Goal: Transaction & Acquisition: Purchase product/service

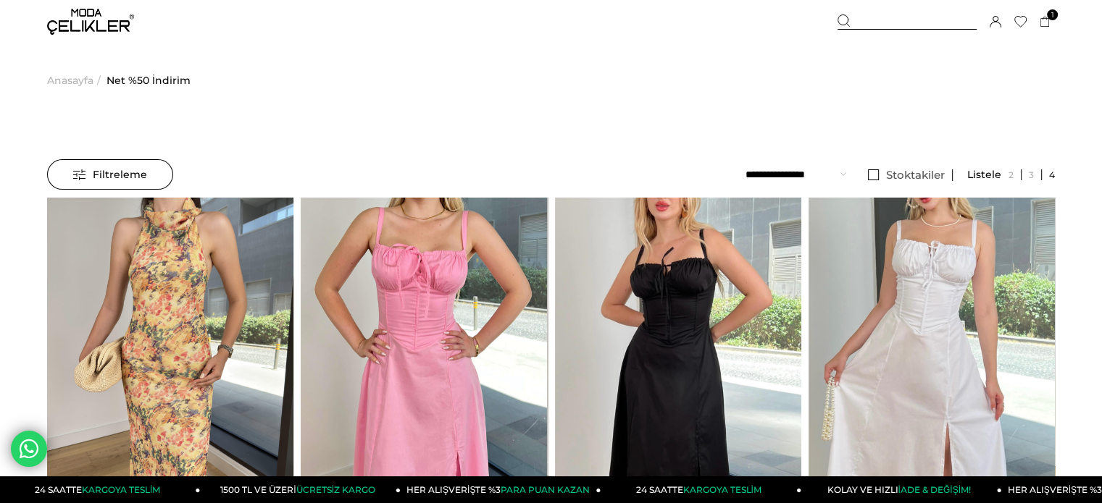
click at [802, 179] on select "**********" at bounding box center [795, 174] width 101 height 30
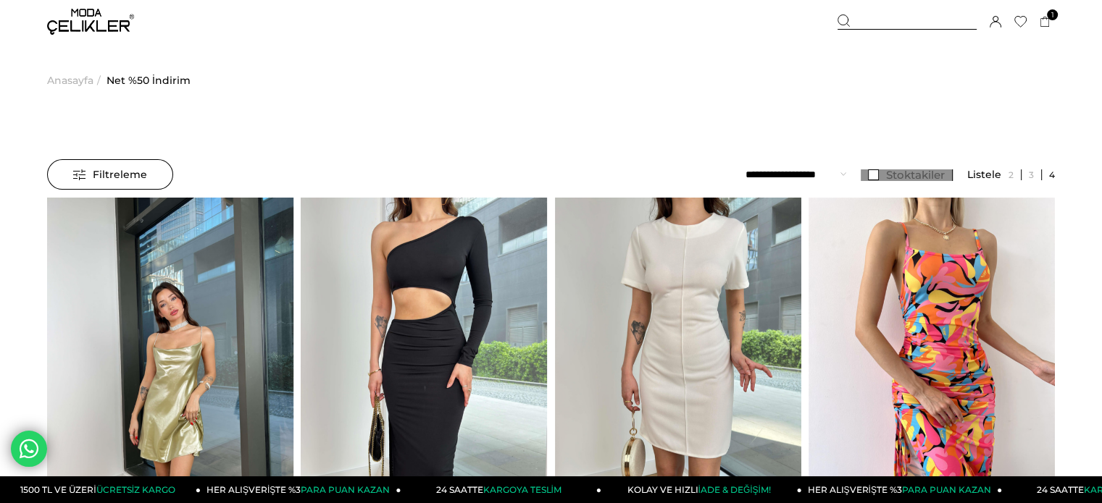
click at [902, 173] on span "Stoktakiler" at bounding box center [915, 175] width 59 height 14
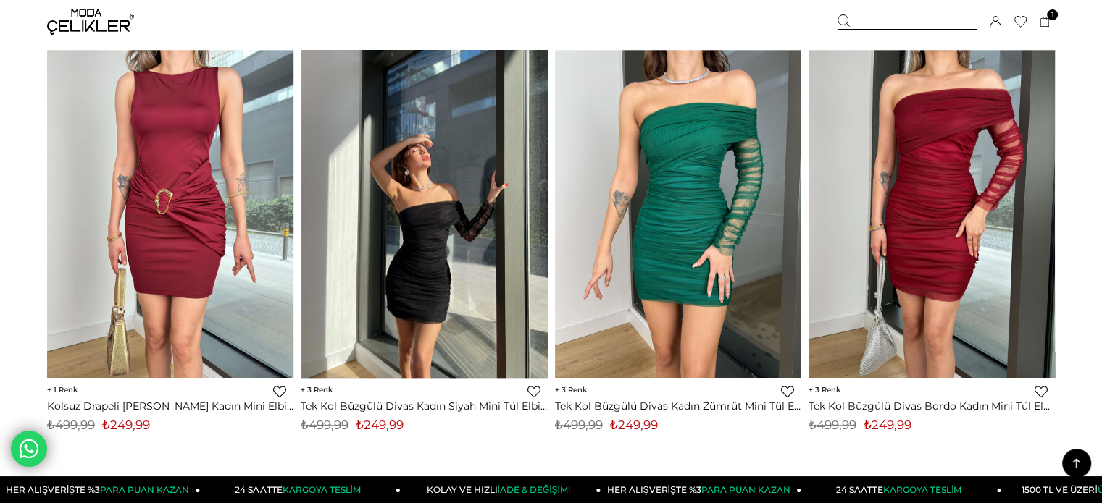
scroll to position [1521, 0]
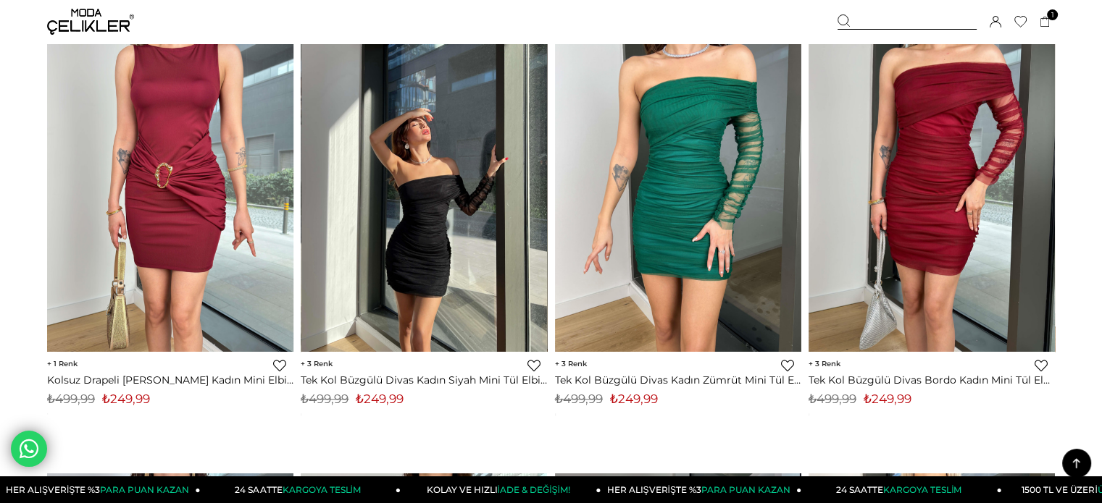
click at [441, 237] on img at bounding box center [424, 188] width 246 height 328
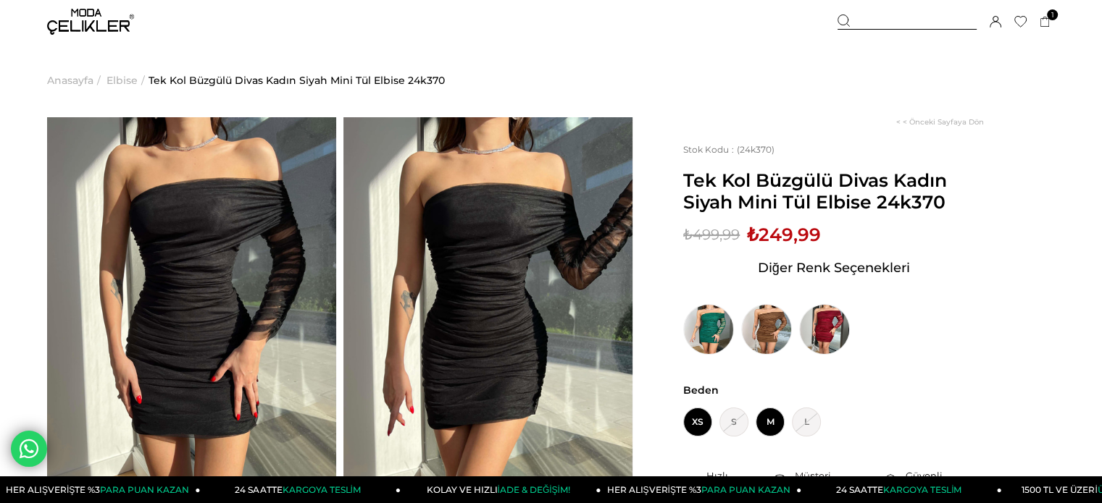
click at [766, 417] on span "M" at bounding box center [769, 422] width 29 height 29
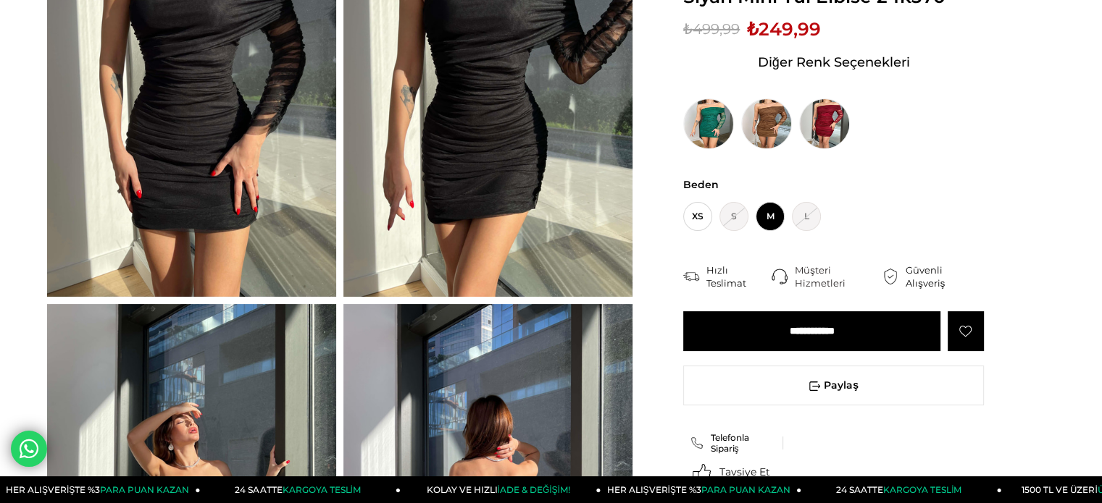
scroll to position [217, 0]
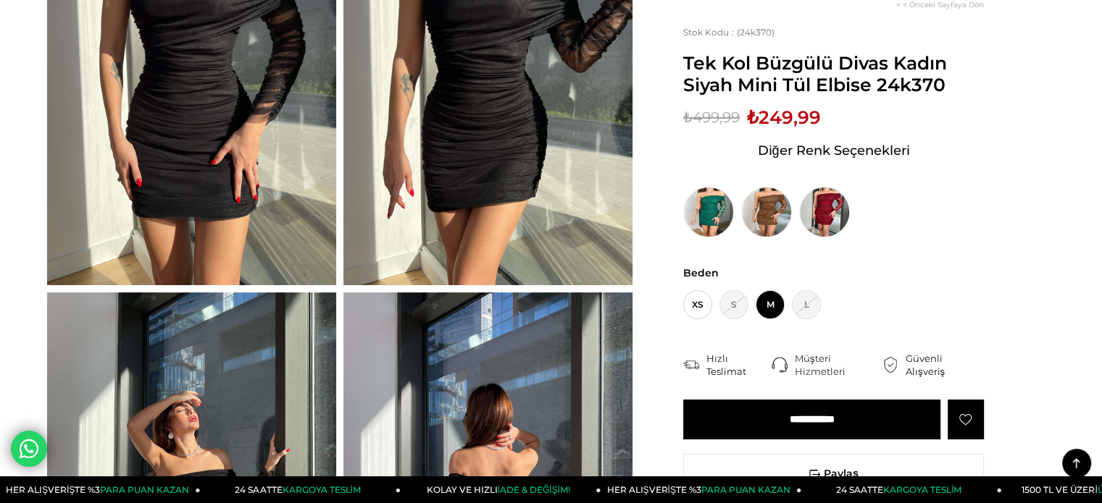
click at [812, 422] on input "**********" at bounding box center [811, 420] width 257 height 40
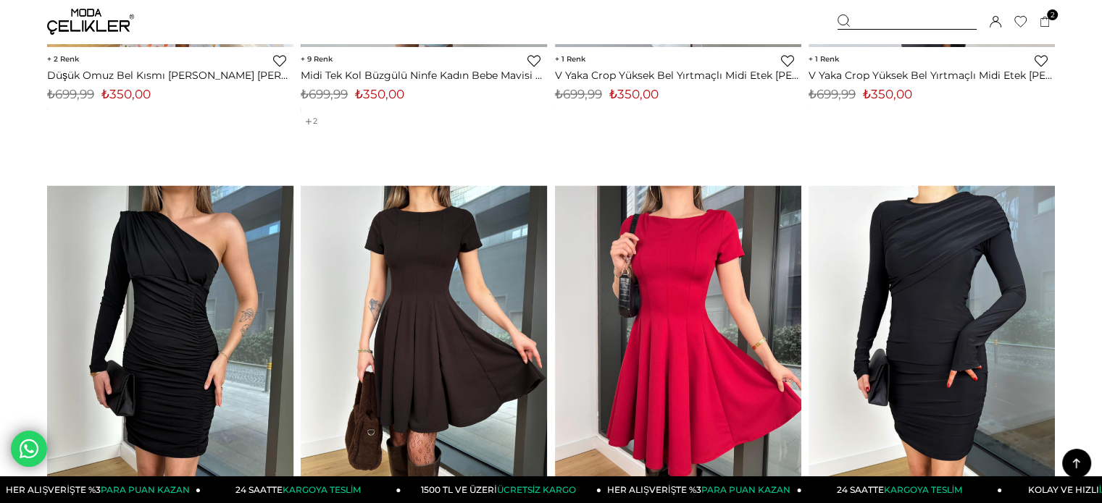
scroll to position [8642, 0]
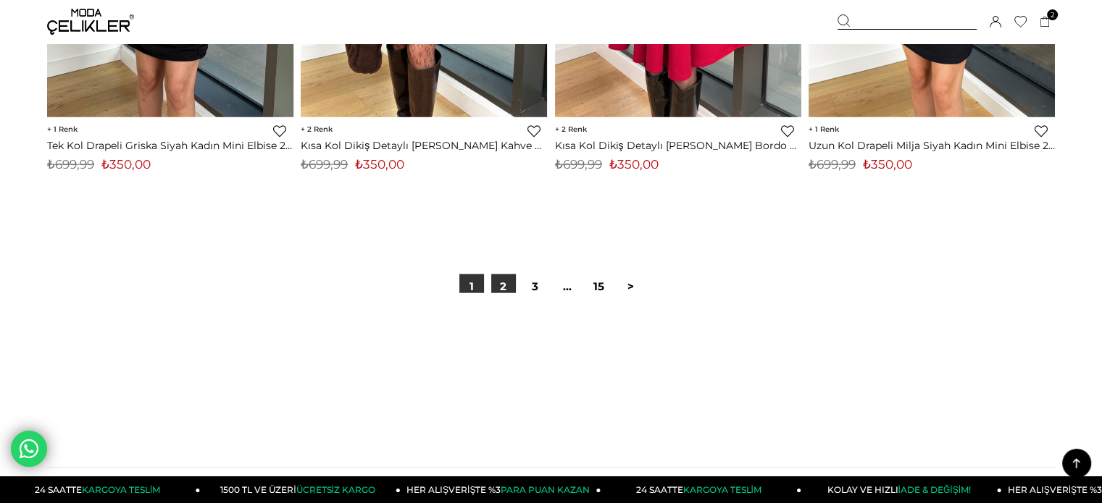
click at [511, 277] on link "2" at bounding box center [503, 286] width 25 height 25
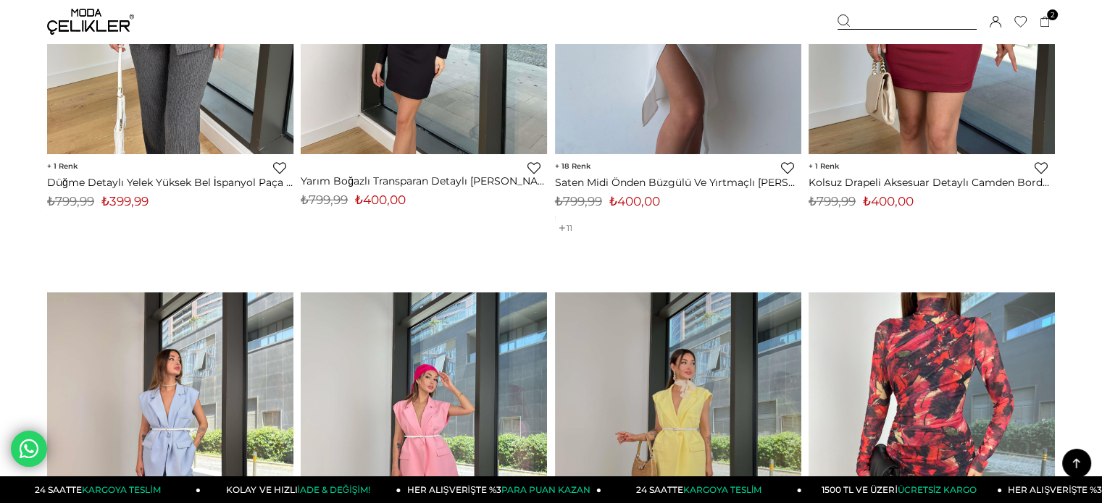
scroll to position [4273, 0]
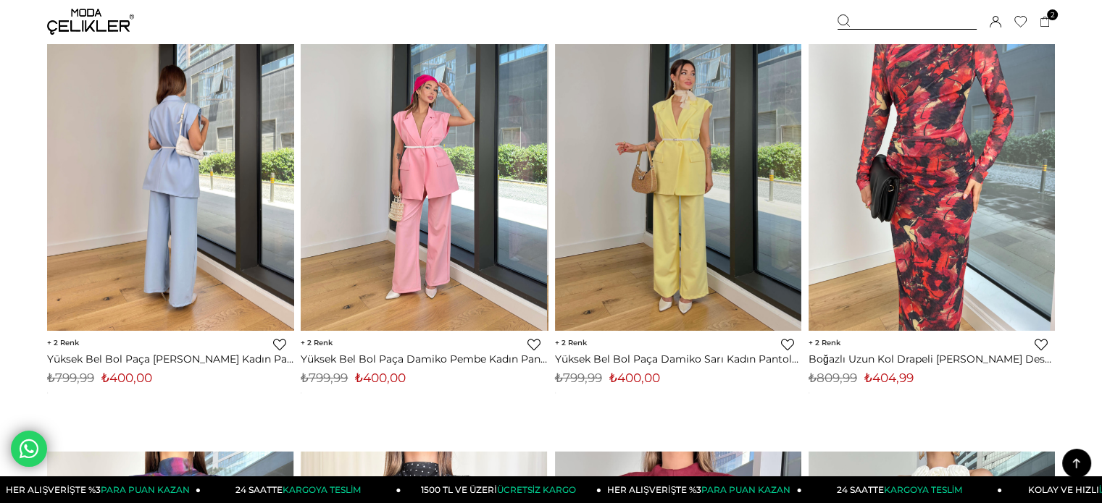
click at [215, 196] on img at bounding box center [170, 167] width 246 height 328
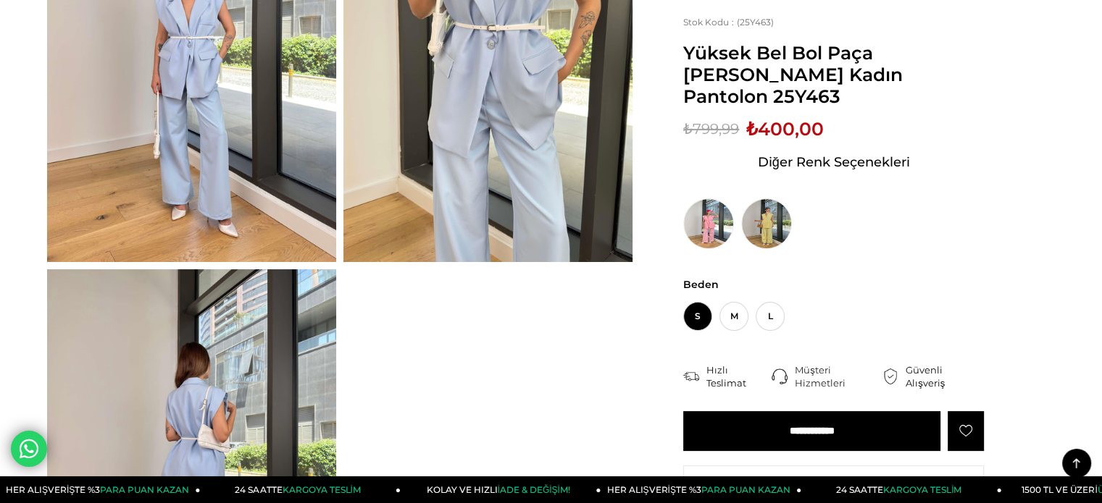
scroll to position [145, 0]
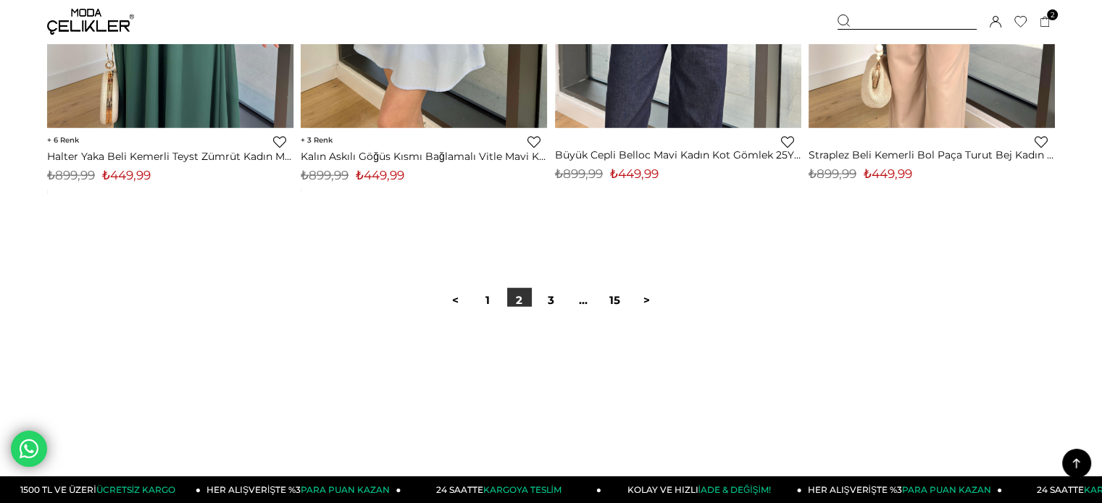
scroll to position [9135, 0]
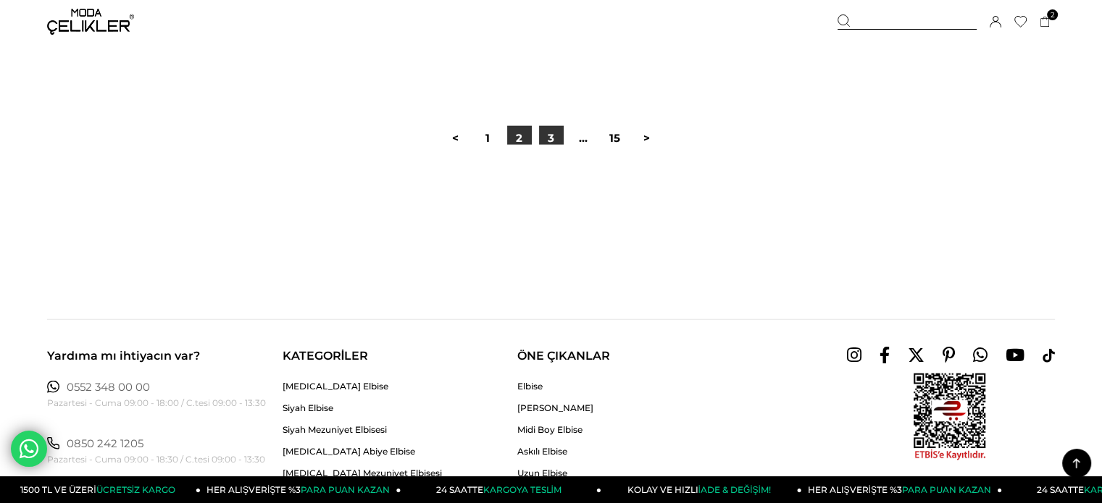
click at [551, 142] on link "3" at bounding box center [551, 138] width 25 height 25
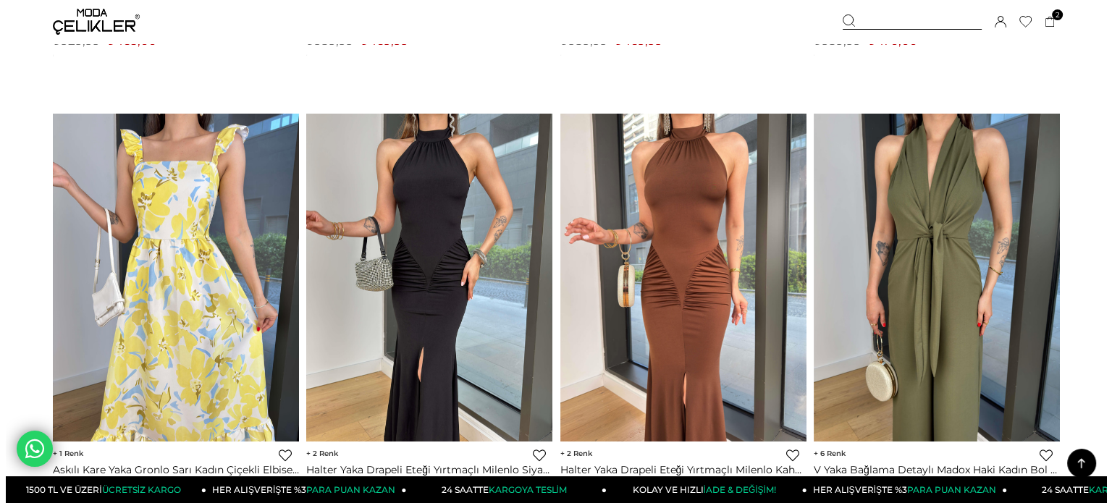
scroll to position [4201, 0]
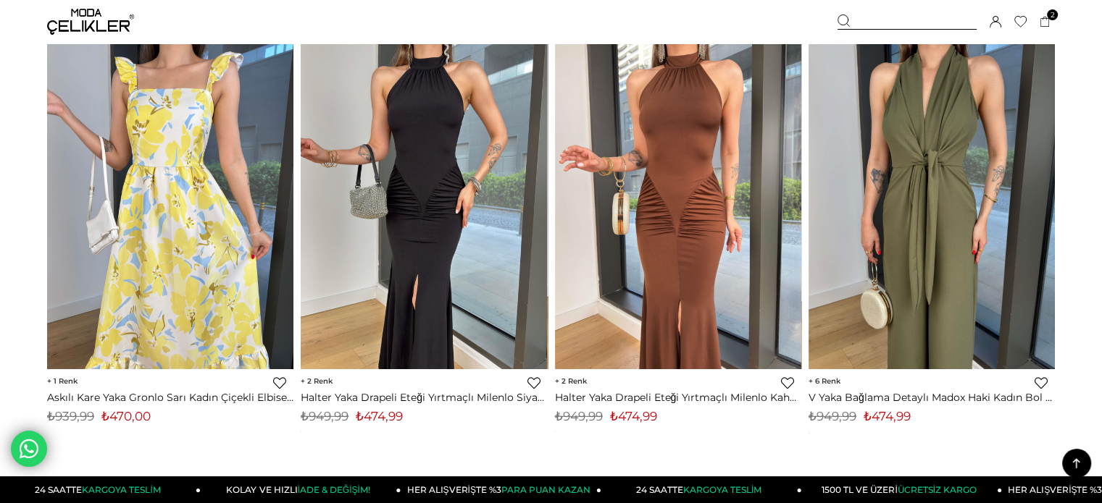
click at [531, 380] on link "Favorilere Ekle" at bounding box center [533, 383] width 13 height 13
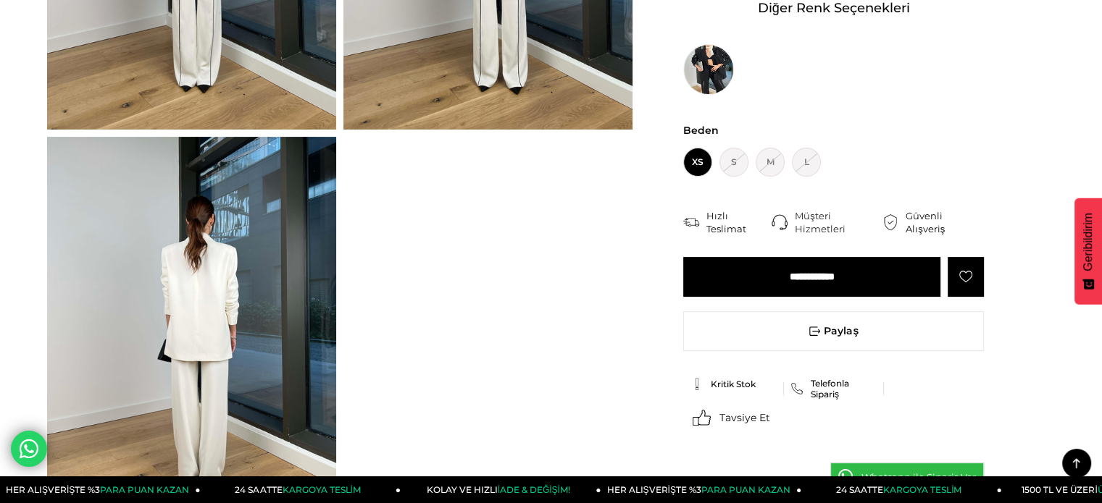
scroll to position [362, 0]
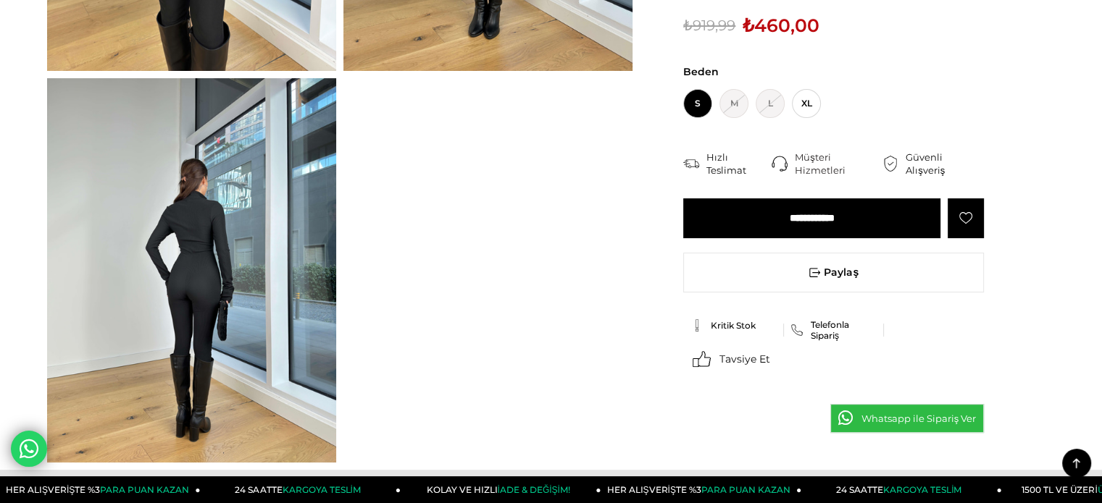
scroll to position [435, 0]
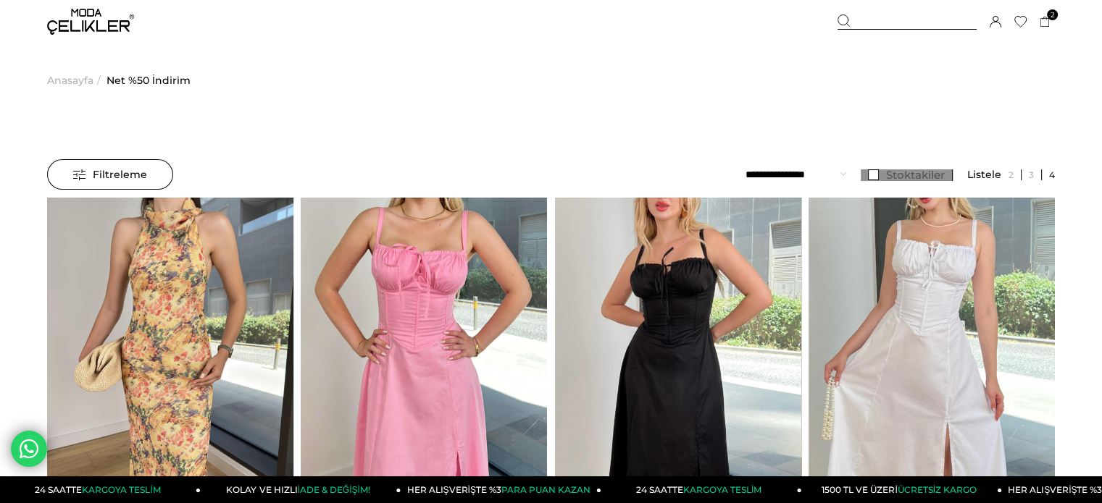
click at [887, 173] on span "Stoktakiler" at bounding box center [915, 175] width 59 height 14
click at [774, 169] on select "**********" at bounding box center [795, 174] width 101 height 30
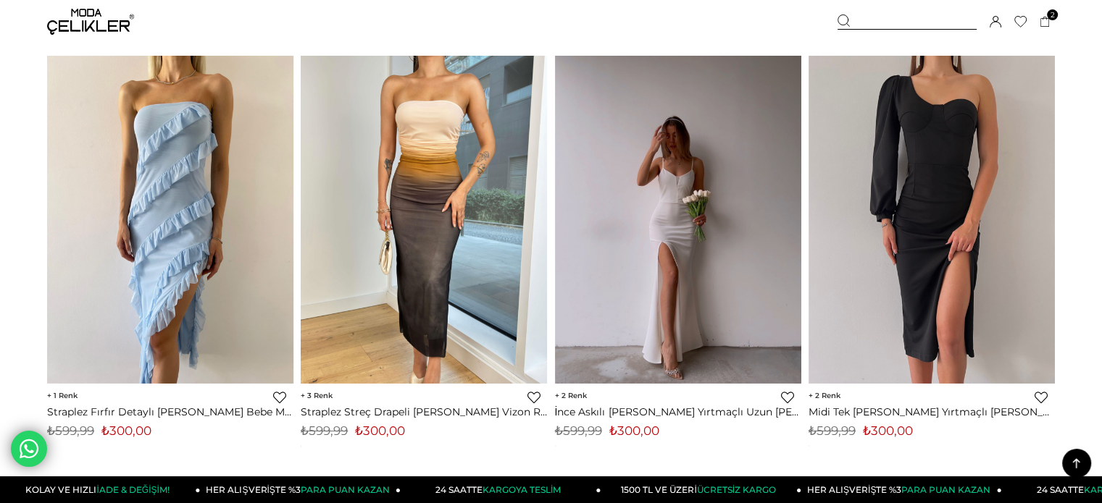
scroll to position [9097, 0]
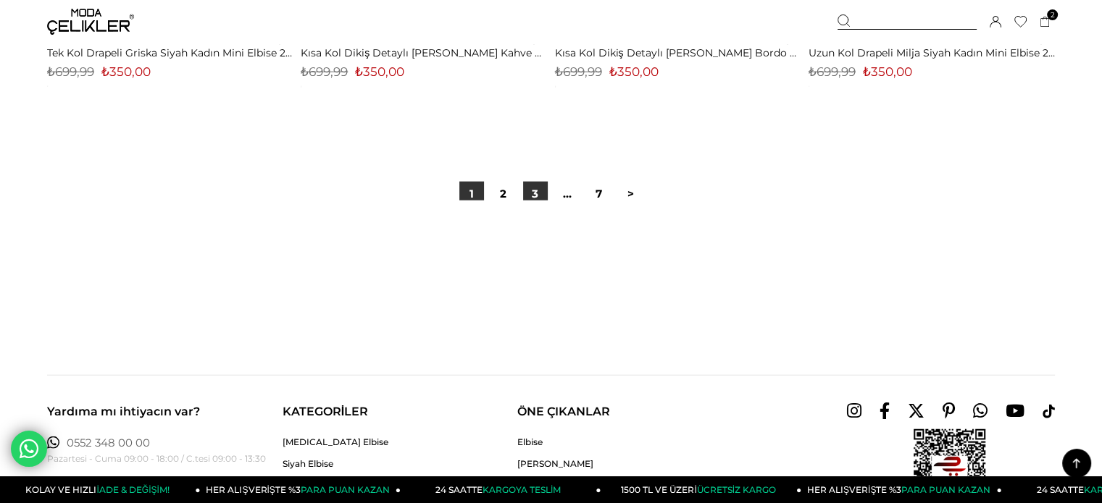
click at [528, 188] on link "3" at bounding box center [535, 194] width 25 height 25
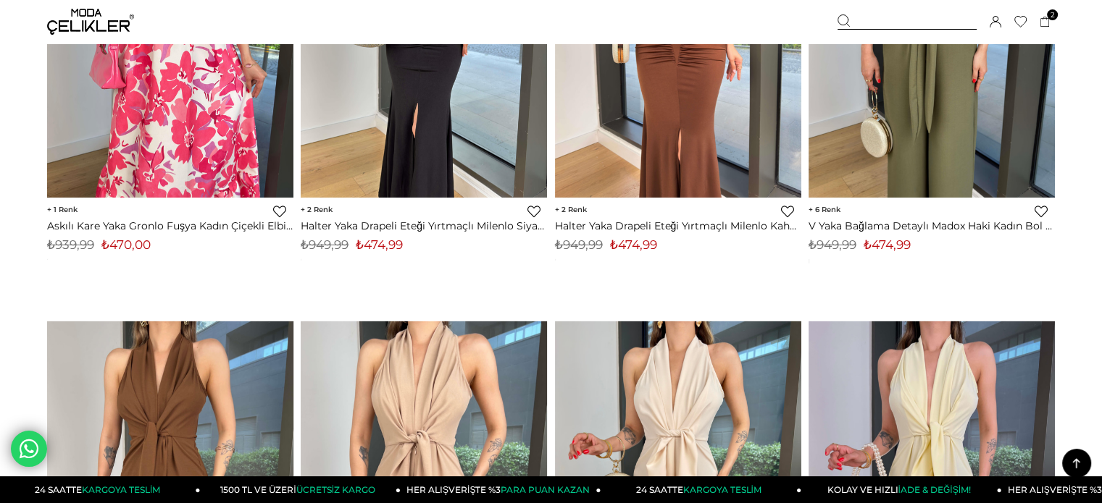
scroll to position [4346, 0]
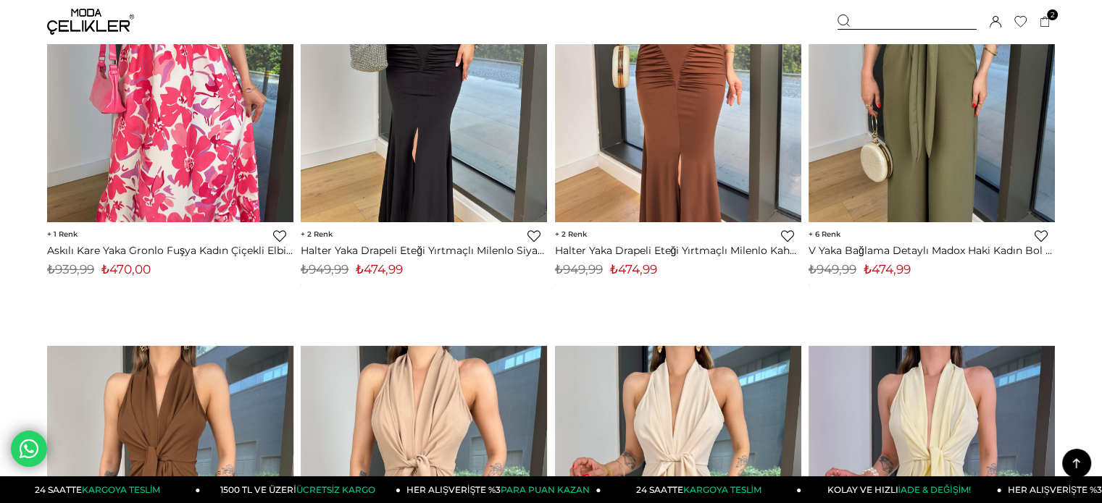
click at [537, 236] on link "Favorilere Ekle" at bounding box center [533, 236] width 13 height 13
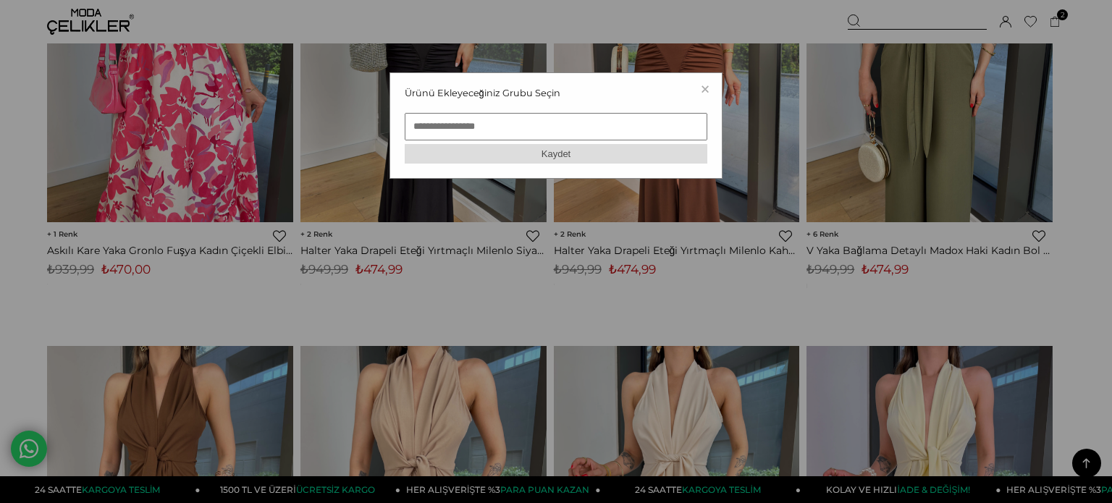
click at [527, 121] on input "text" at bounding box center [556, 127] width 303 height 28
type input "*"
click at [520, 157] on button "Kaydet" at bounding box center [556, 154] width 303 height 20
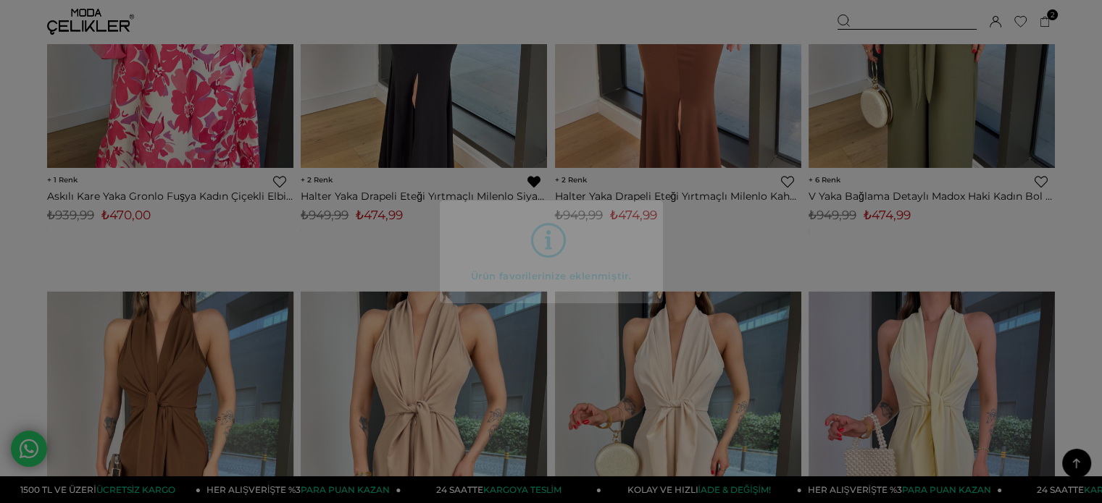
scroll to position [4490, 0]
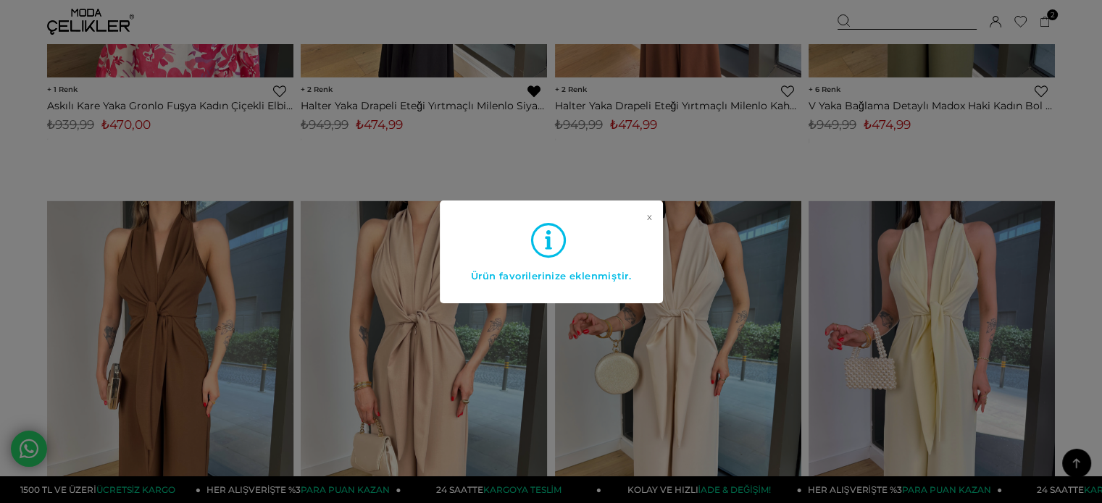
click at [643, 214] on div "x Ürün favorilerinize eklenmiştir." at bounding box center [550, 252] width 223 height 103
click at [647, 216] on link "x" at bounding box center [649, 240] width 5 height 58
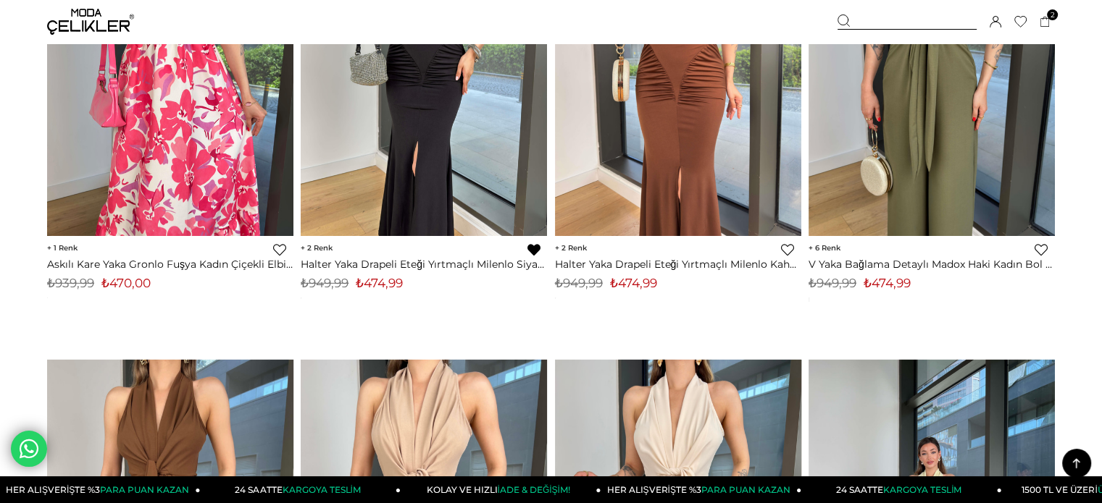
scroll to position [4201, 0]
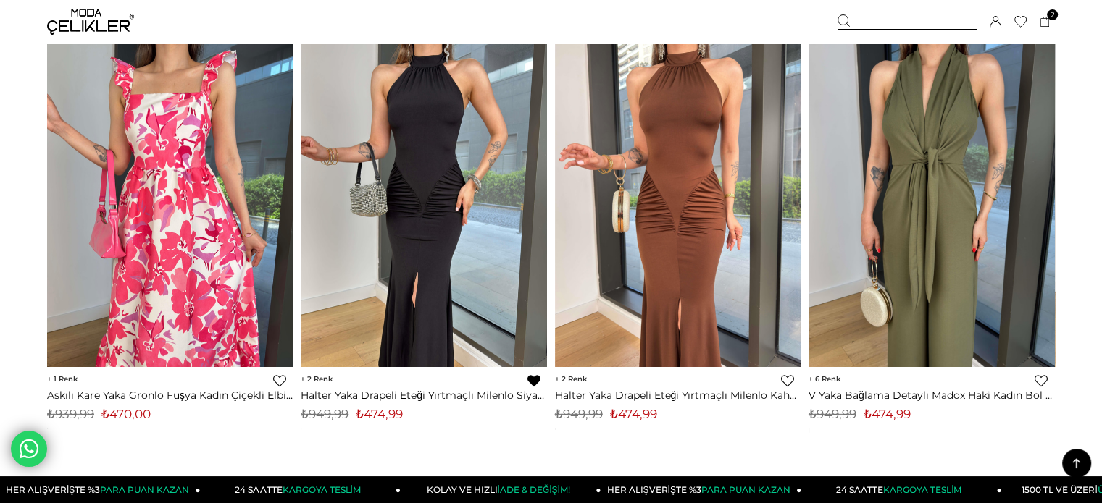
click at [782, 380] on link "Favorilere Ekle" at bounding box center [787, 380] width 13 height 13
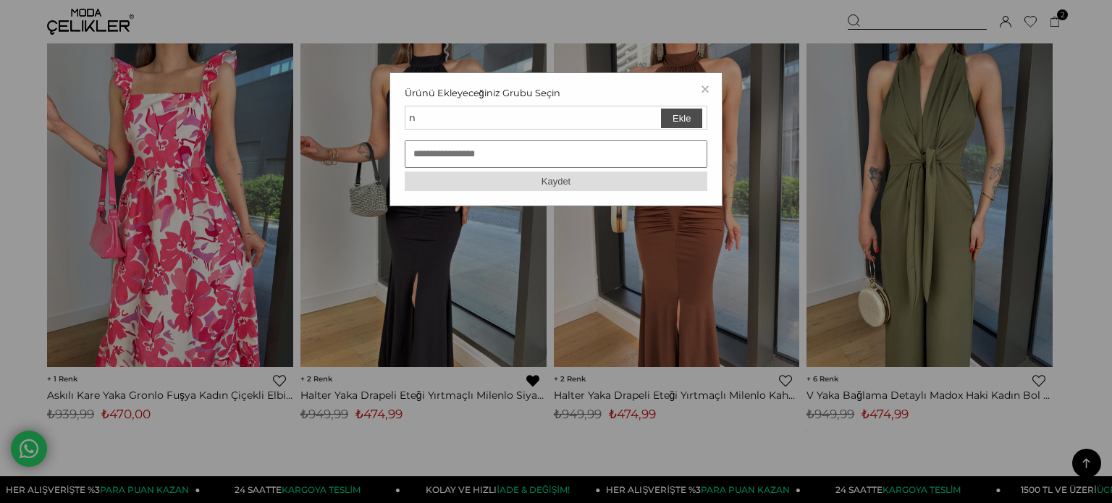
click at [691, 115] on button "Ekle" at bounding box center [681, 119] width 41 height 20
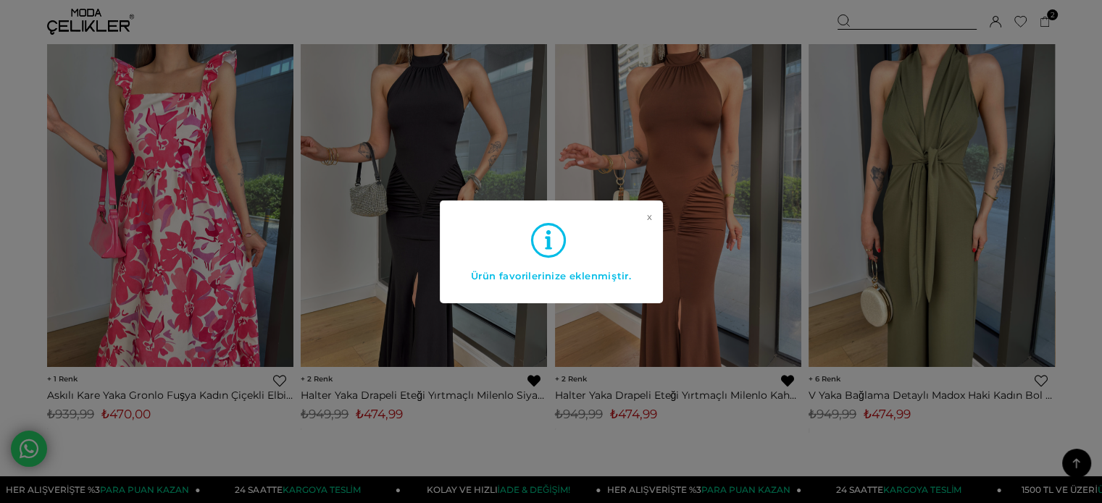
click at [680, 141] on div "x Ürün favorilerinize eklenmiştir." at bounding box center [551, 251] width 1102 height 503
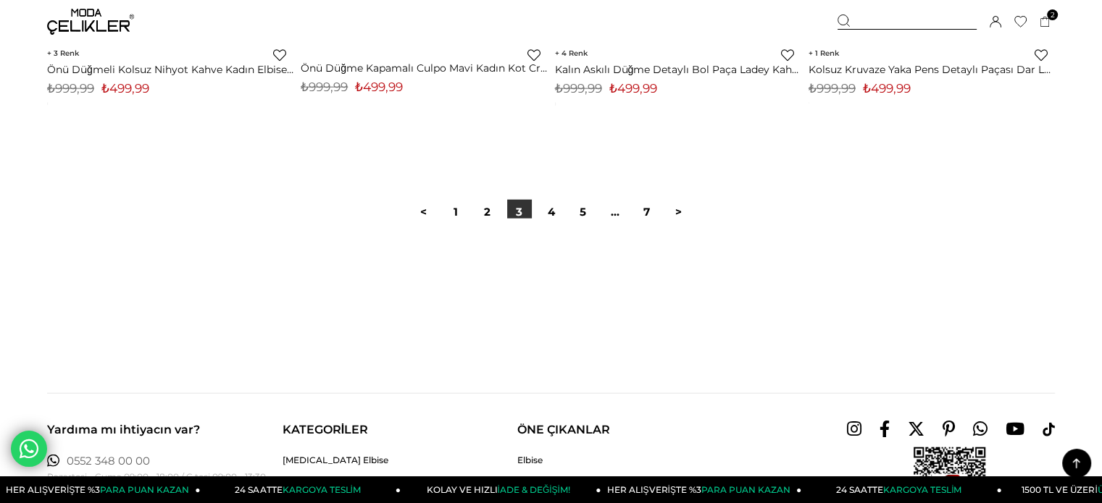
scroll to position [9053, 0]
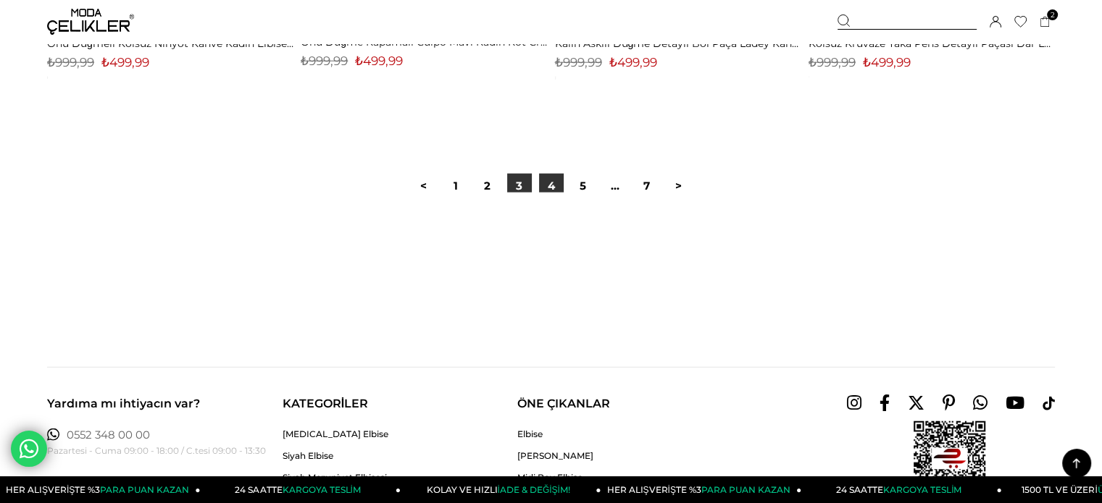
click at [558, 188] on link "4" at bounding box center [551, 186] width 25 height 25
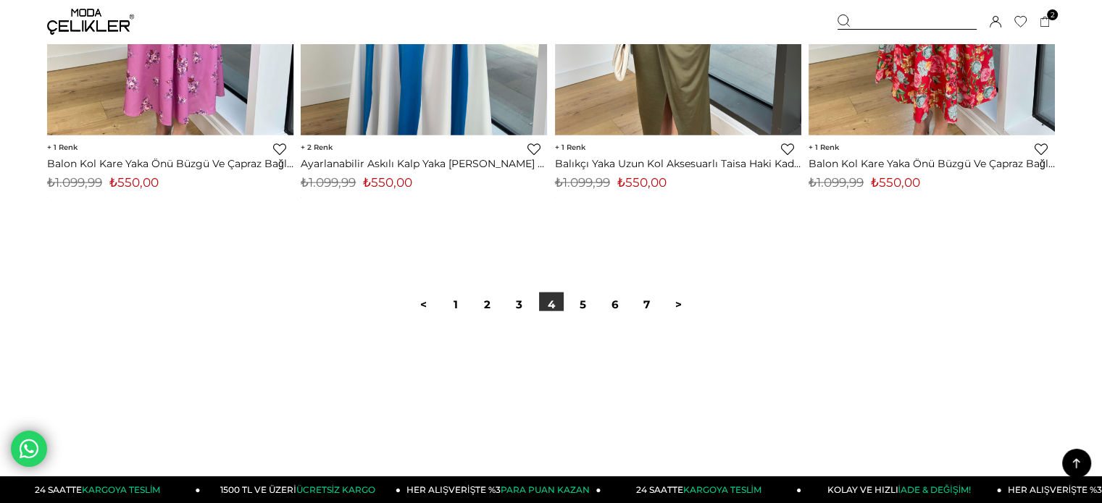
scroll to position [9053, 0]
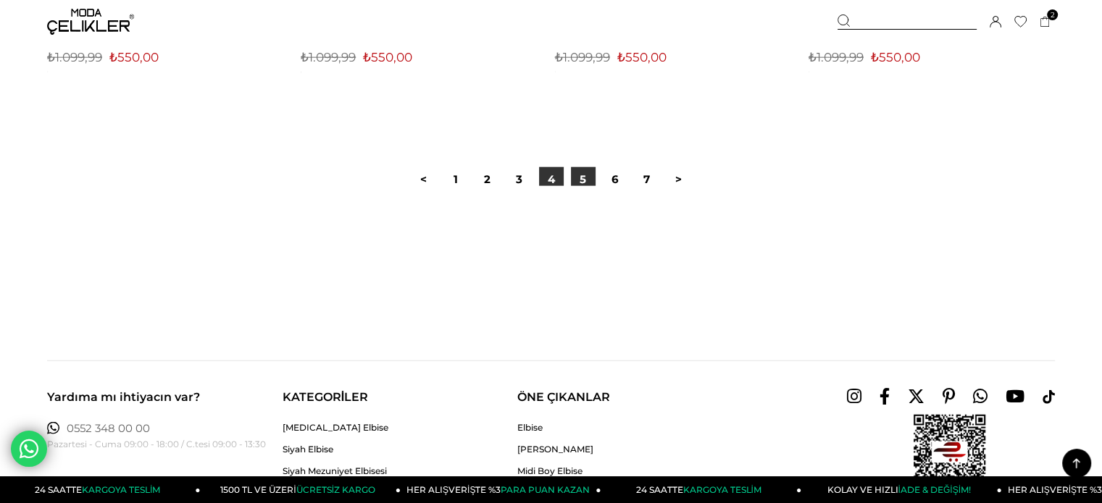
click at [579, 183] on link "5" at bounding box center [583, 179] width 25 height 25
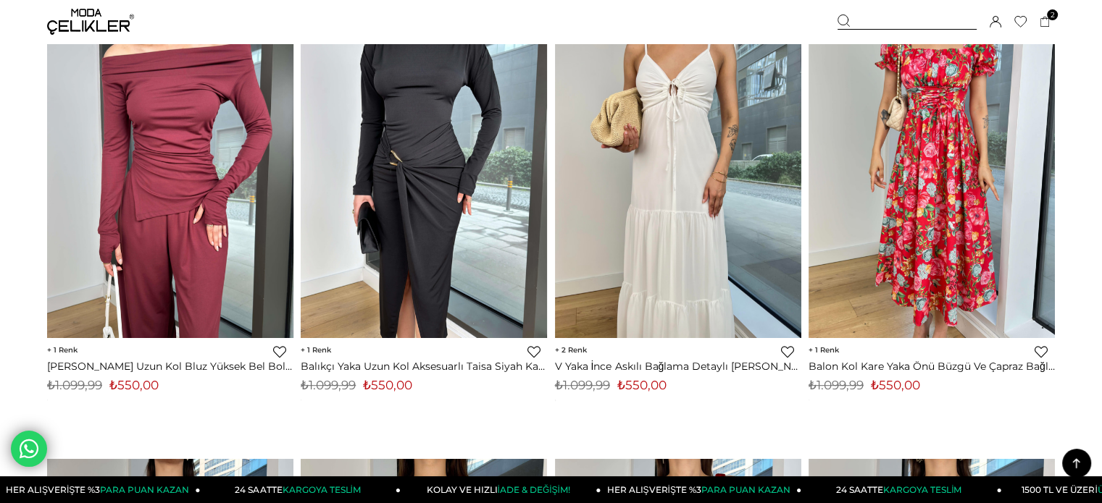
scroll to position [724, 0]
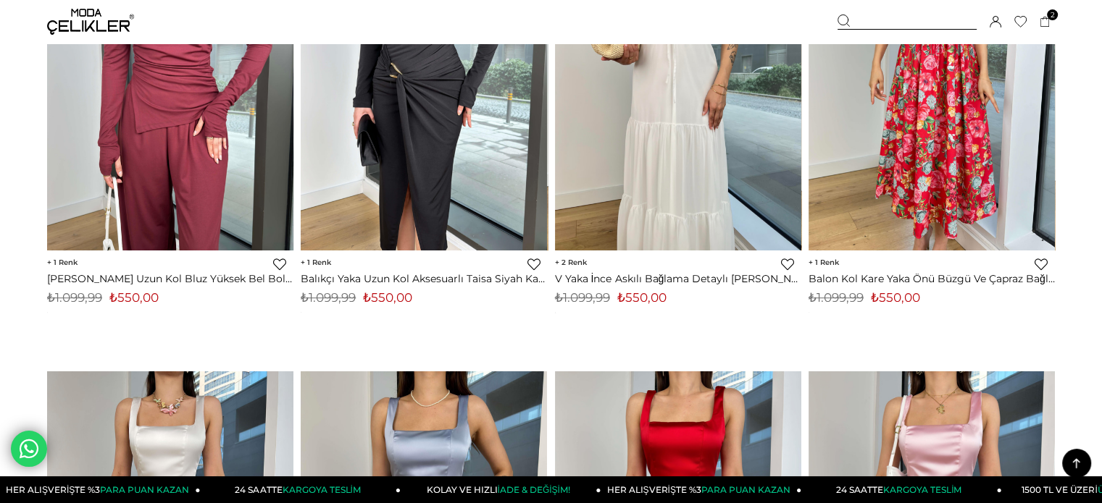
click at [278, 267] on link "Favorilere Ekle" at bounding box center [279, 264] width 13 height 13
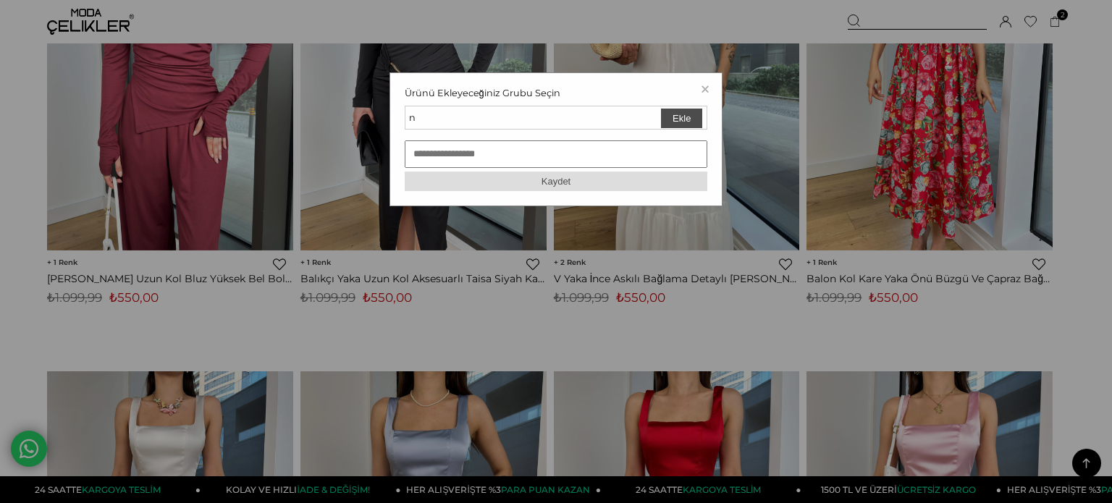
click at [680, 120] on button "Ekle" at bounding box center [681, 119] width 41 height 20
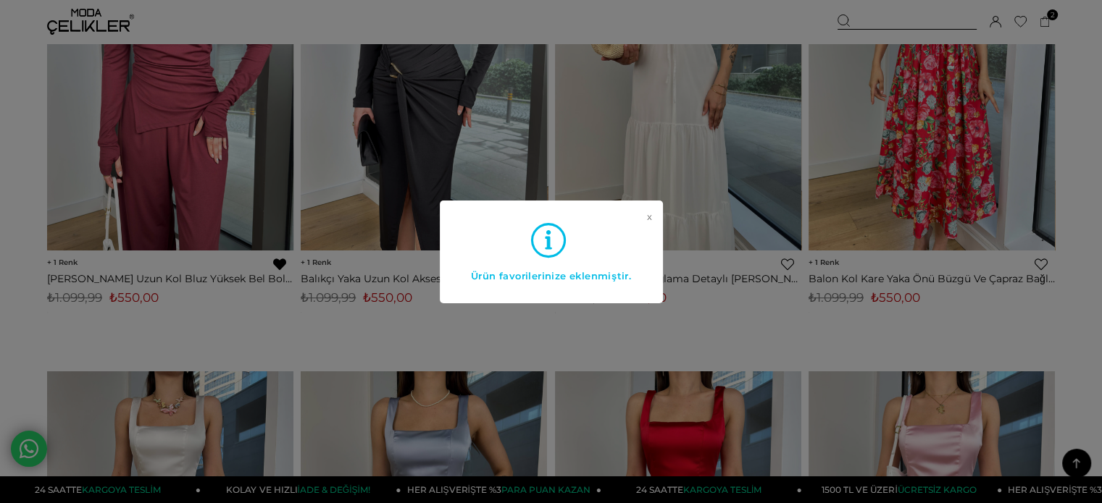
scroll to position [1165, 0]
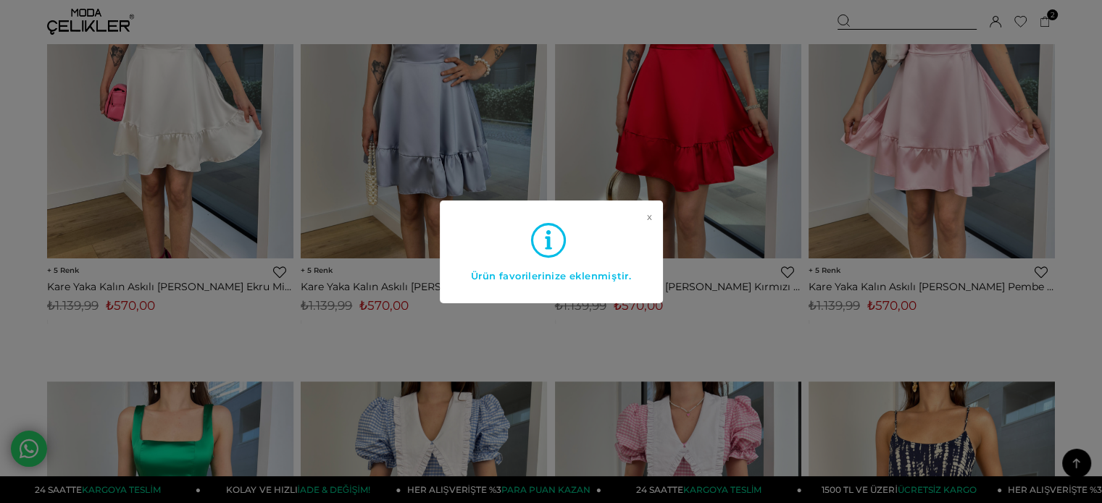
click at [1043, 138] on div "x Ürün favorilerinize eklenmiştir." at bounding box center [551, 251] width 1102 height 503
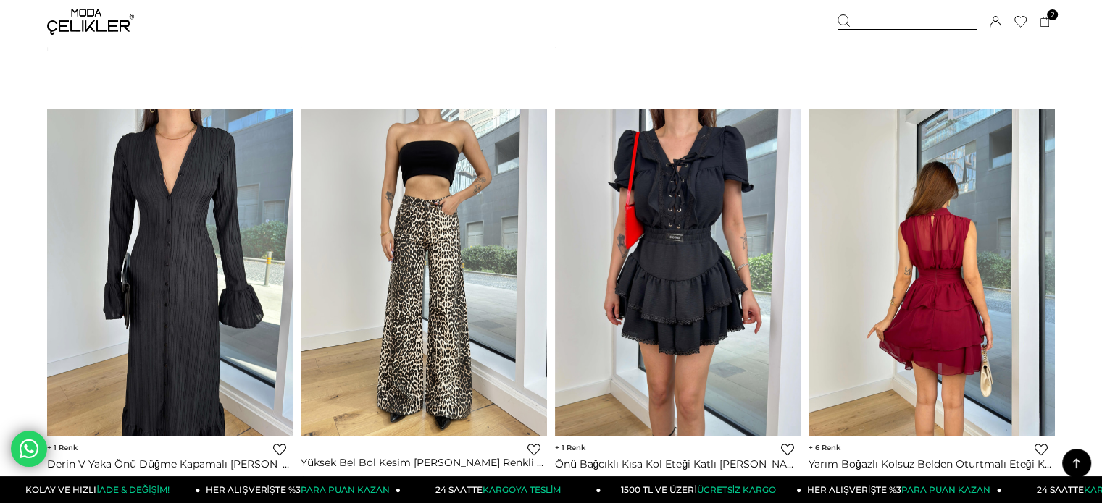
scroll to position [1961, 0]
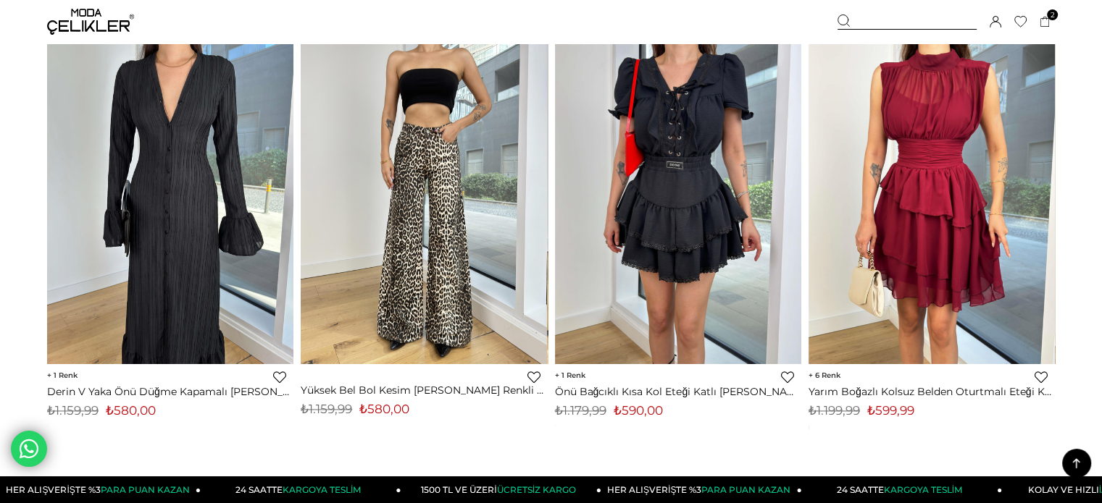
click at [279, 380] on link "Favorilere Ekle" at bounding box center [279, 377] width 13 height 13
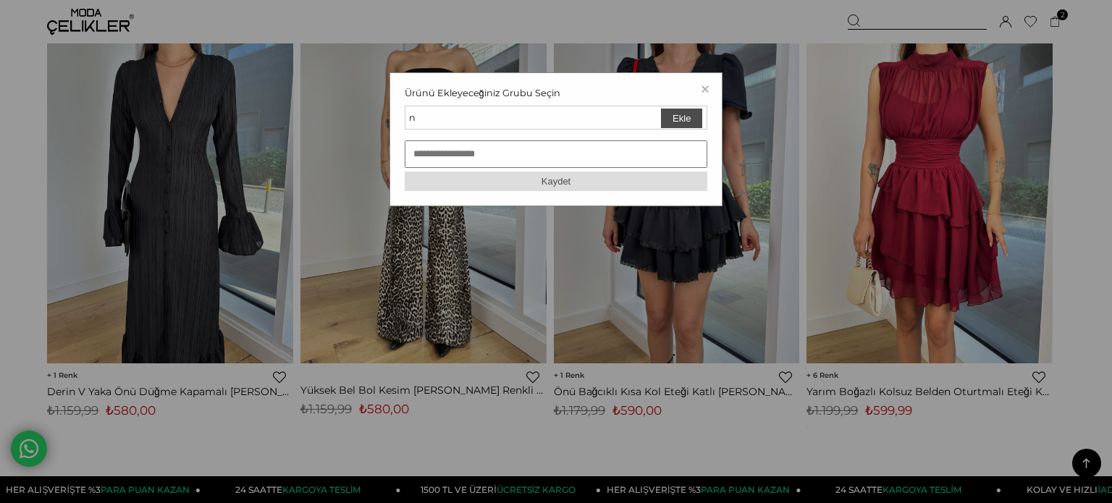
click at [695, 117] on button "Ekle" at bounding box center [681, 119] width 41 height 20
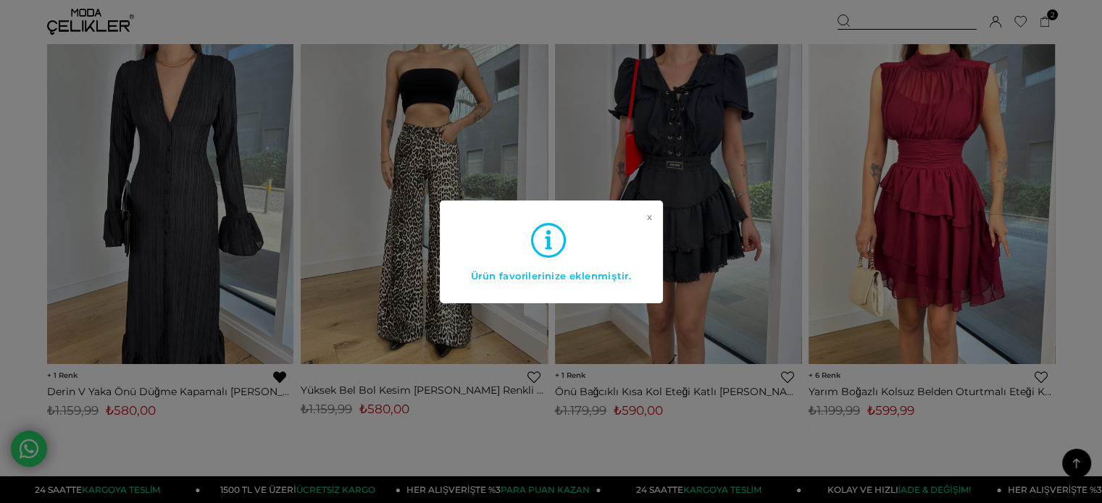
click at [1075, 122] on div "x Ürün favorilerinize eklenmiştir." at bounding box center [551, 251] width 1102 height 503
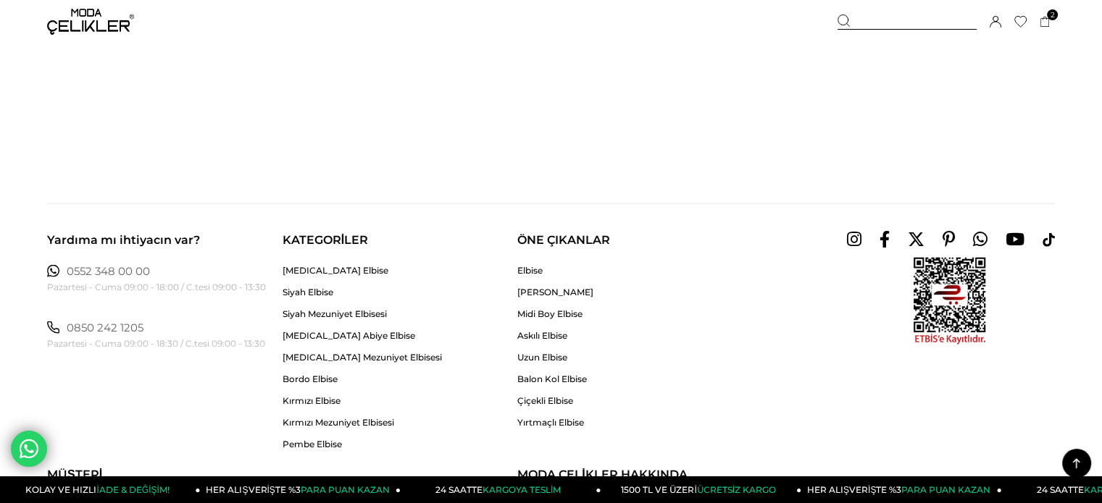
scroll to position [8769, 0]
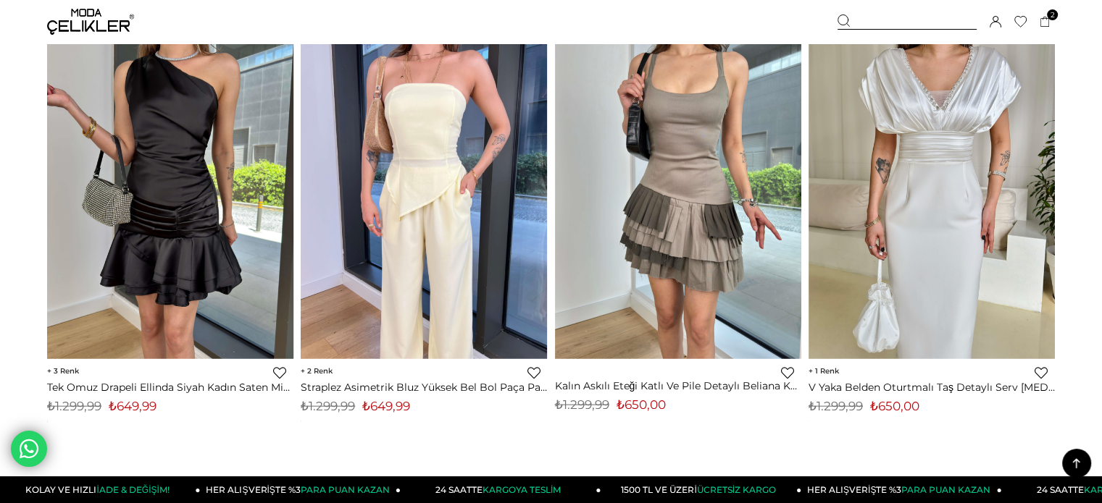
click at [1076, 469] on icon at bounding box center [1076, 464] width 18 height 18
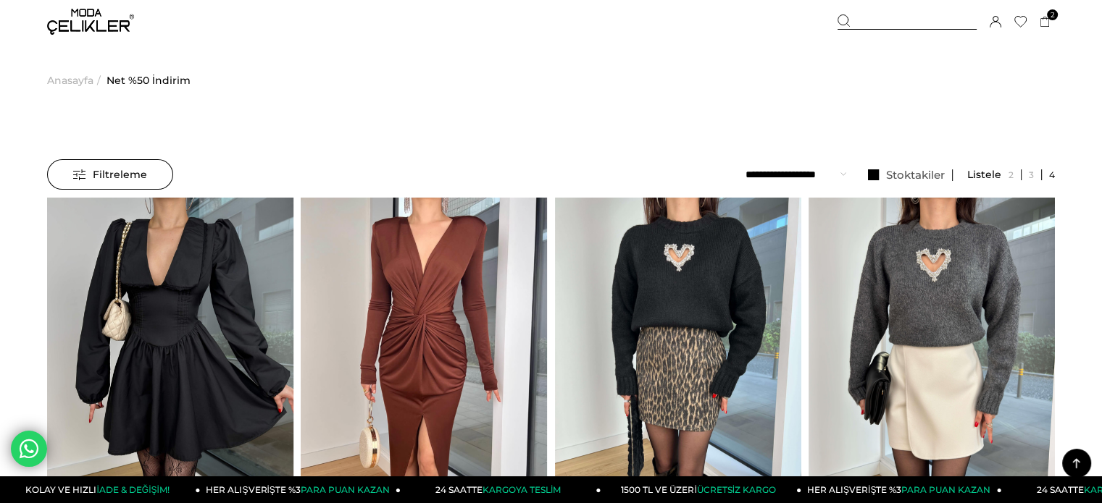
scroll to position [0, 0]
click at [102, 33] on img at bounding box center [90, 22] width 87 height 26
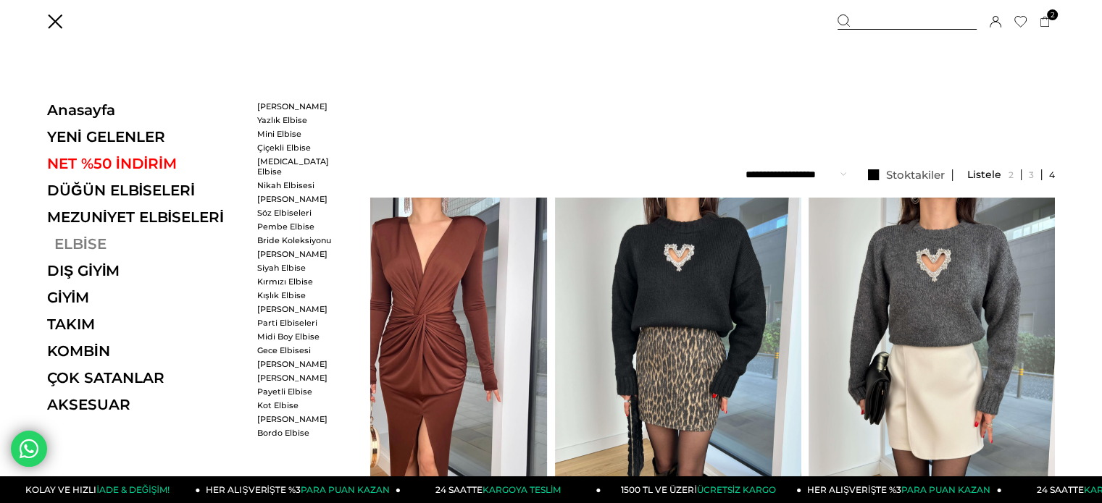
click at [72, 248] on link "ELBİSE" at bounding box center [146, 243] width 199 height 17
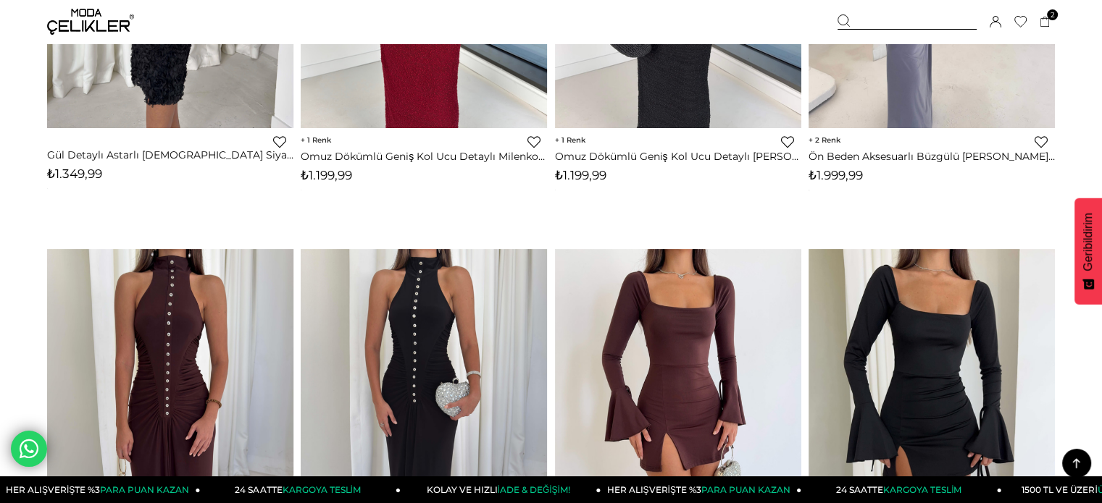
scroll to position [579, 0]
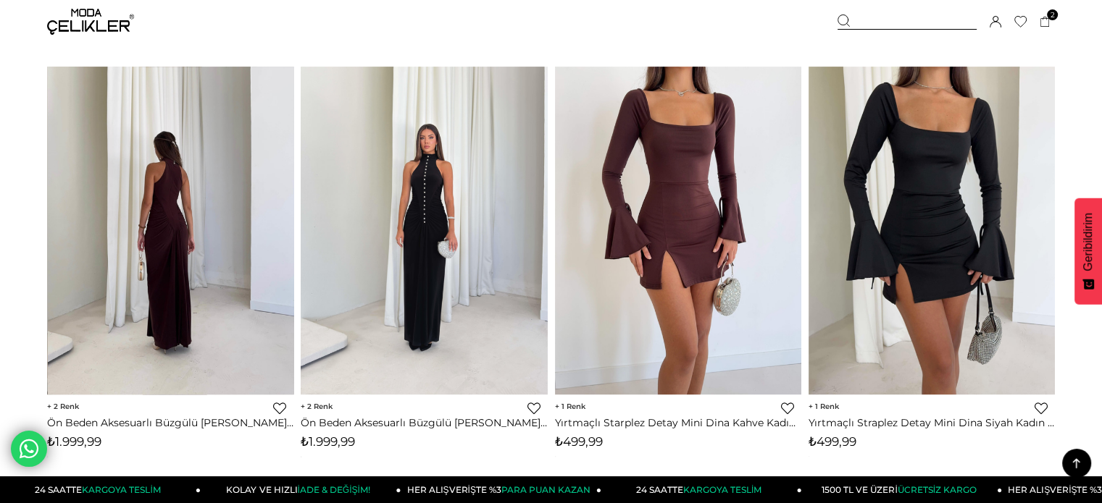
click at [392, 164] on div at bounding box center [670, 230] width 1232 height 327
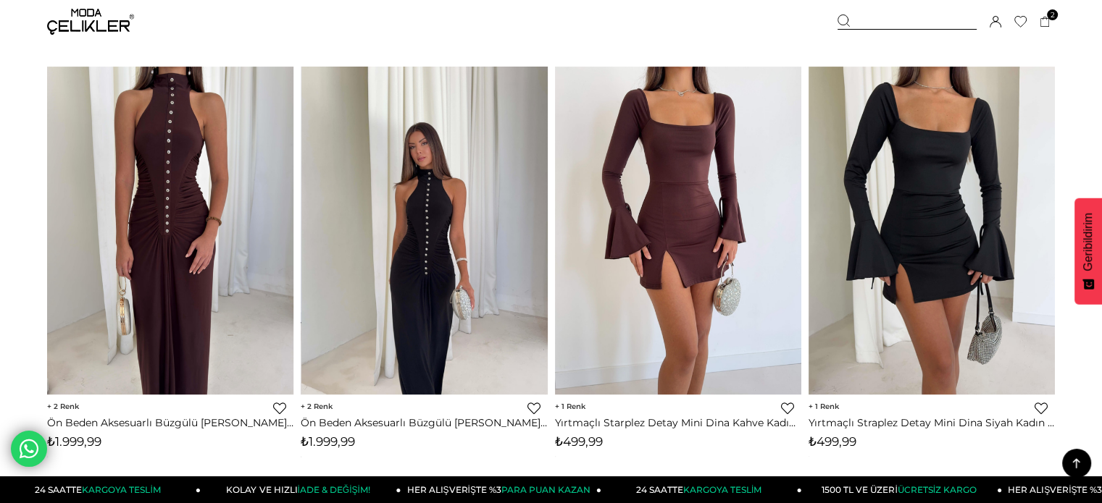
click at [452, 169] on img at bounding box center [424, 231] width 246 height 328
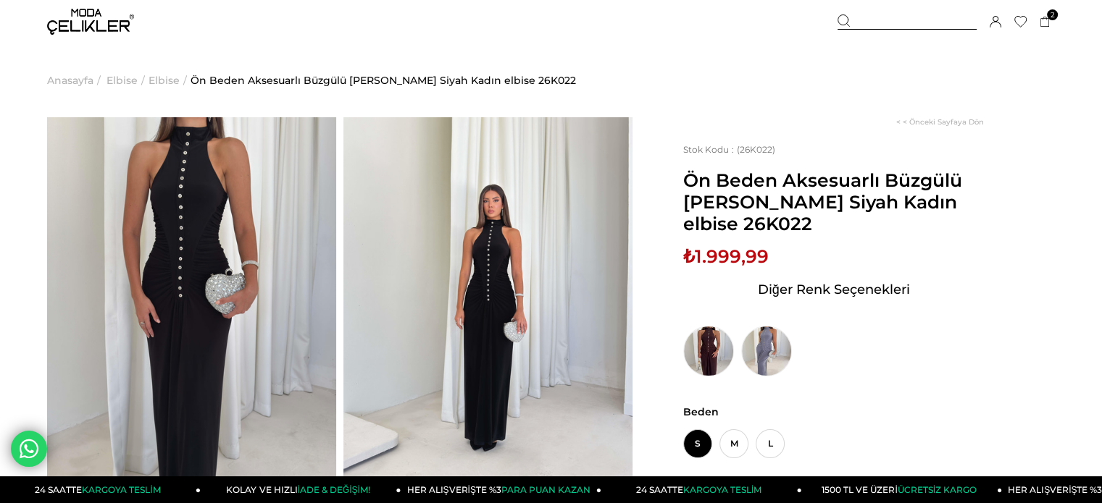
click at [1017, 20] on icon at bounding box center [1020, 22] width 12 height 12
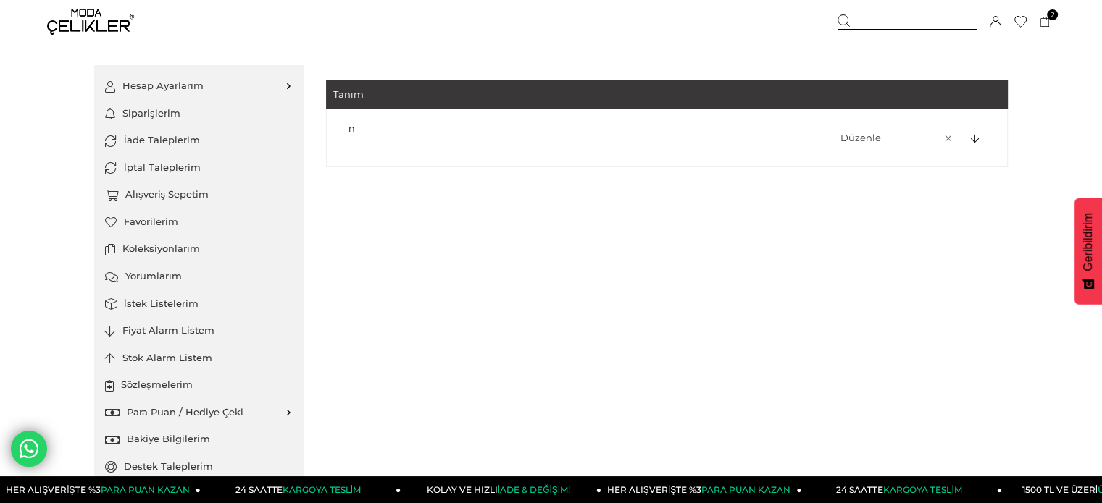
click at [858, 135] on link "Düzenle" at bounding box center [859, 137] width 44 height 29
type input "*"
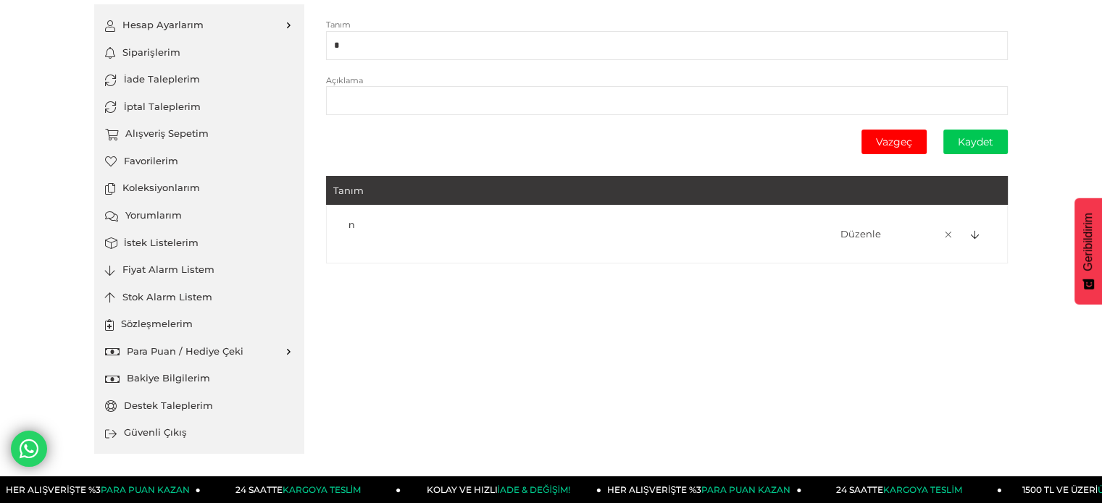
scroll to position [65, 0]
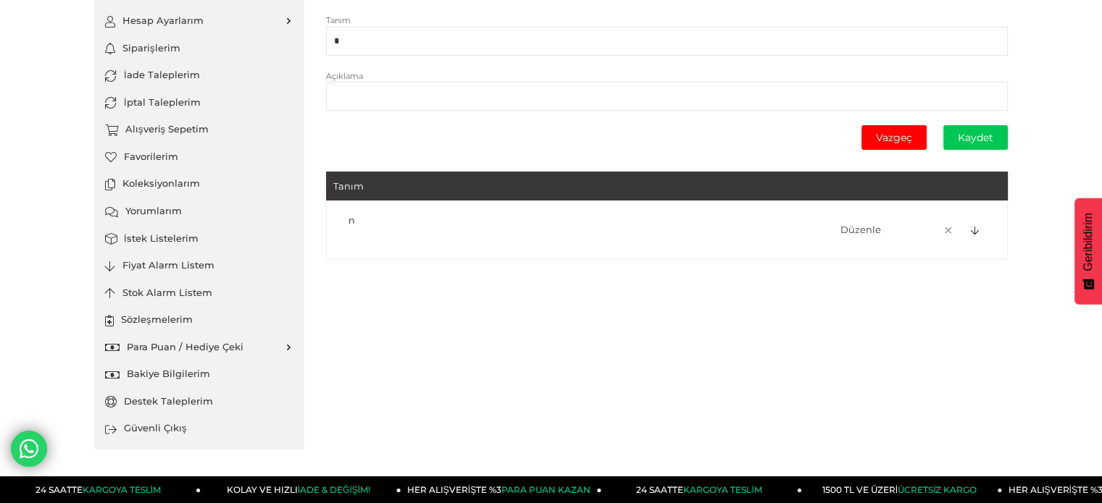
click at [973, 234] on icon at bounding box center [975, 231] width 8 height 9
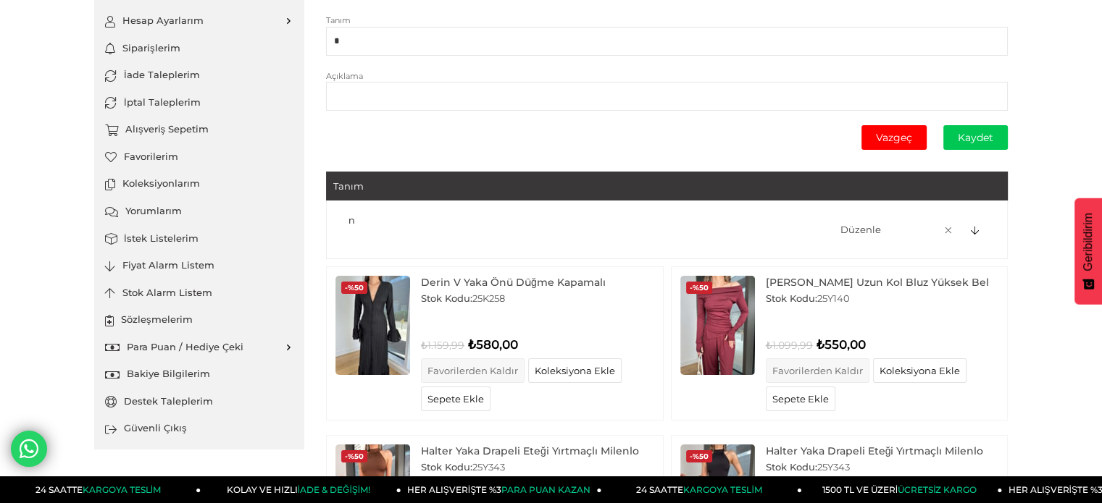
scroll to position [210, 0]
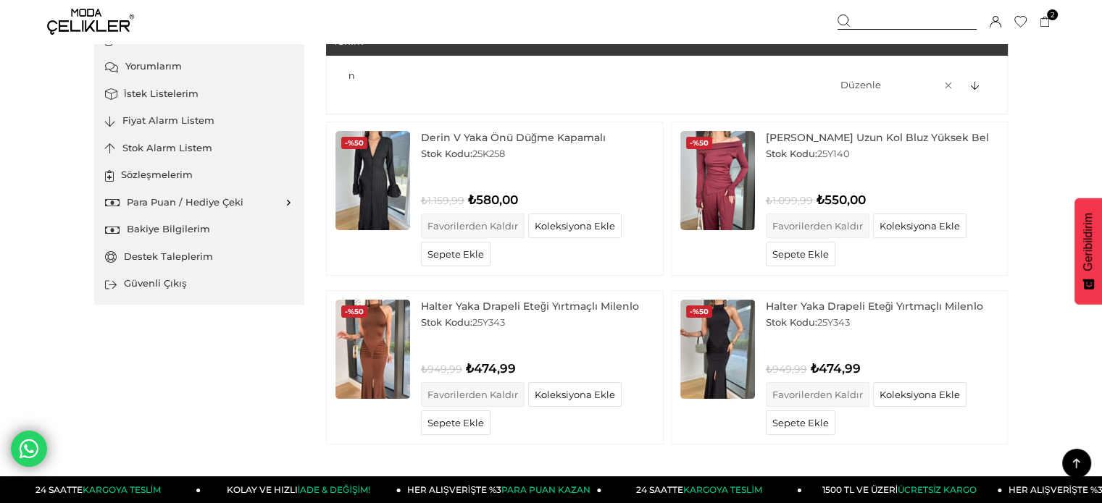
click at [372, 164] on img at bounding box center [372, 180] width 75 height 99
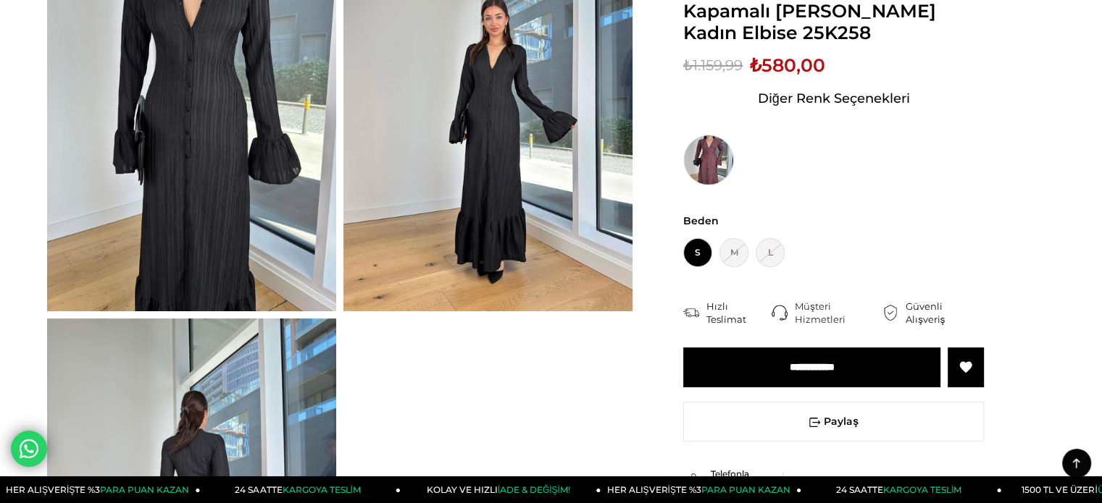
scroll to position [72, 0]
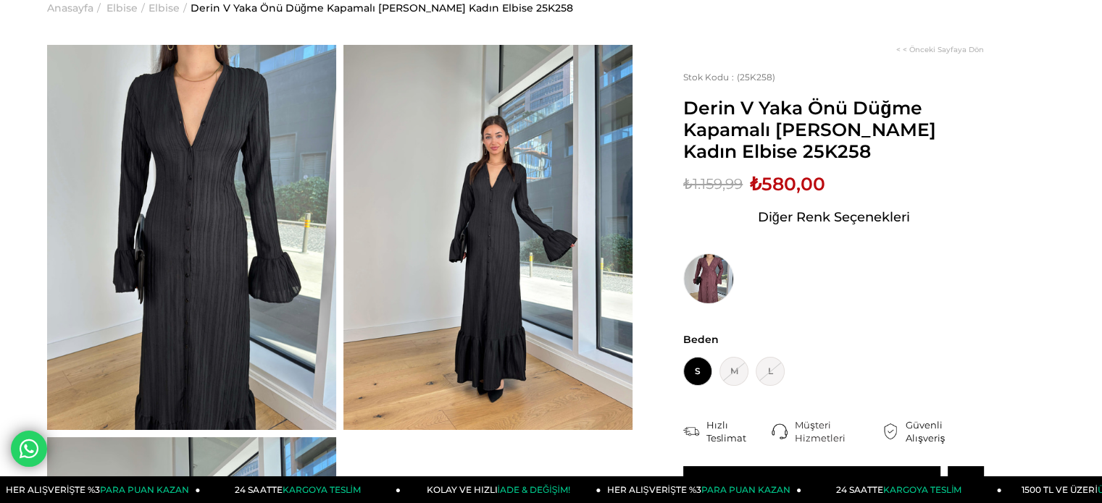
click at [215, 225] on img at bounding box center [191, 237] width 289 height 385
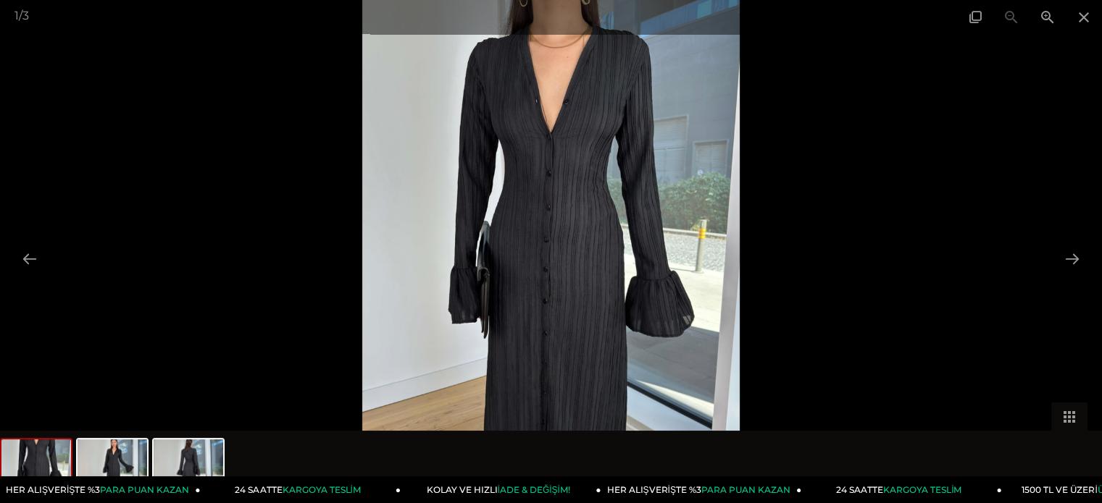
click at [599, 235] on img at bounding box center [551, 251] width 378 height 503
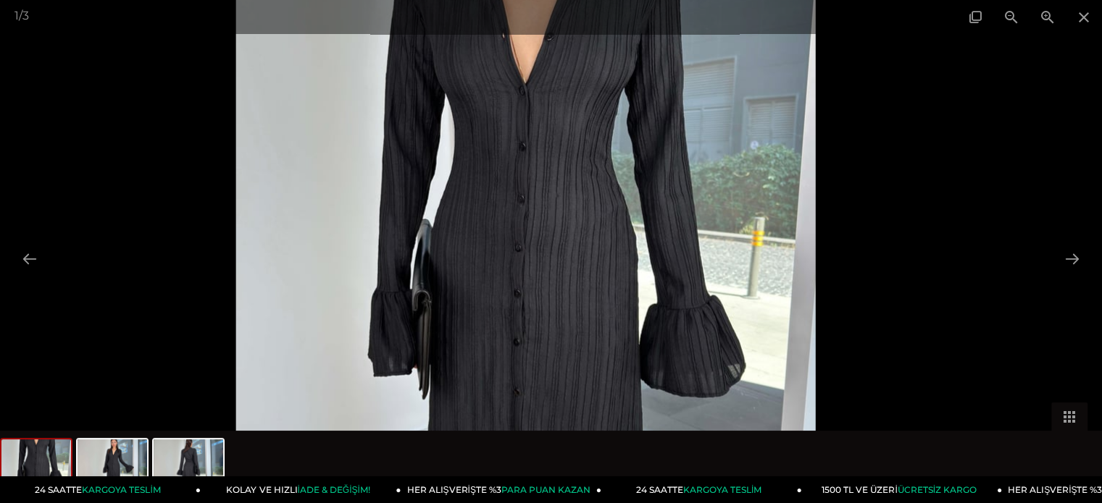
drag, startPoint x: 597, startPoint y: 202, endPoint x: 611, endPoint y: 189, distance: 19.5
click at [611, 189] on img at bounding box center [524, 265] width 579 height 771
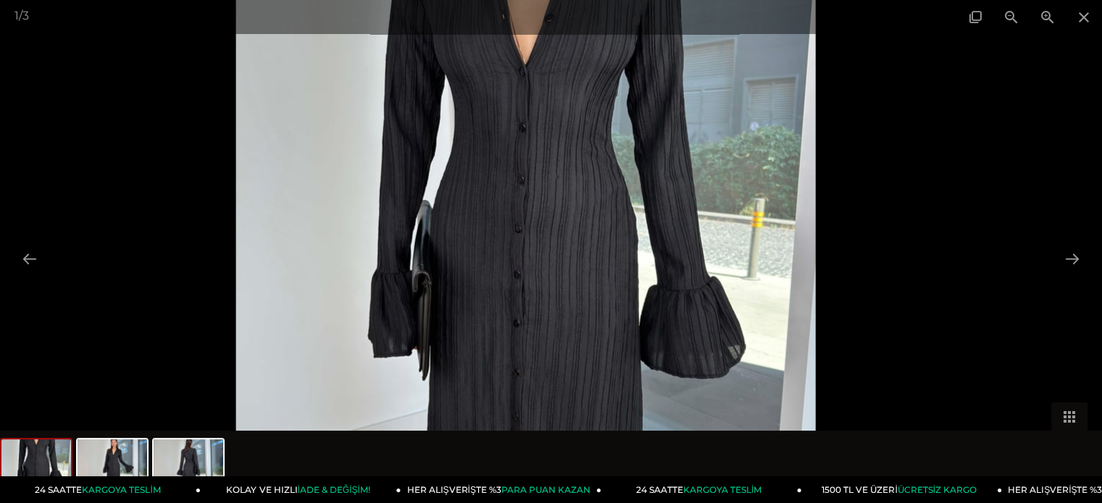
click at [611, 189] on img at bounding box center [524, 247] width 579 height 771
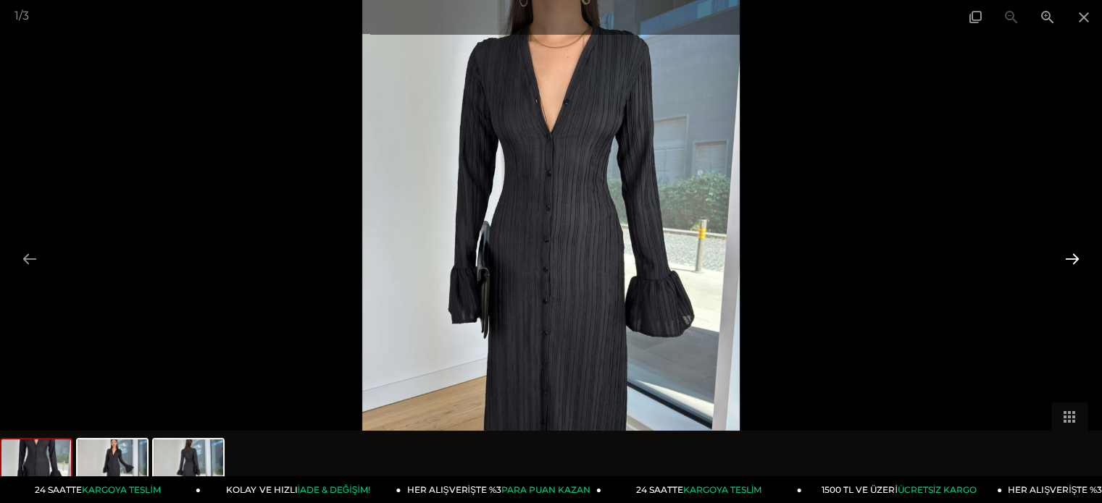
click at [1075, 257] on button at bounding box center [1072, 259] width 30 height 28
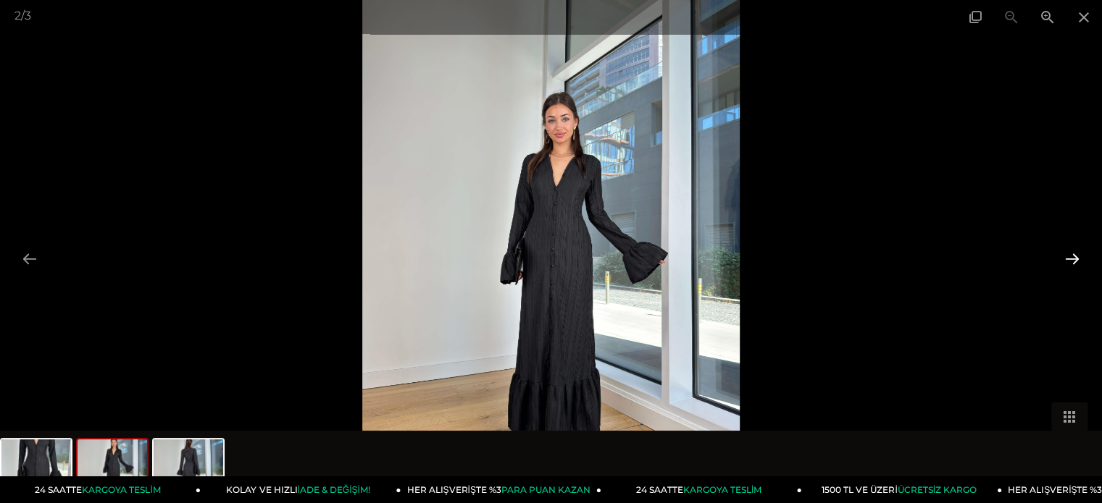
click at [1075, 257] on button at bounding box center [1072, 259] width 30 height 28
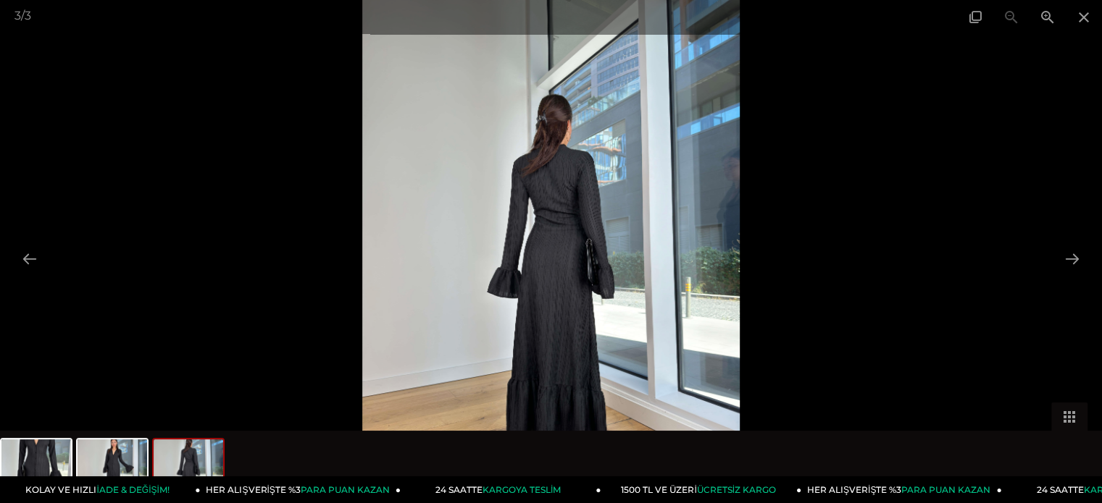
click at [1007, 187] on div at bounding box center [551, 251] width 1102 height 503
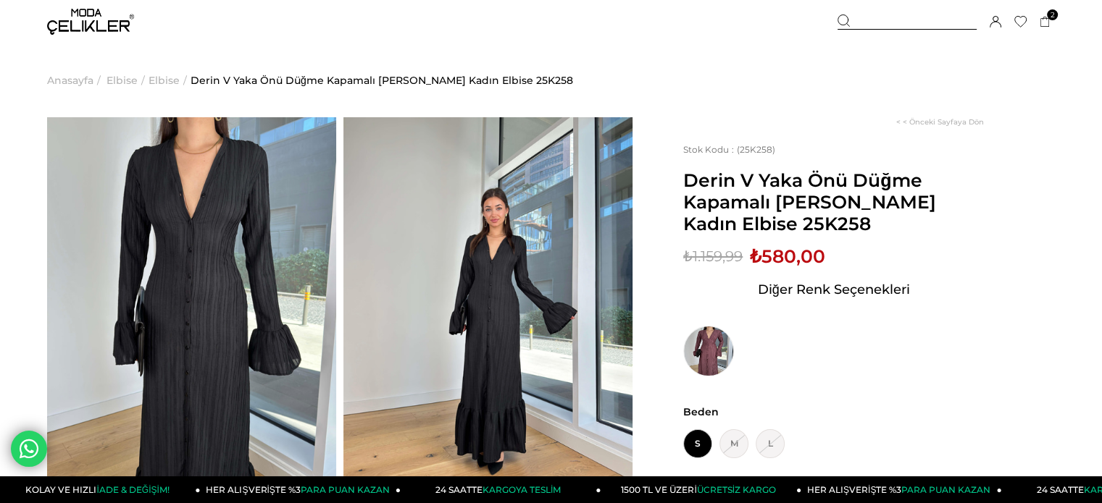
scroll to position [72, 0]
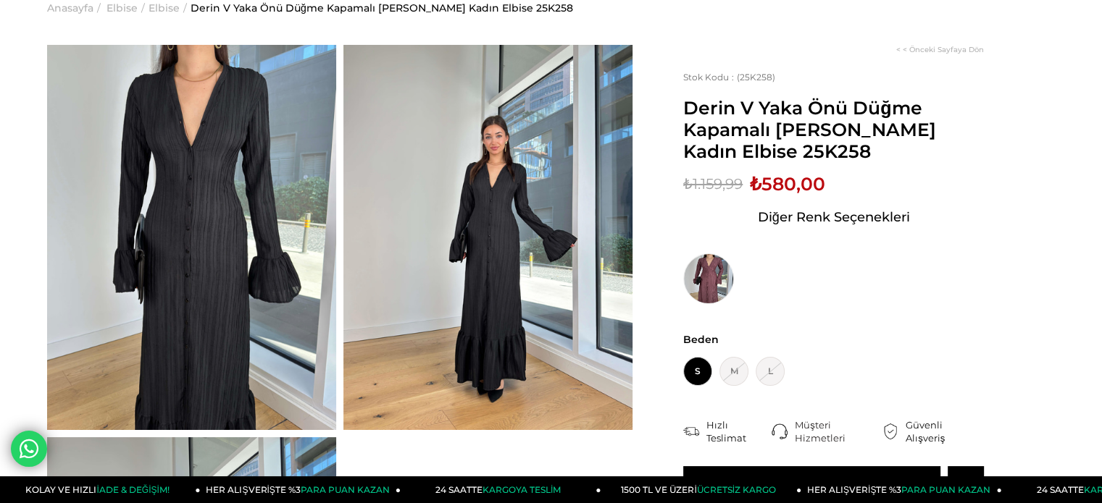
click at [684, 372] on span "S" at bounding box center [697, 371] width 29 height 29
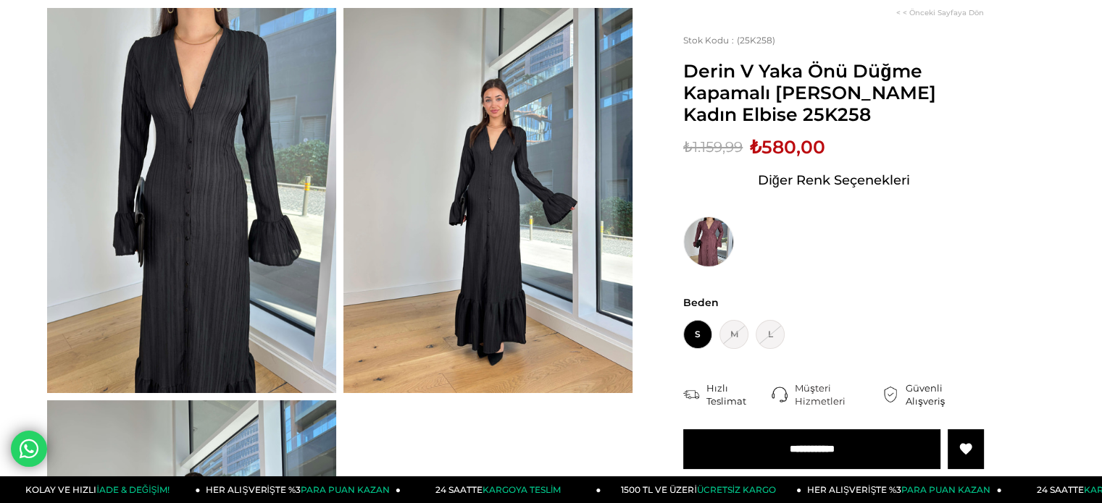
scroll to position [290, 0]
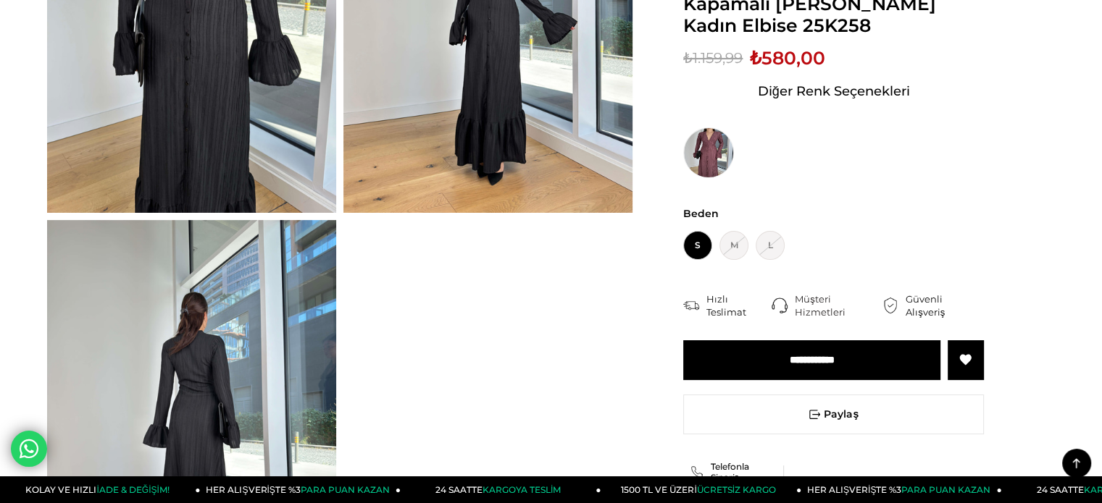
click at [809, 356] on input "**********" at bounding box center [811, 360] width 257 height 40
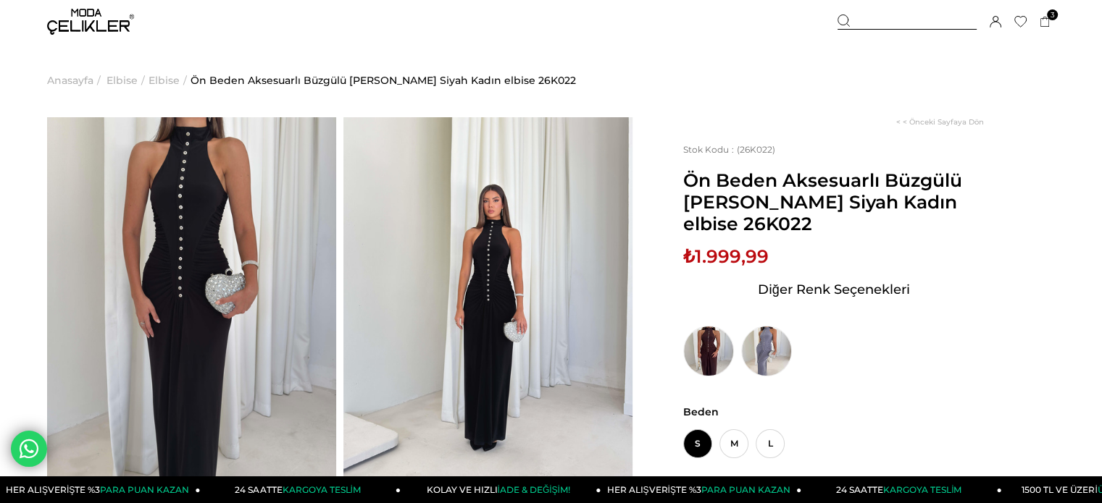
click at [1021, 17] on icon at bounding box center [1020, 22] width 12 height 12
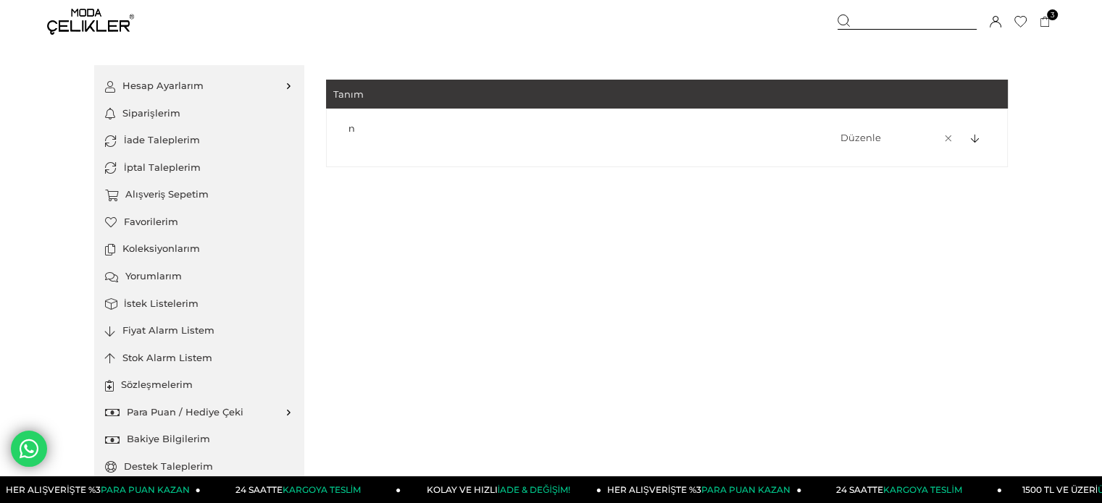
click at [973, 137] on icon at bounding box center [975, 139] width 8 height 9
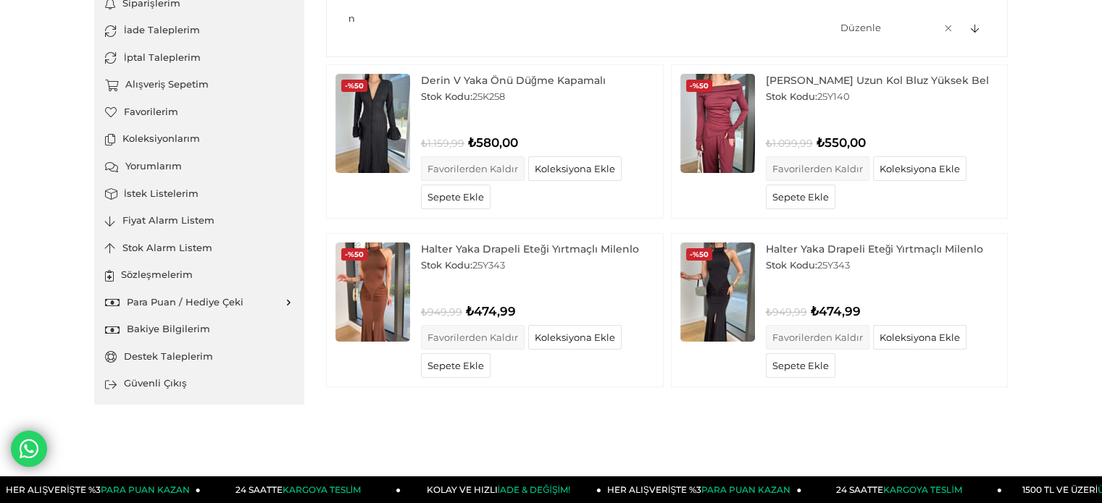
scroll to position [145, 0]
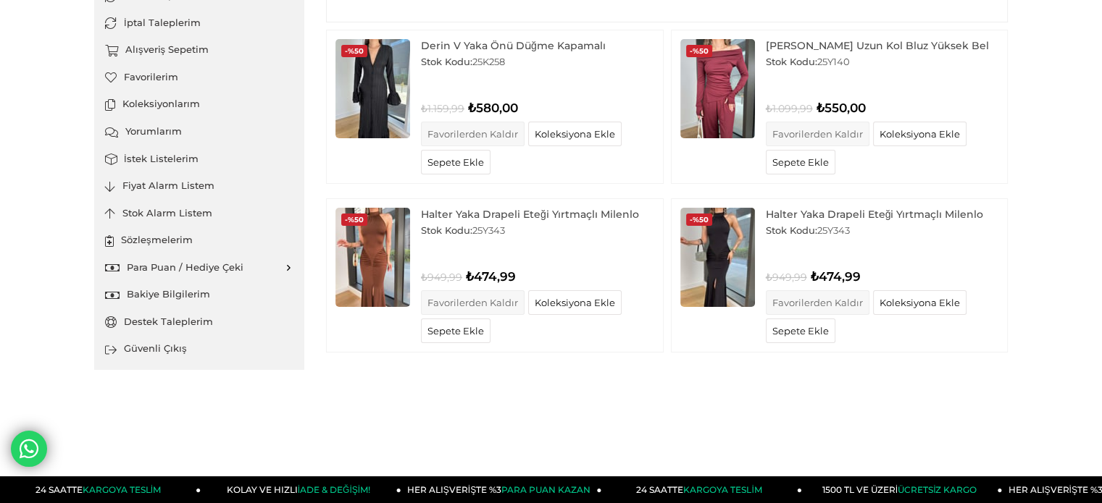
click at [721, 246] on img at bounding box center [717, 257] width 75 height 99
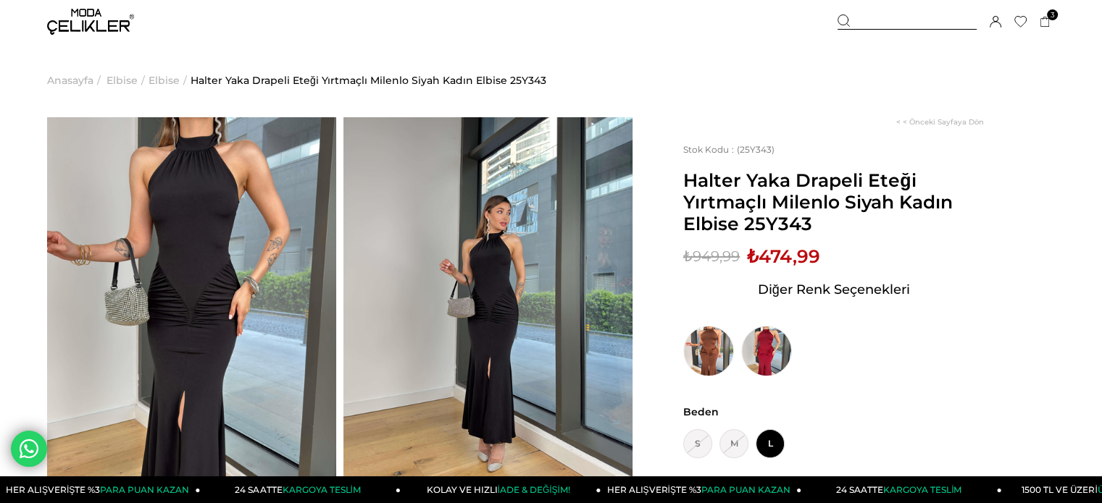
click at [264, 214] on img at bounding box center [191, 309] width 289 height 385
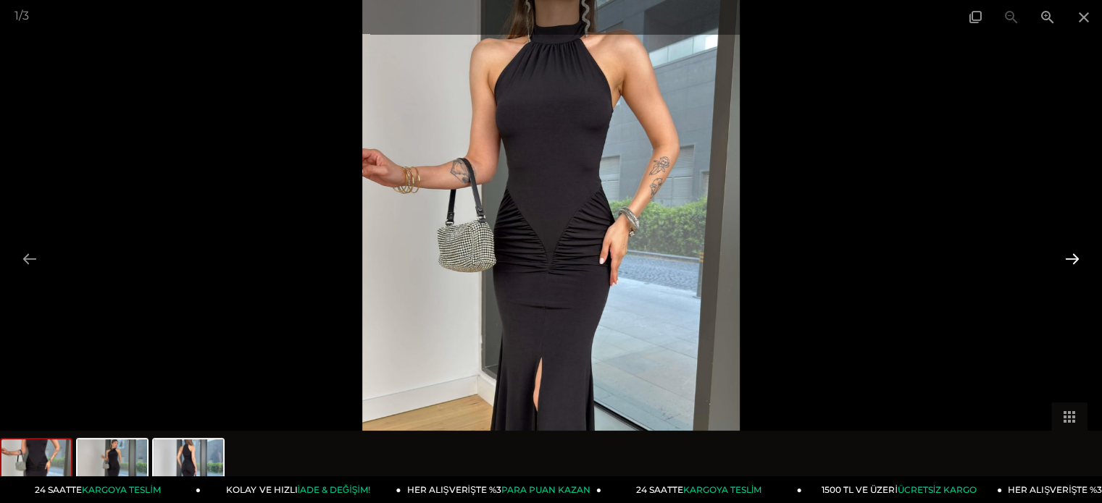
click at [1074, 264] on button at bounding box center [1072, 259] width 30 height 28
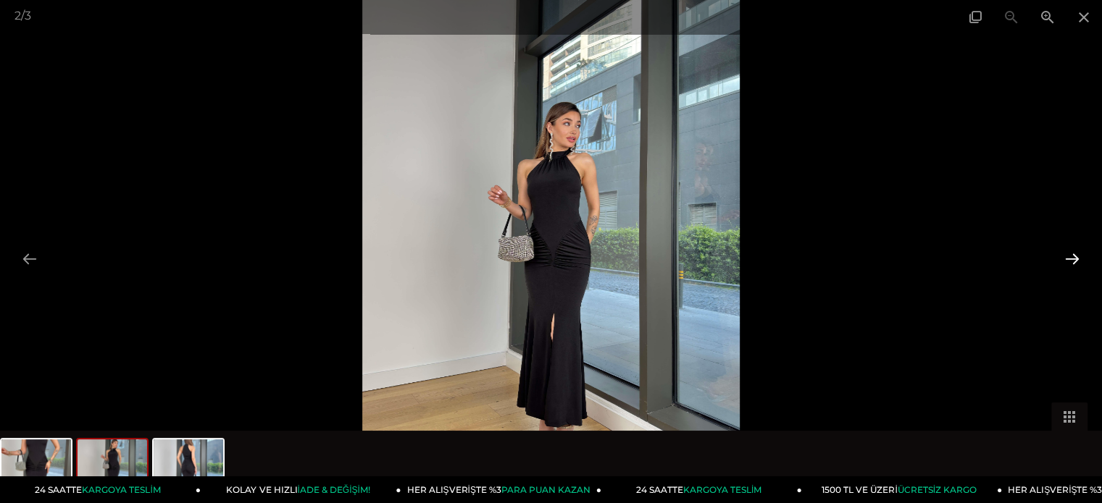
click at [1074, 264] on button at bounding box center [1072, 259] width 30 height 28
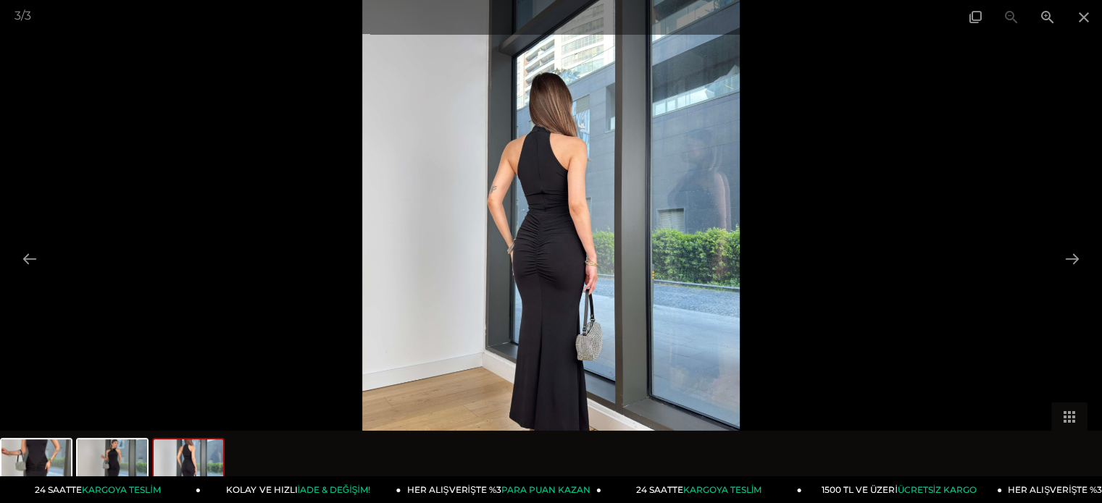
scroll to position [72, 0]
click at [578, 345] on img at bounding box center [550, 251] width 377 height 503
drag, startPoint x: 577, startPoint y: 343, endPoint x: 578, endPoint y: 312, distance: 30.4
click at [578, 321] on img at bounding box center [550, 251] width 377 height 503
click at [578, 312] on img at bounding box center [550, 251] width 377 height 503
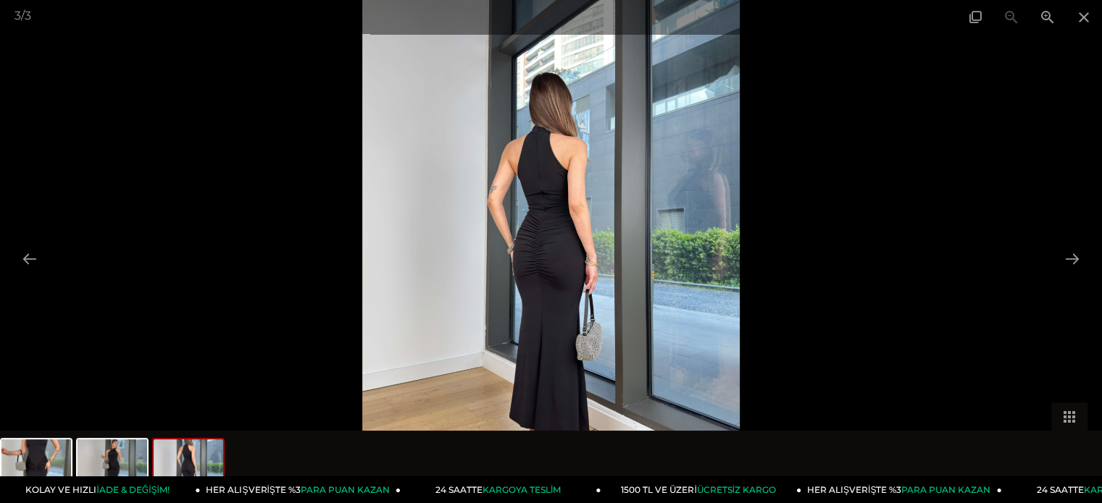
click at [578, 312] on img at bounding box center [550, 251] width 377 height 503
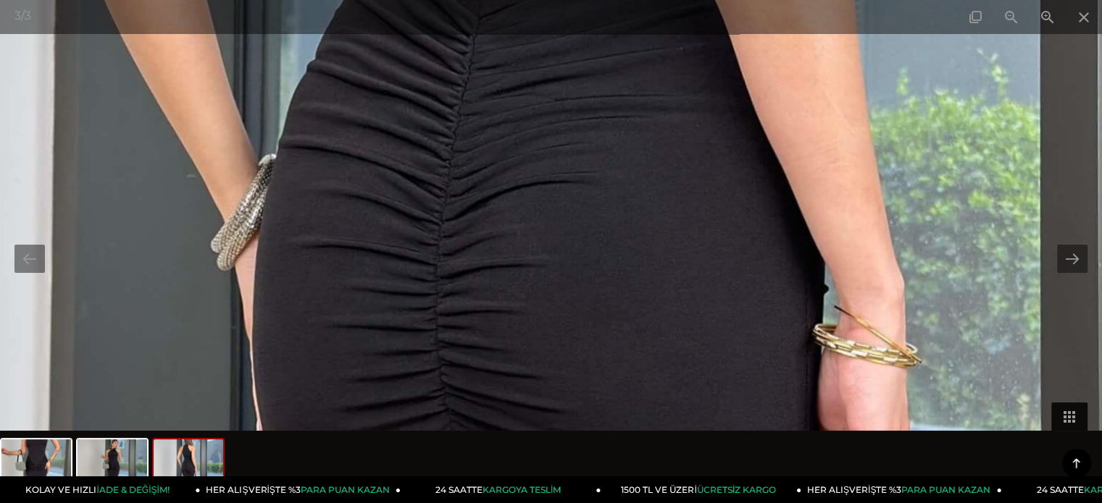
scroll to position [362, 0]
drag, startPoint x: 582, startPoint y: 325, endPoint x: 603, endPoint y: 164, distance: 162.9
click at [600, 169] on img at bounding box center [550, 251] width 2927 height 3903
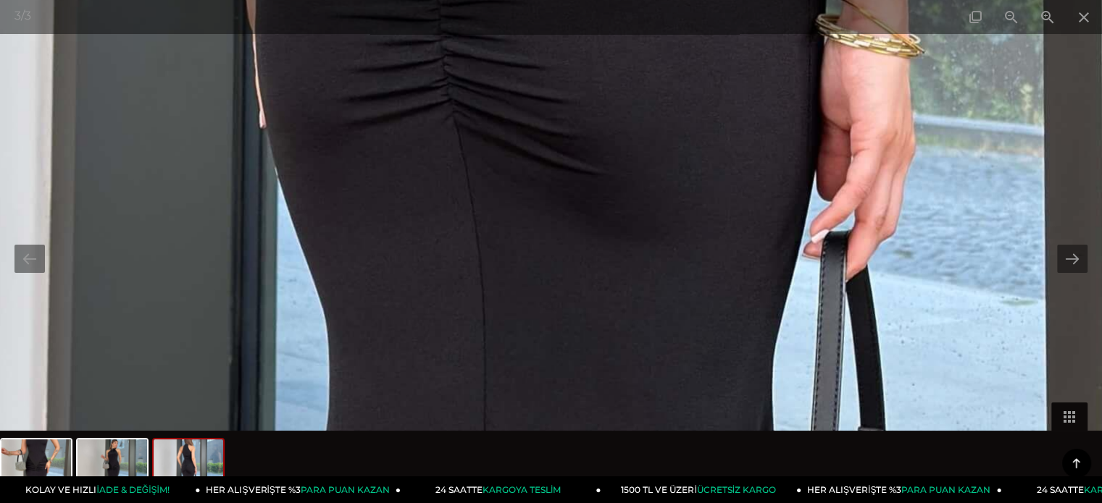
drag, startPoint x: 649, startPoint y: 362, endPoint x: 640, endPoint y: 114, distance: 248.6
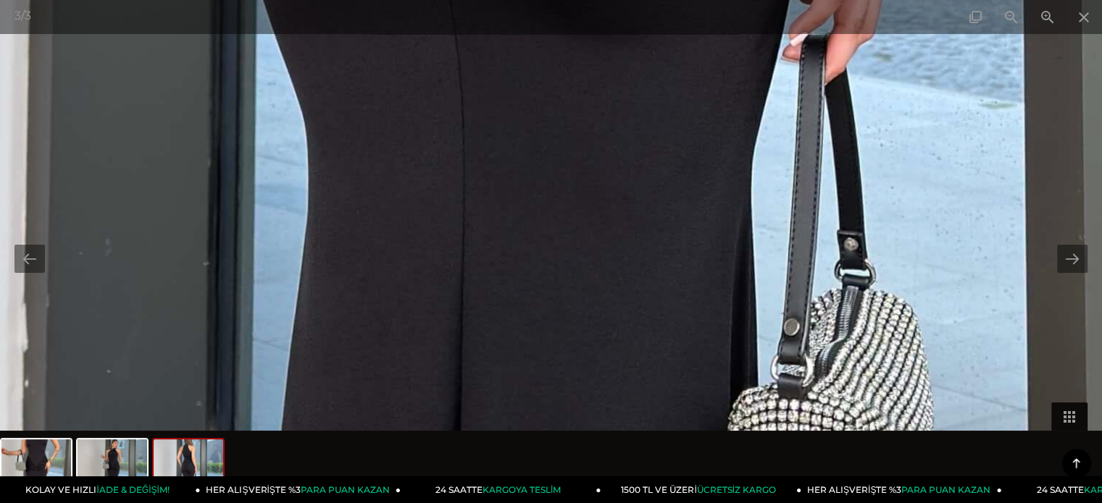
drag, startPoint x: 660, startPoint y: 296, endPoint x: 651, endPoint y: 127, distance: 169.0
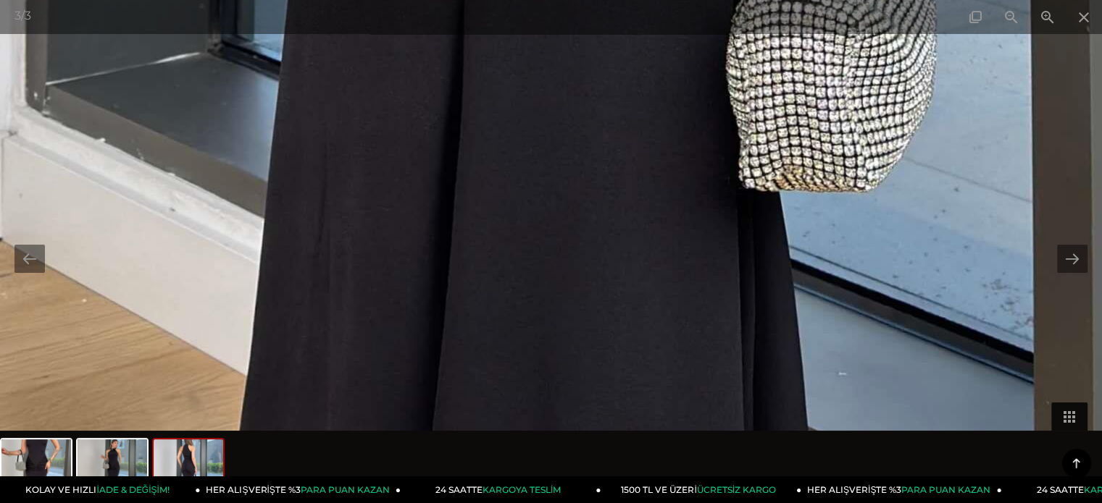
drag, startPoint x: 663, startPoint y: 386, endPoint x: 685, endPoint y: 63, distance: 323.8
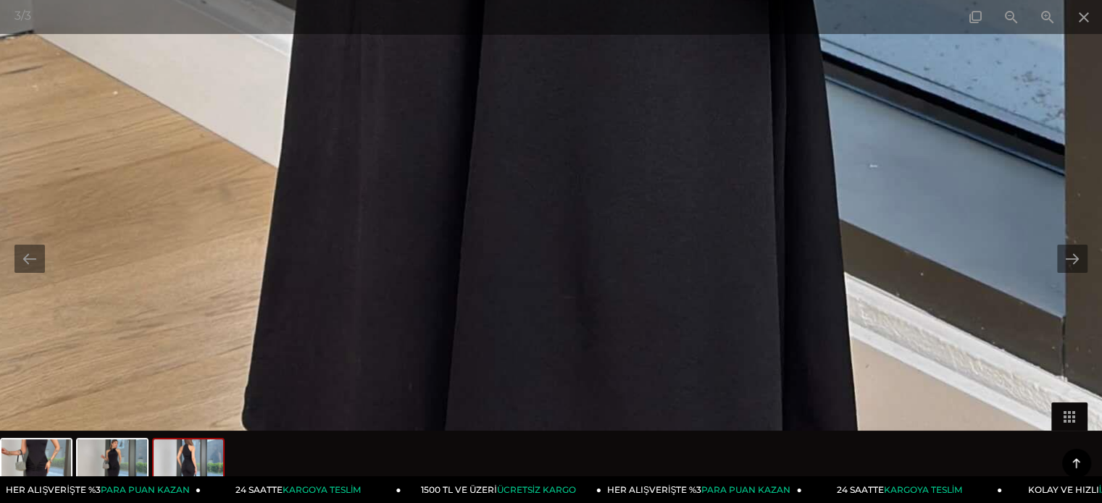
drag, startPoint x: 653, startPoint y: 365, endPoint x: 675, endPoint y: 237, distance: 130.1
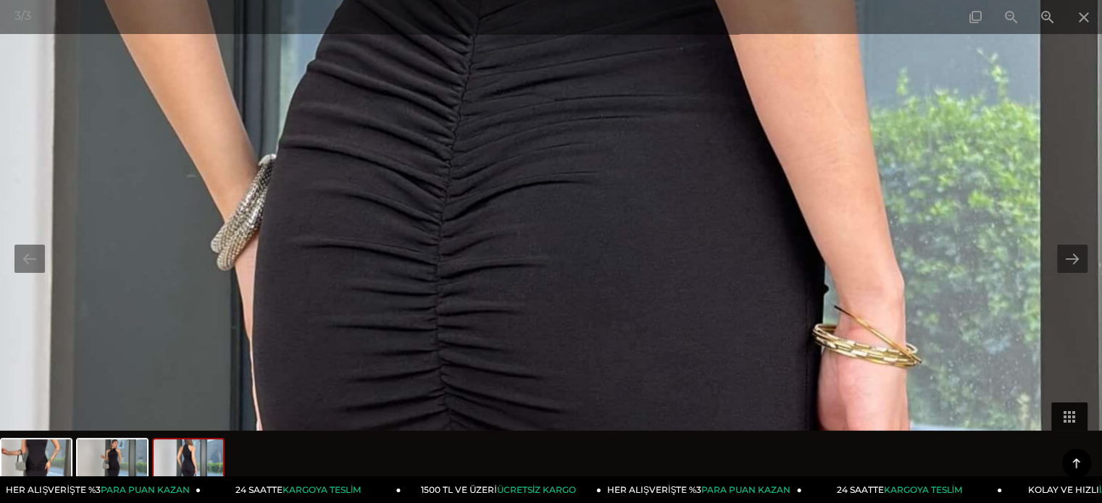
scroll to position [724, 0]
click at [1005, 5] on span at bounding box center [1011, 17] width 36 height 34
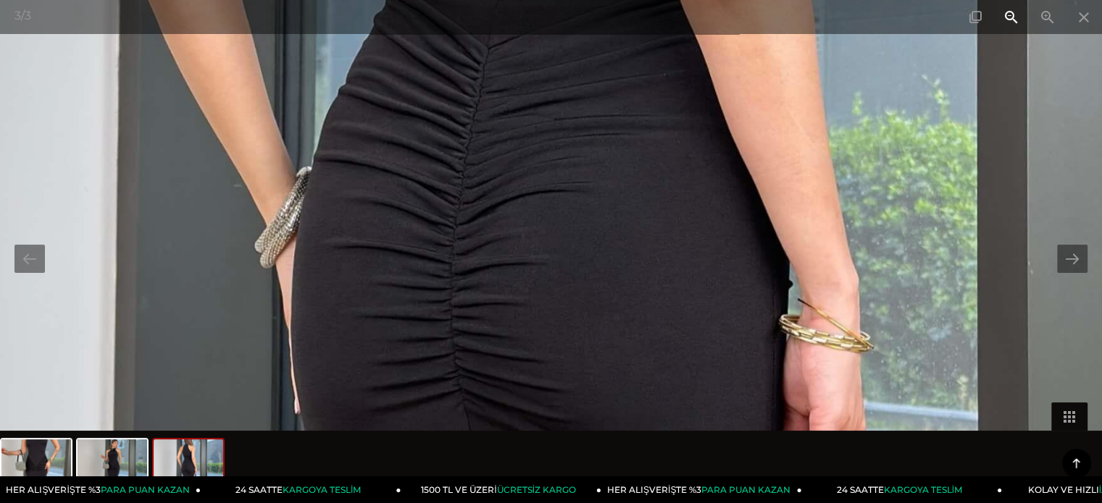
click at [1005, 5] on span at bounding box center [1011, 17] width 36 height 34
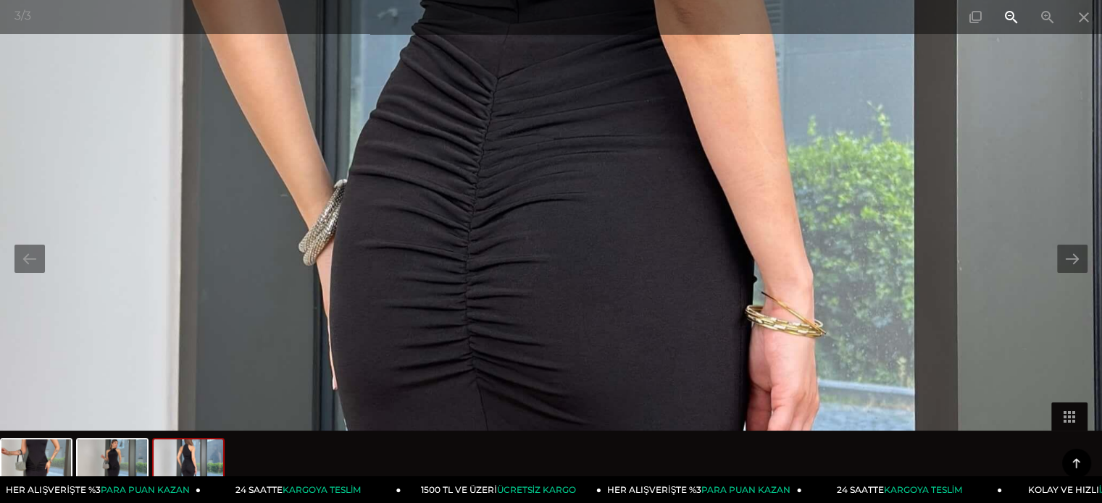
drag, startPoint x: 1005, startPoint y: 5, endPoint x: 1009, endPoint y: 12, distance: 8.1
click at [1007, 7] on span at bounding box center [1011, 17] width 36 height 34
click at [1009, 12] on span at bounding box center [1011, 17] width 36 height 34
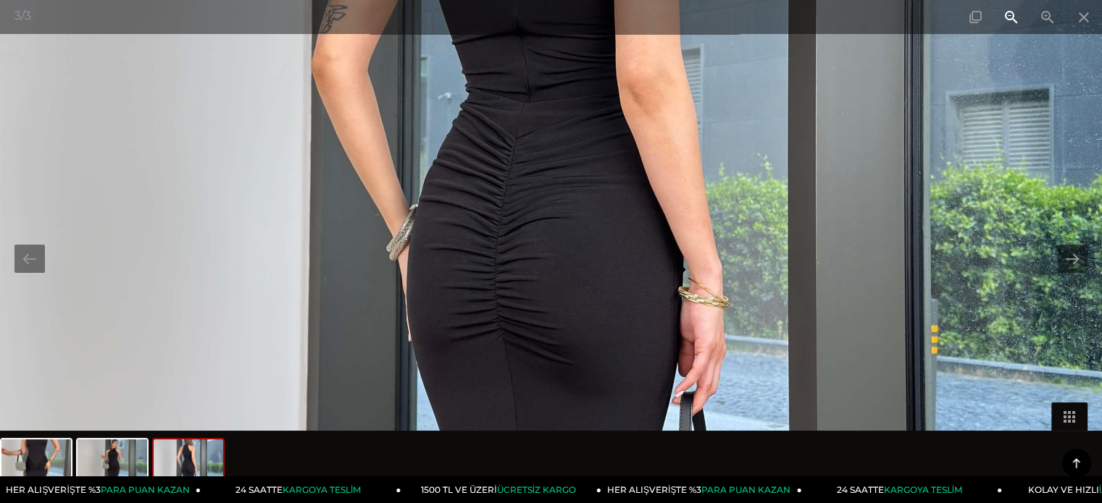
click at [1009, 12] on span at bounding box center [1011, 17] width 36 height 34
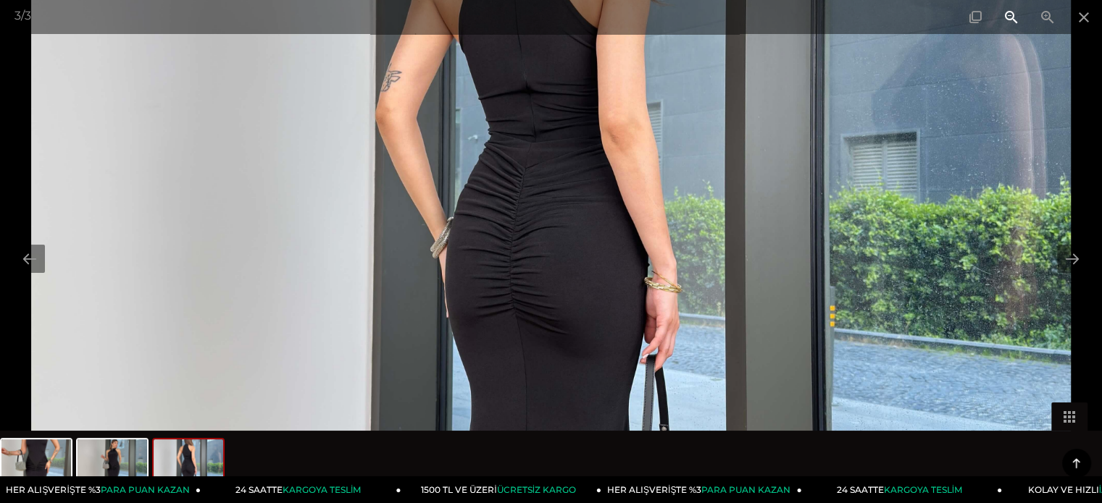
click at [1009, 12] on span at bounding box center [1011, 17] width 36 height 34
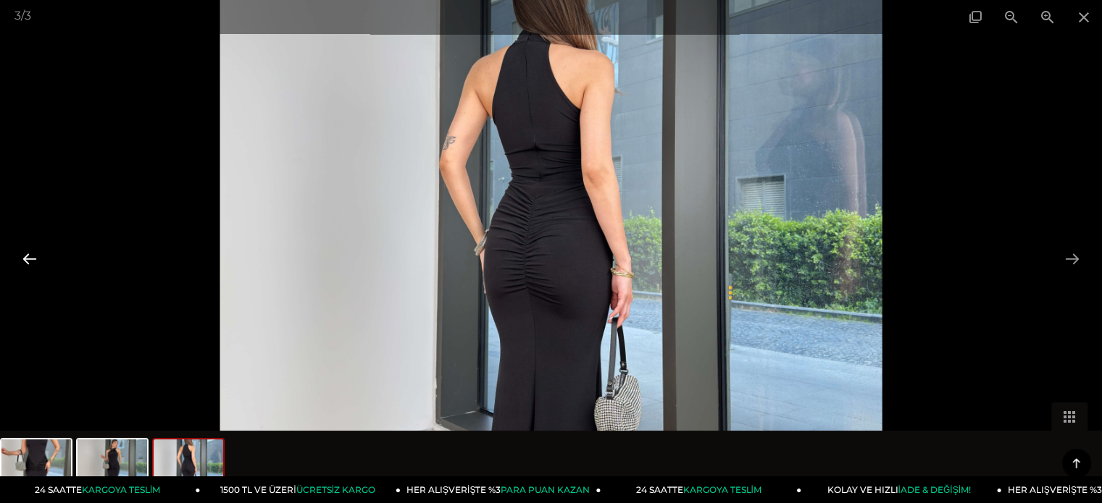
click at [26, 247] on button at bounding box center [29, 259] width 30 height 28
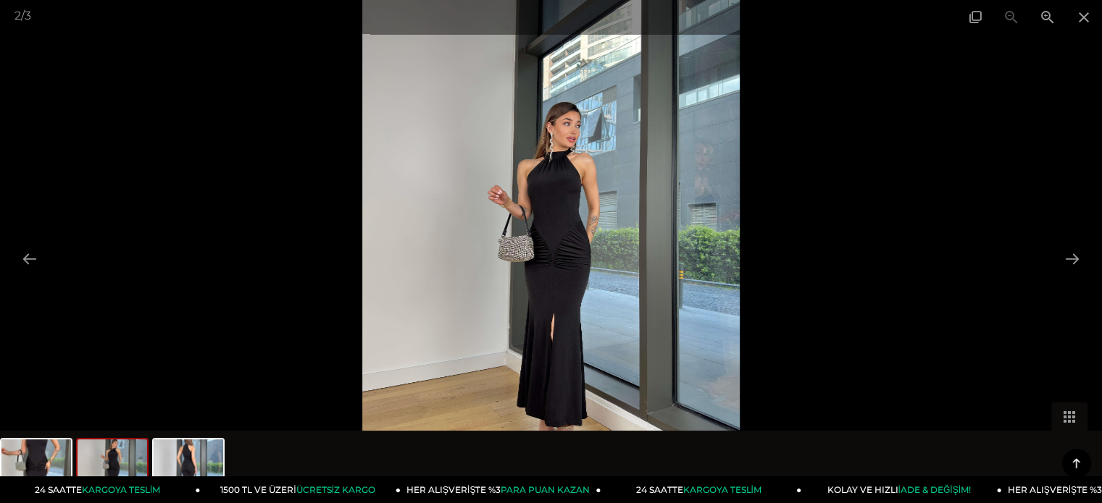
click at [580, 315] on img at bounding box center [550, 251] width 377 height 503
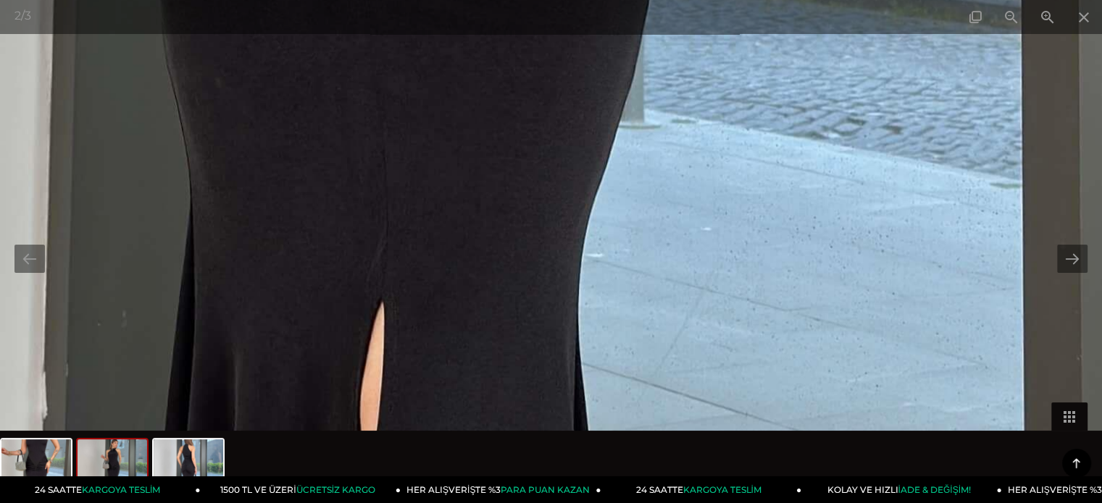
drag, startPoint x: 432, startPoint y: 133, endPoint x: 528, endPoint y: 364, distance: 250.7
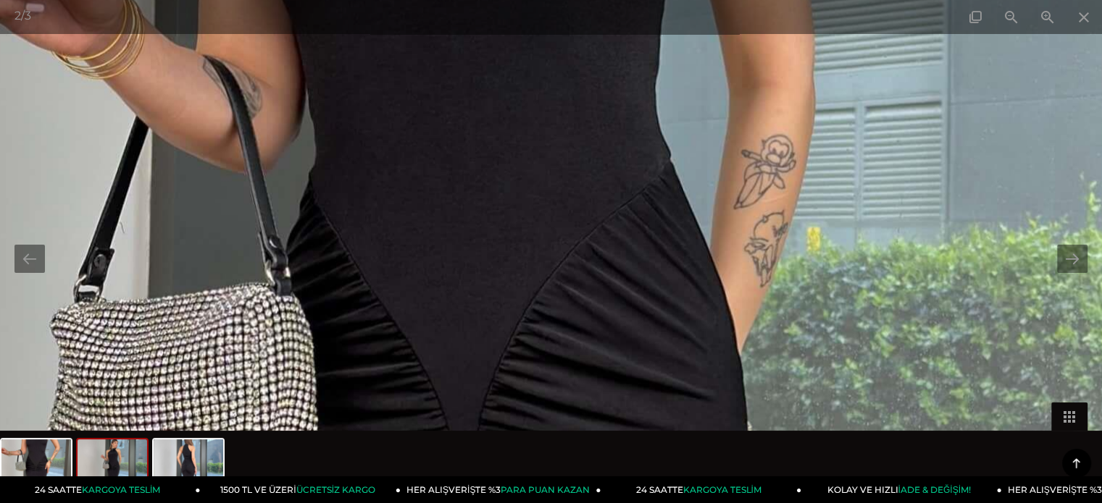
drag, startPoint x: 533, startPoint y: 481, endPoint x: 533, endPoint y: 451, distance: 29.7
click at [533, 495] on body "Menü Üye Girişi Üye Ol Hesabım Çıkış Yap Sepetim Favorilerim Yardım Sepetim 3 Ü…" at bounding box center [551, 231] width 1102 height 1911
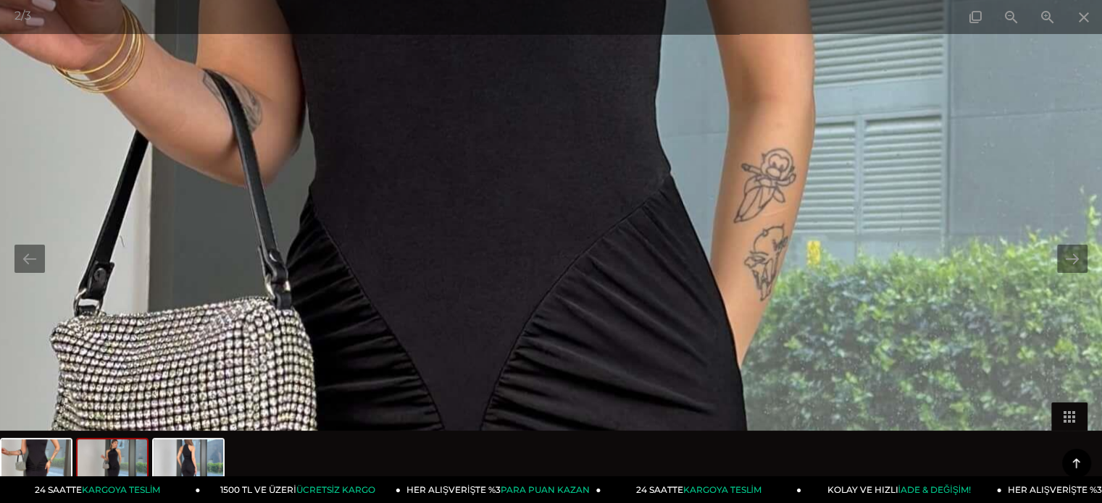
drag, startPoint x: 571, startPoint y: 185, endPoint x: 659, endPoint y: 422, distance: 253.2
click at [659, 422] on img at bounding box center [447, 419] width 2841 height 3789
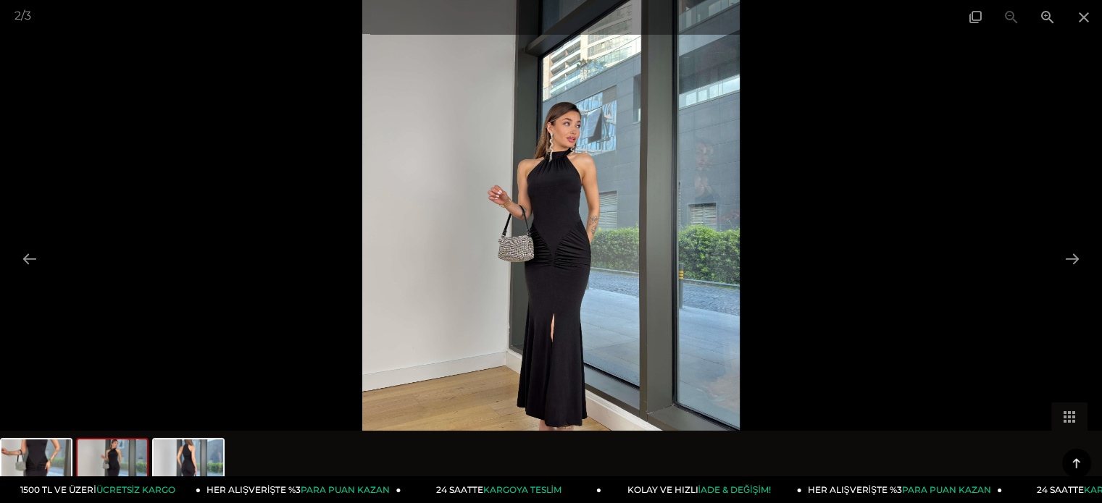
click at [1034, 153] on div at bounding box center [551, 251] width 1102 height 503
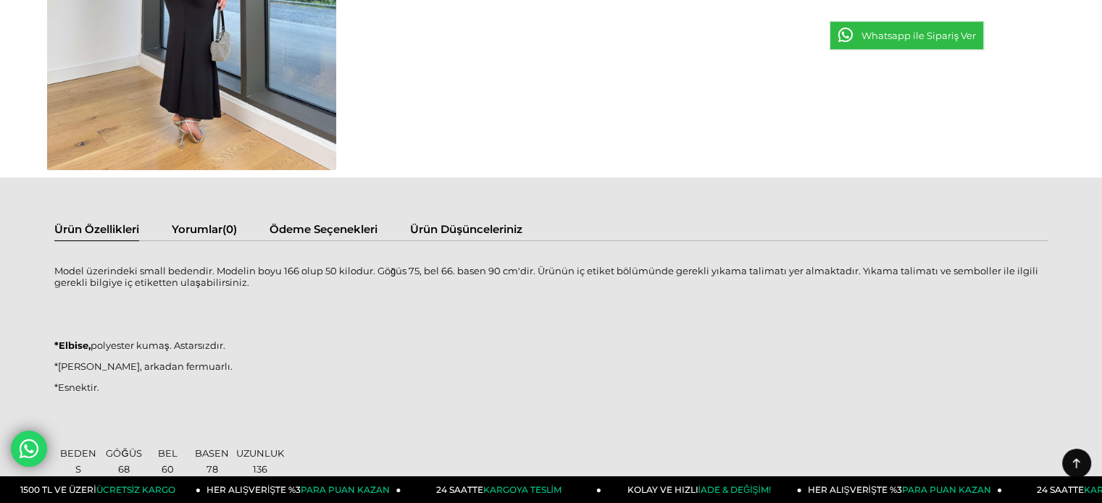
scroll to position [0, 0]
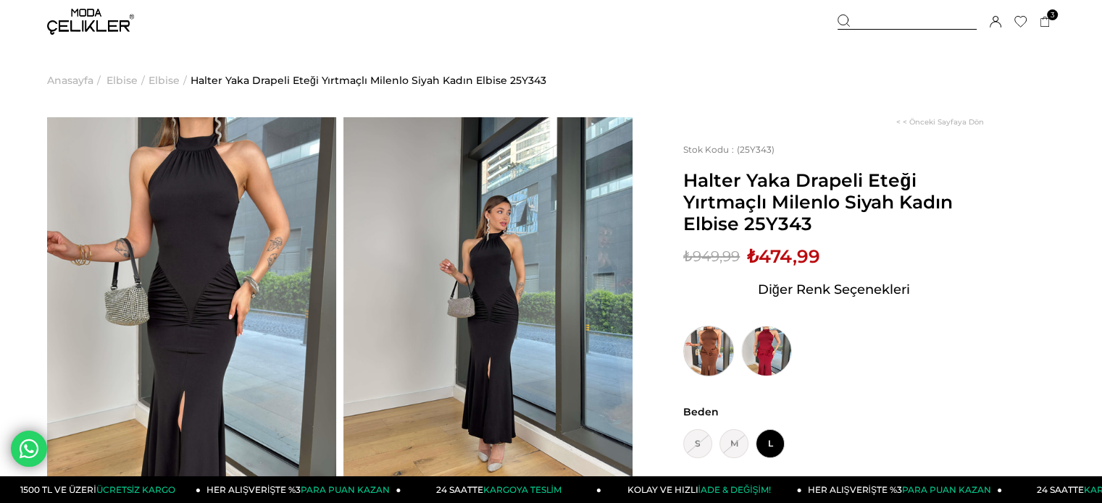
click at [724, 347] on img at bounding box center [708, 351] width 51 height 51
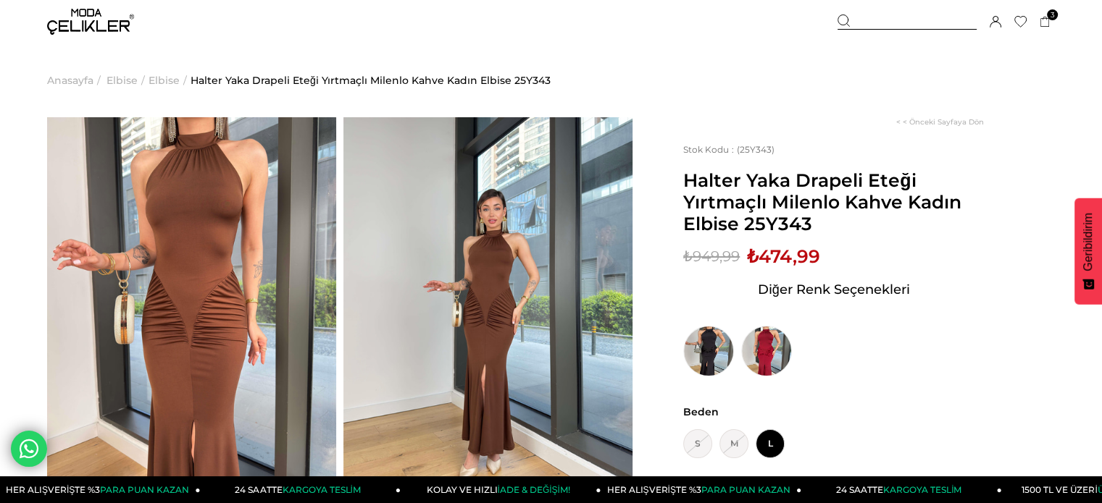
click at [1020, 14] on div "Sepetim 3 Ürün ₺1.704,98 Belden Kuşaklı Blazer Ceket Paçası Yırtmaç Detaylı Pan…" at bounding box center [945, 21] width 217 height 43
click at [1019, 17] on icon at bounding box center [1020, 22] width 12 height 11
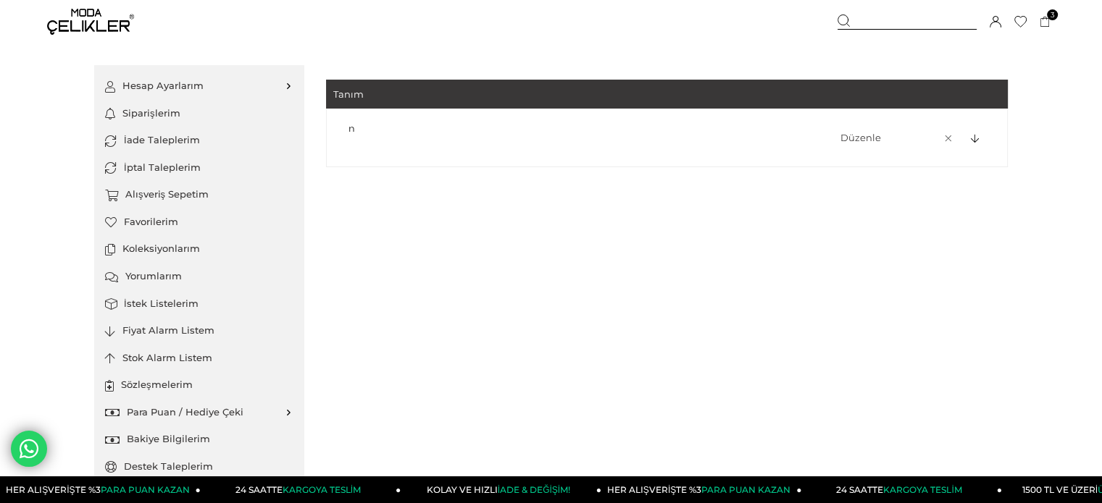
click at [976, 138] on icon at bounding box center [975, 139] width 8 height 9
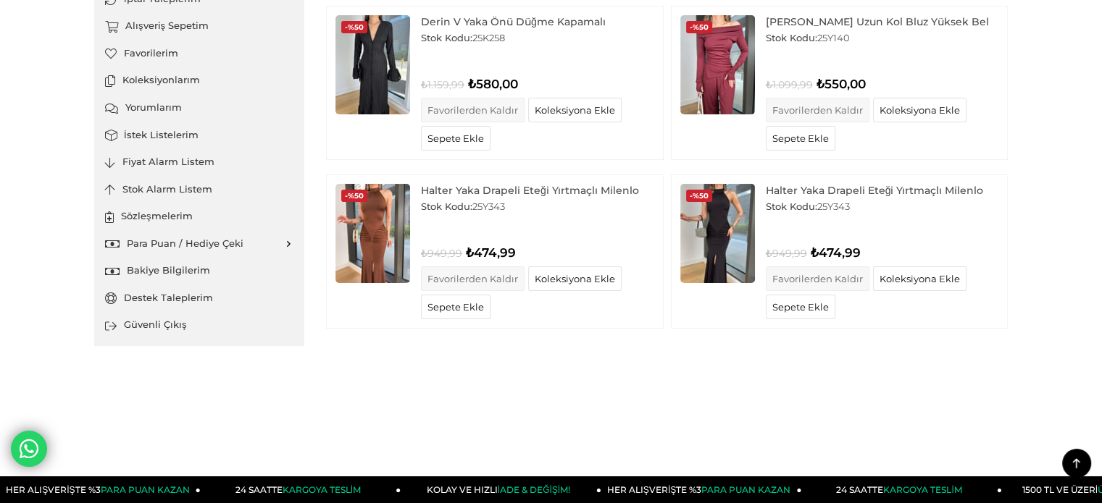
scroll to position [145, 0]
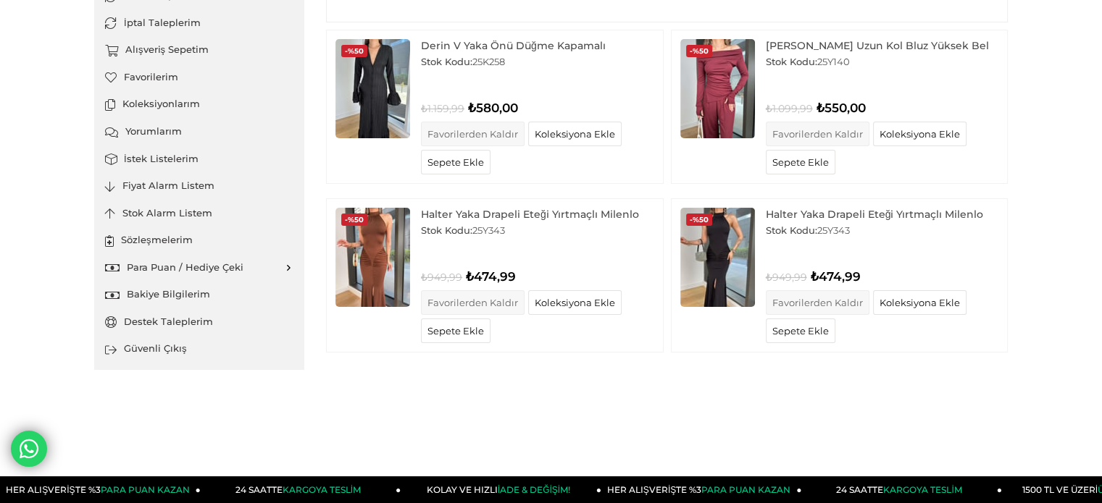
click at [499, 301] on link "Favorilerden Kaldır" at bounding box center [473, 302] width 104 height 25
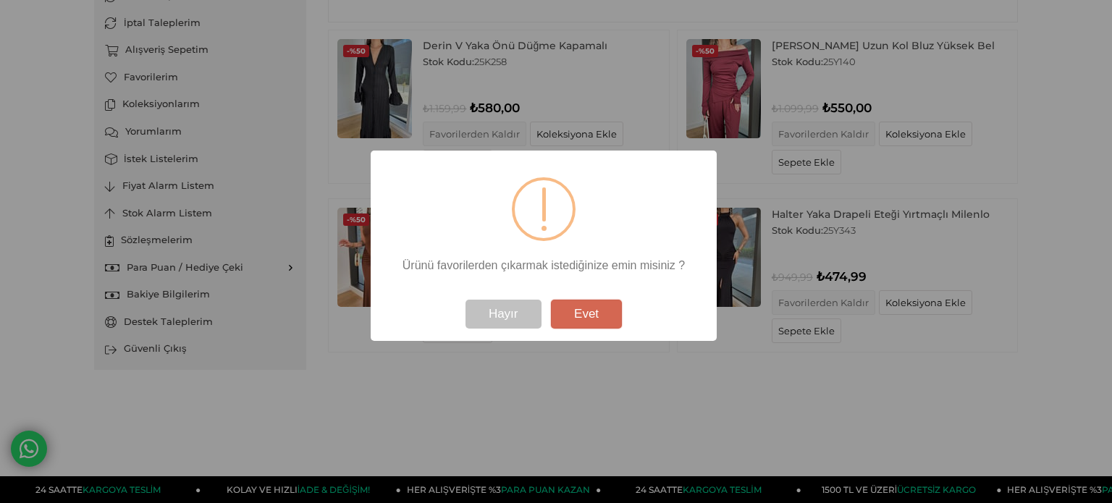
click at [598, 315] on button "Evet" at bounding box center [586, 314] width 71 height 29
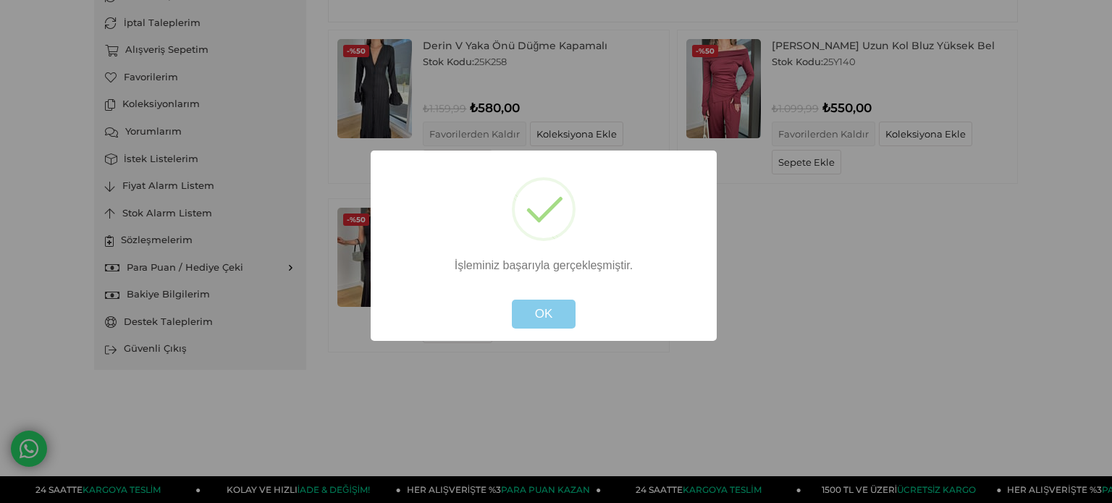
click at [535, 309] on button "OK" at bounding box center [544, 314] width 64 height 29
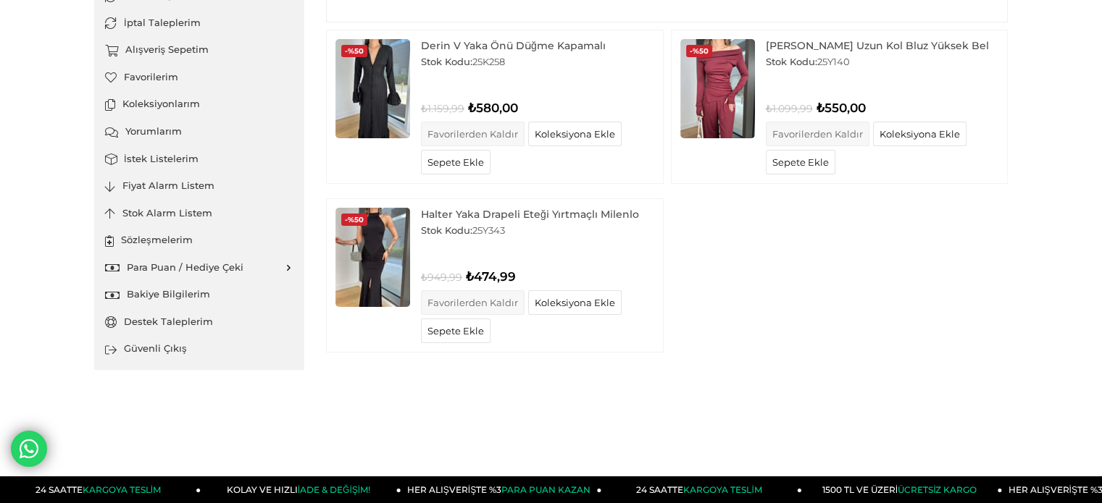
click at [484, 296] on link "Favorilerden Kaldır" at bounding box center [473, 302] width 104 height 25
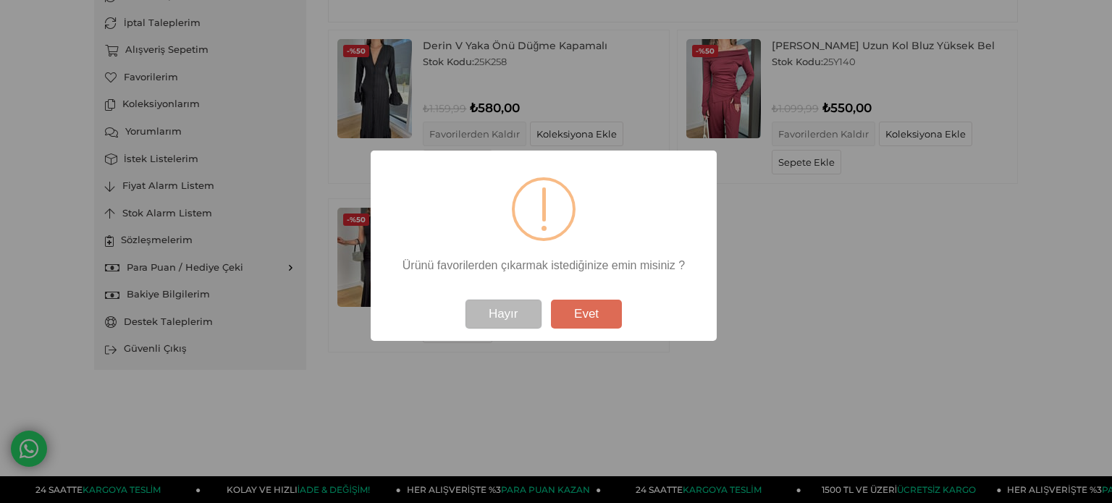
click at [499, 305] on button "Hayır" at bounding box center [504, 314] width 76 height 29
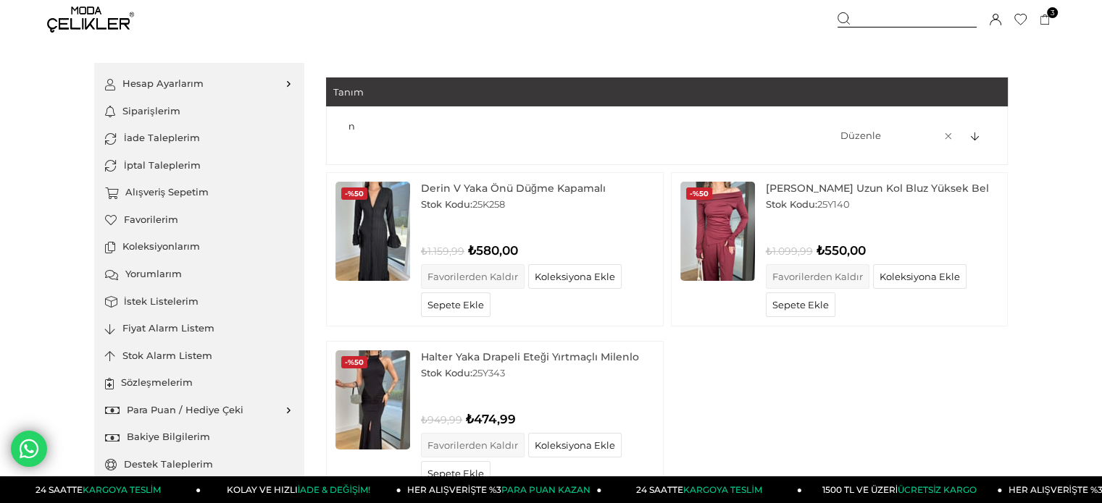
scroll to position [0, 0]
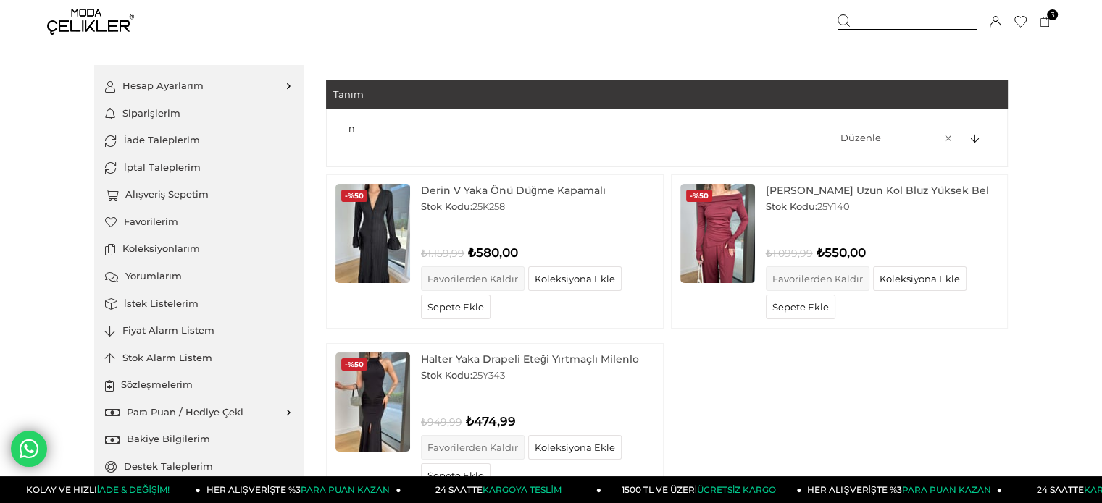
click at [723, 222] on img at bounding box center [717, 233] width 75 height 99
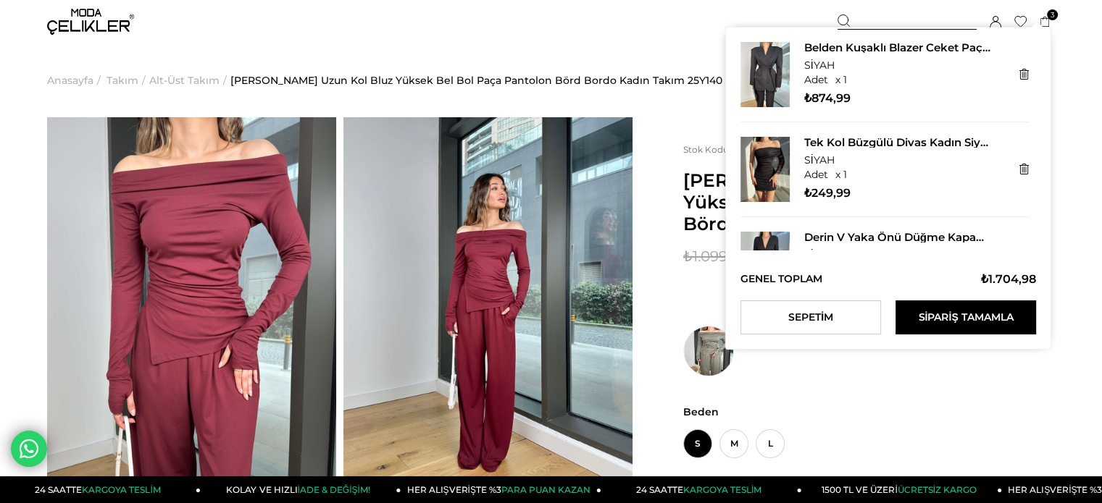
click at [1040, 17] on icon at bounding box center [1044, 22] width 11 height 11
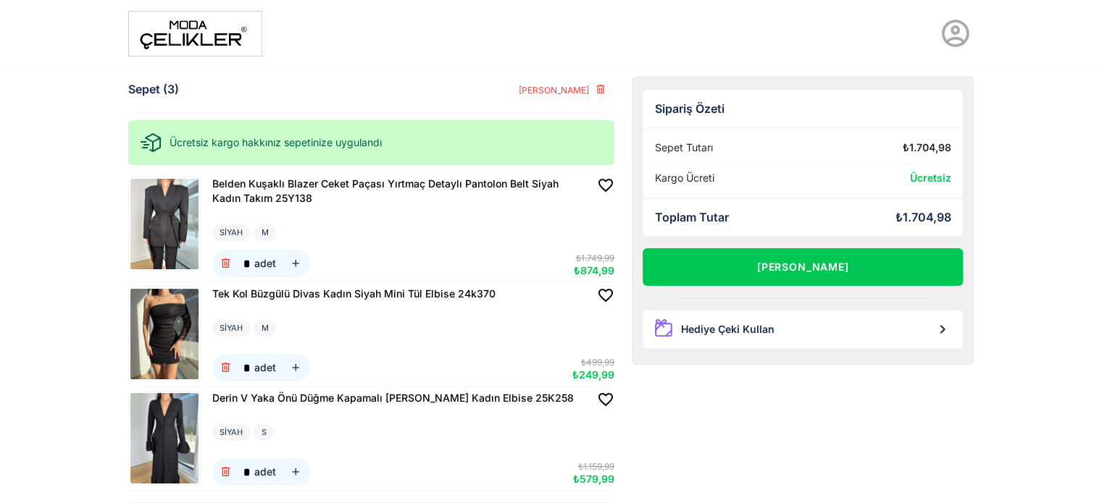
click at [165, 223] on img at bounding box center [164, 224] width 68 height 91
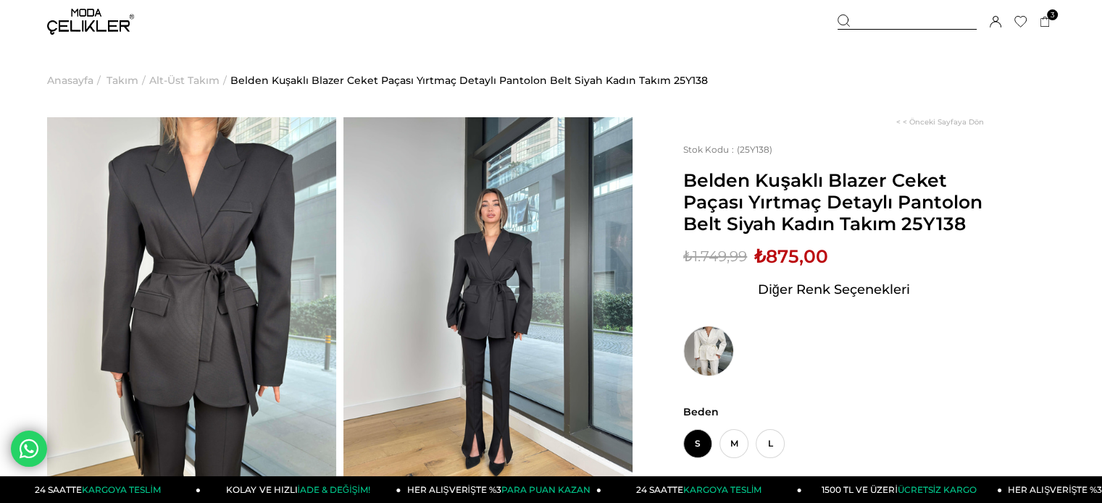
click at [232, 257] on img at bounding box center [191, 309] width 289 height 385
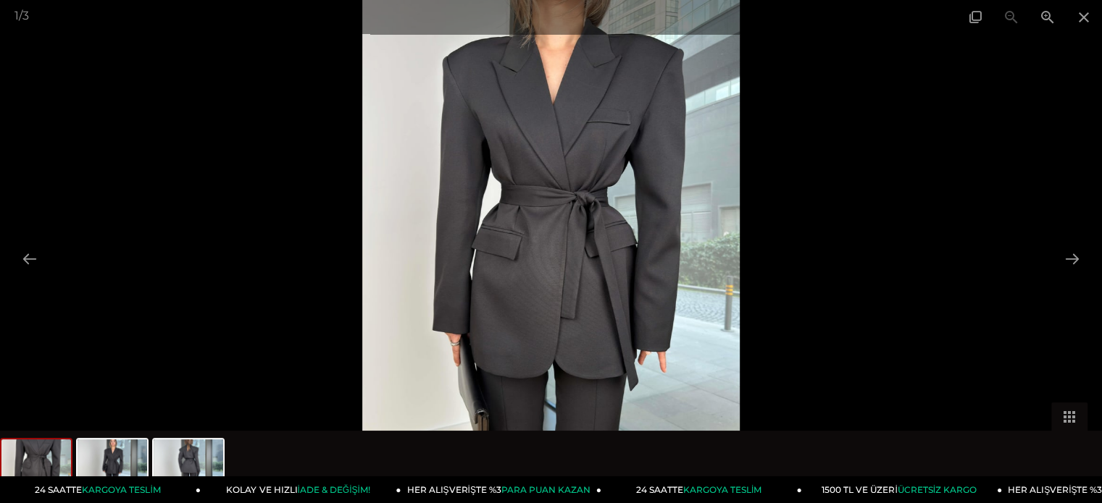
click at [989, 146] on div at bounding box center [551, 251] width 1102 height 503
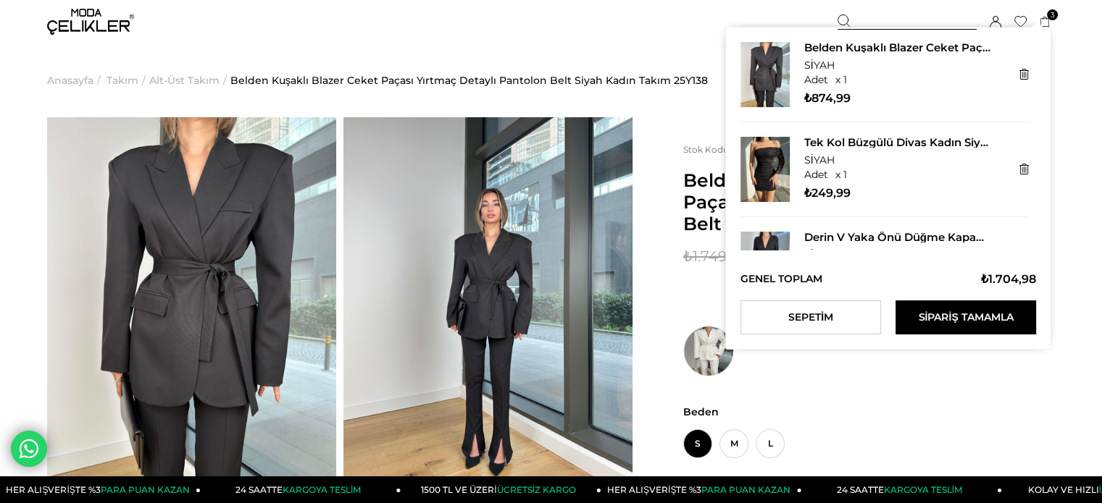
click at [1040, 17] on icon at bounding box center [1044, 22] width 11 height 11
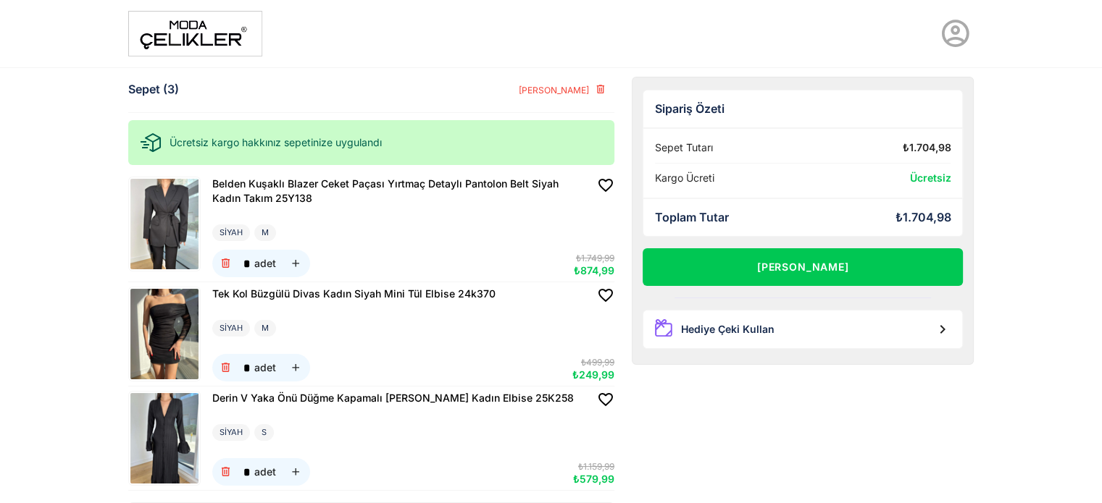
click at [157, 321] on img at bounding box center [164, 334] width 68 height 91
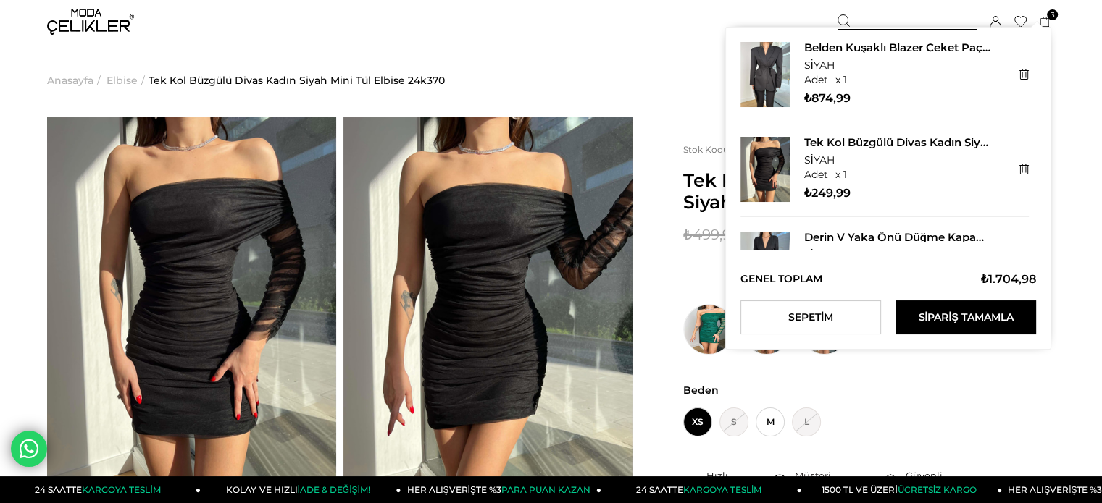
click at [1044, 20] on icon at bounding box center [1044, 22] width 11 height 11
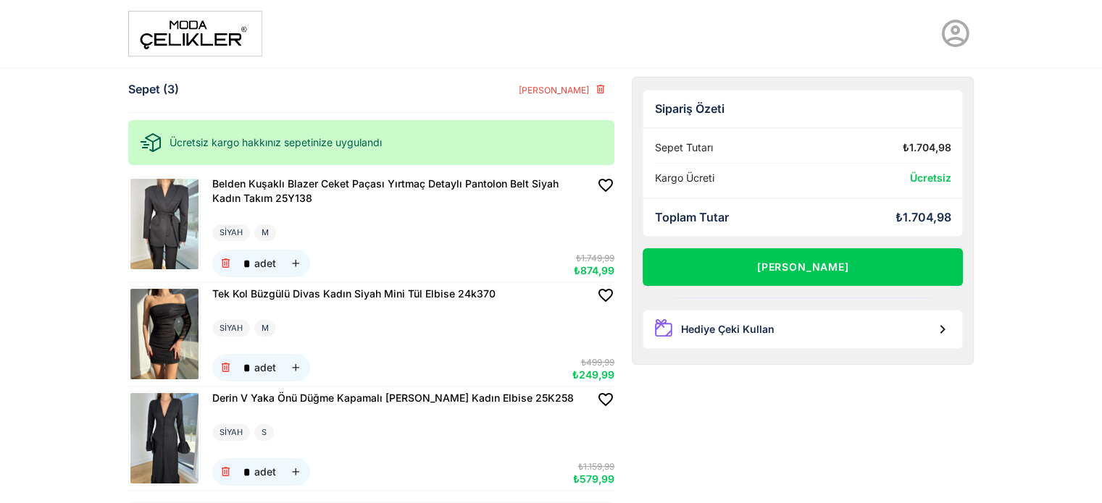
click at [212, 38] on img at bounding box center [195, 34] width 134 height 46
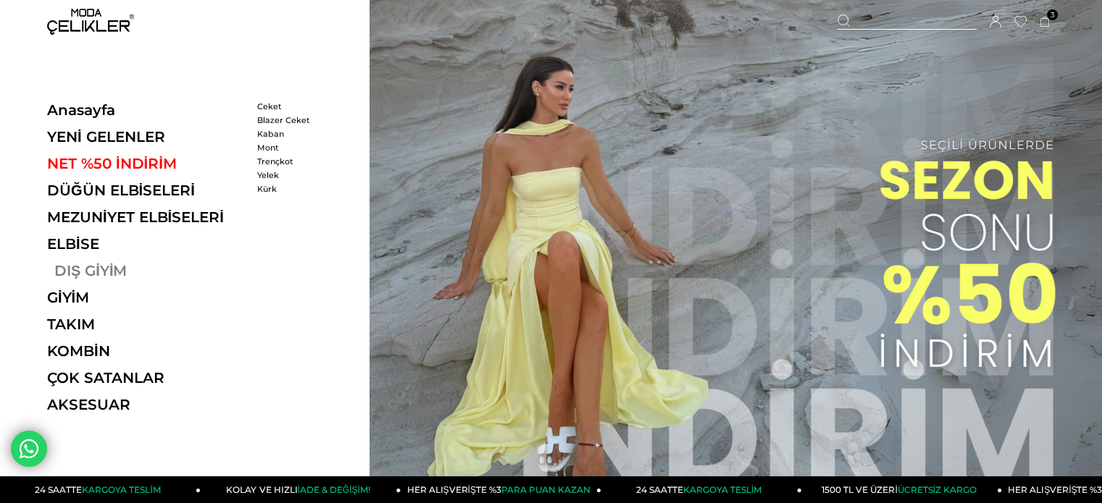
click at [94, 267] on link "DIŞ GİYİM" at bounding box center [146, 270] width 199 height 17
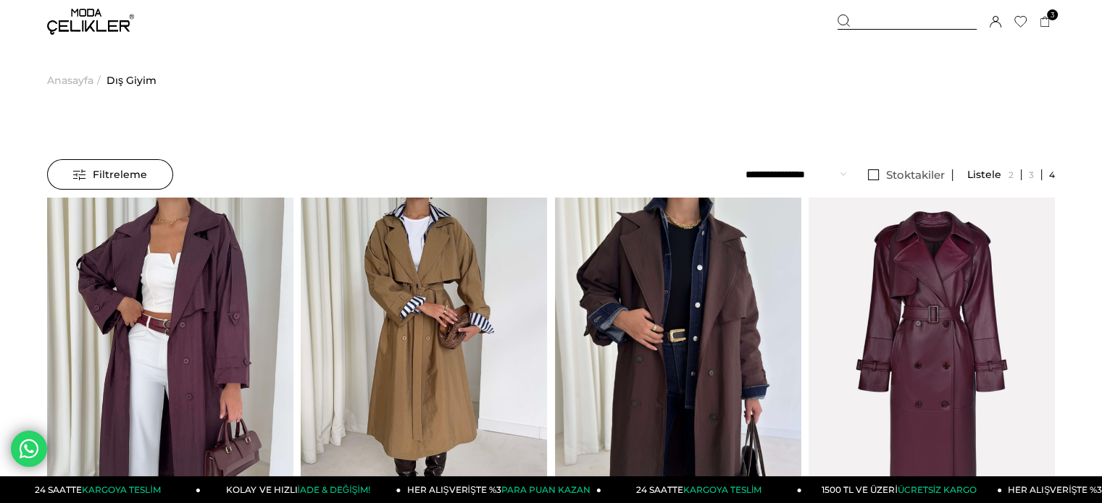
click at [766, 165] on select "**********" at bounding box center [795, 174] width 101 height 30
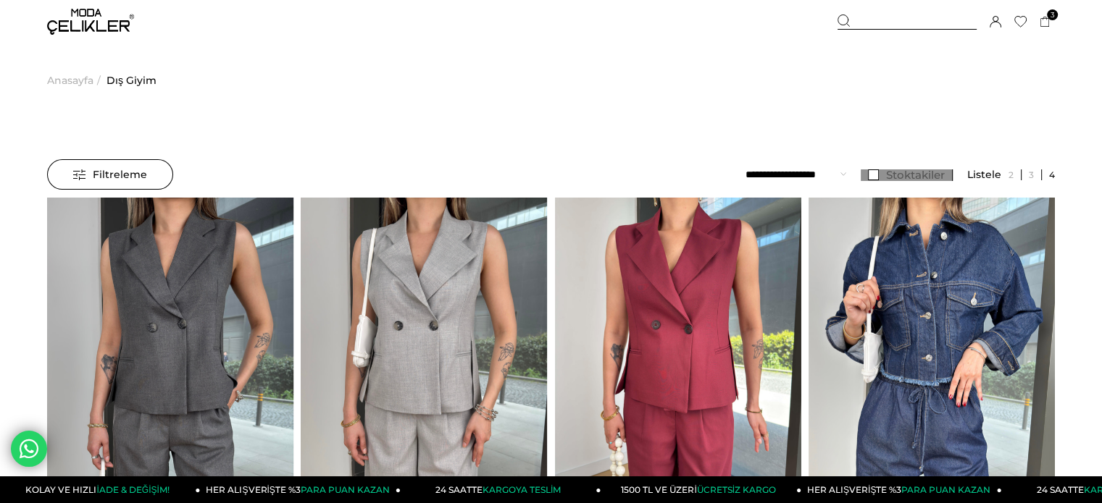
click at [871, 173] on link "Stoktakiler" at bounding box center [906, 175] width 92 height 12
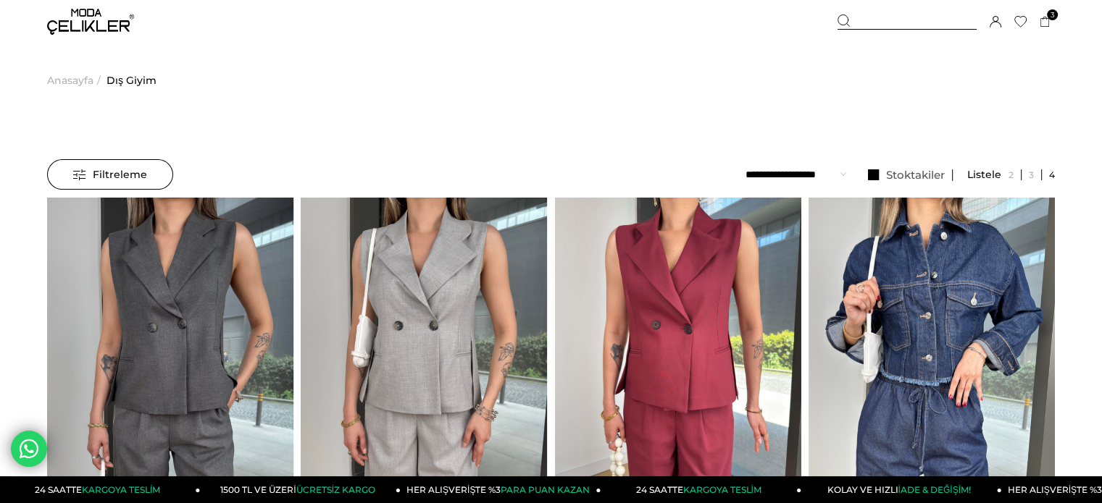
click at [96, 14] on img at bounding box center [90, 22] width 87 height 26
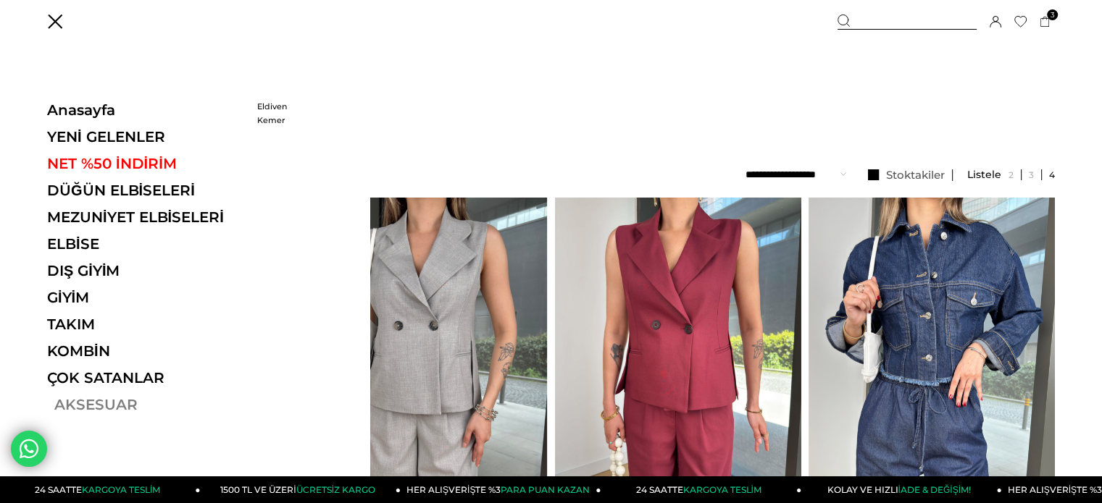
click at [70, 403] on link "AKSESUAR" at bounding box center [146, 404] width 199 height 17
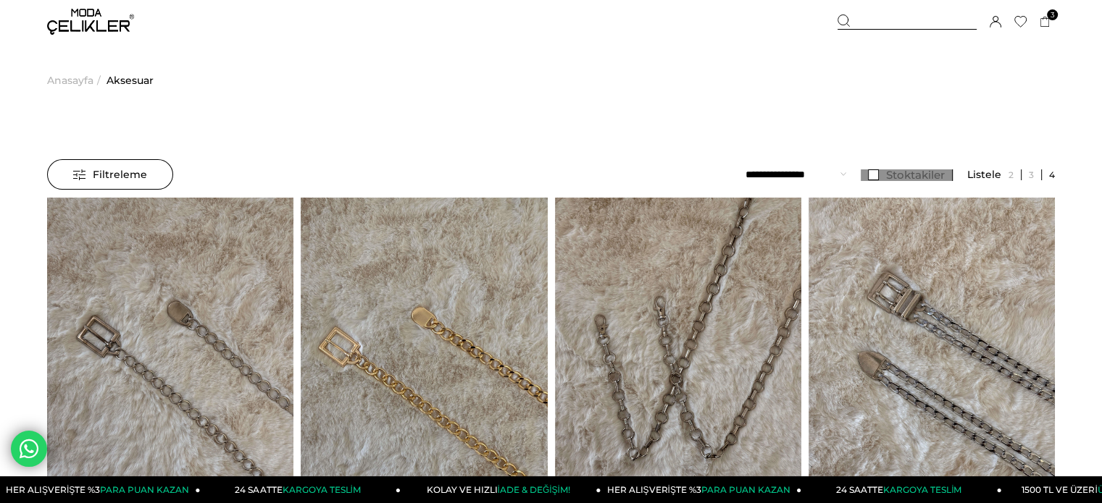
click at [895, 173] on span "Stoktakiler" at bounding box center [915, 175] width 59 height 14
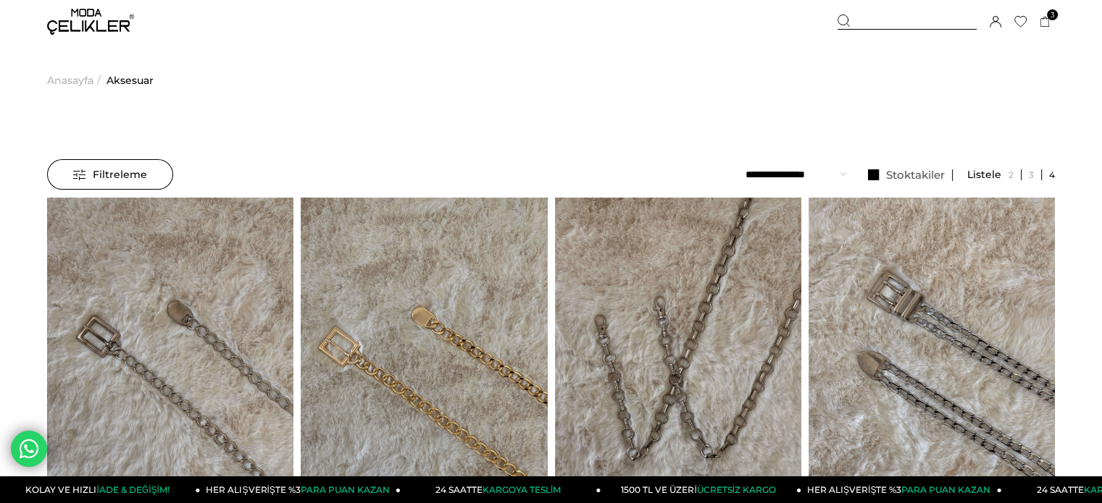
click at [73, 31] on img at bounding box center [90, 22] width 87 height 26
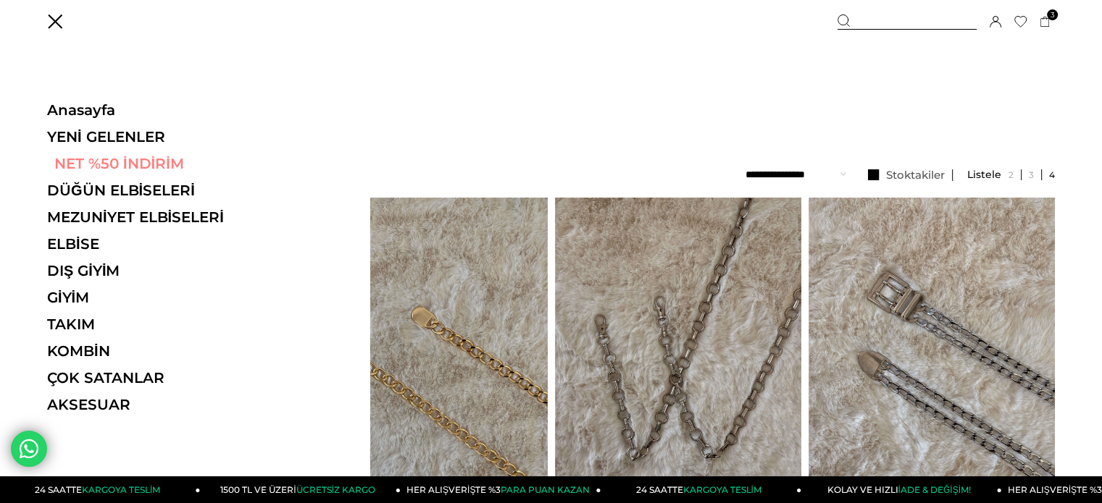
click at [84, 162] on link "NET %50 İNDİRİM" at bounding box center [146, 163] width 199 height 17
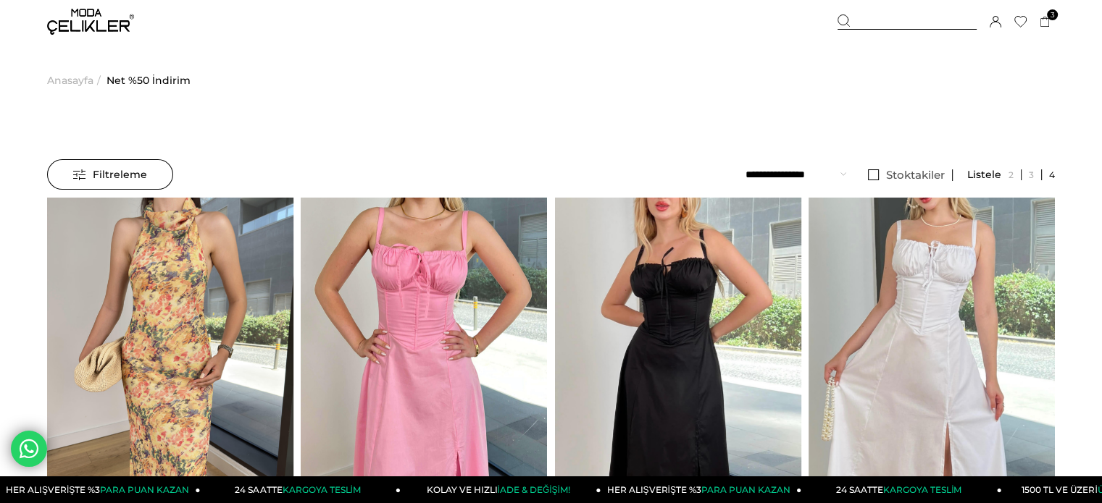
click at [815, 169] on select "**********" at bounding box center [795, 174] width 101 height 30
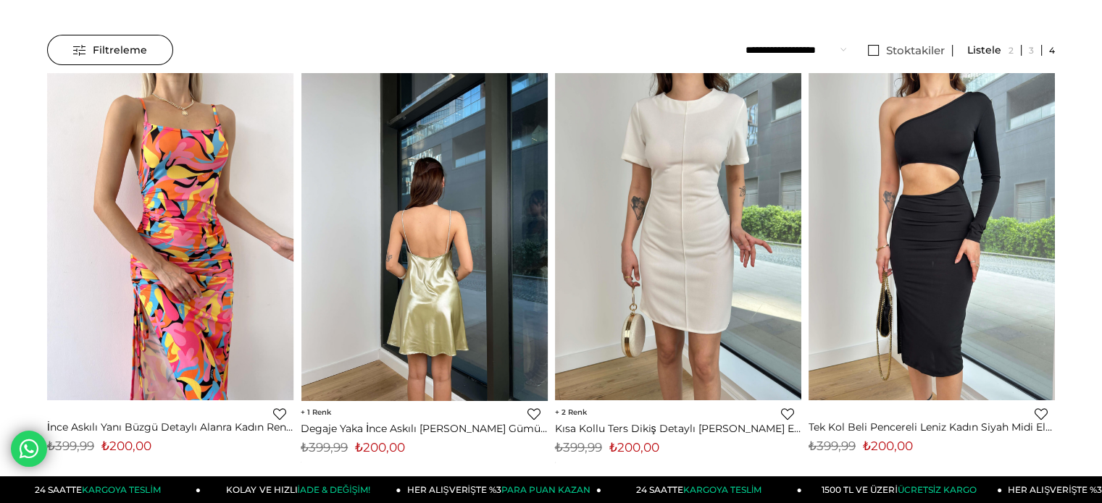
scroll to position [145, 0]
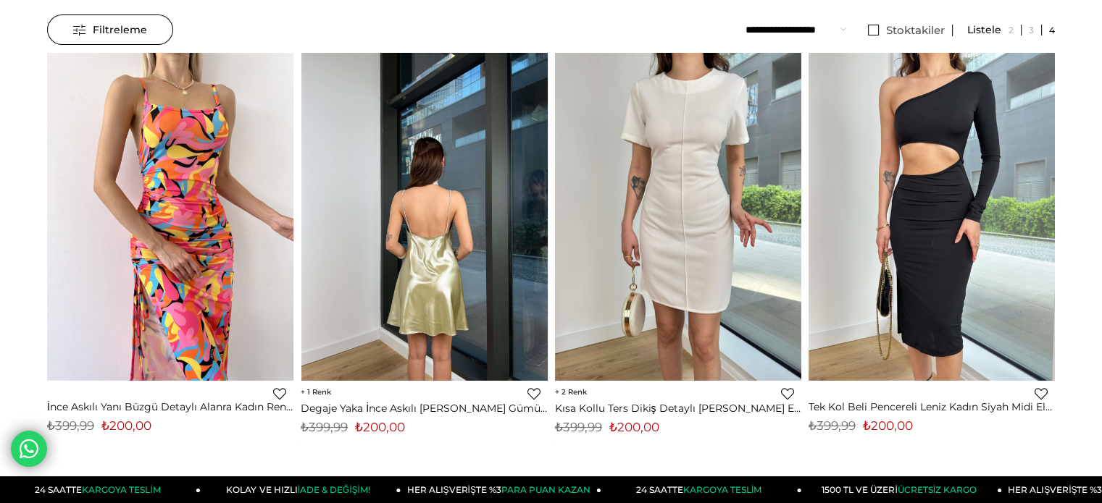
click at [486, 270] on img at bounding box center [424, 217] width 246 height 328
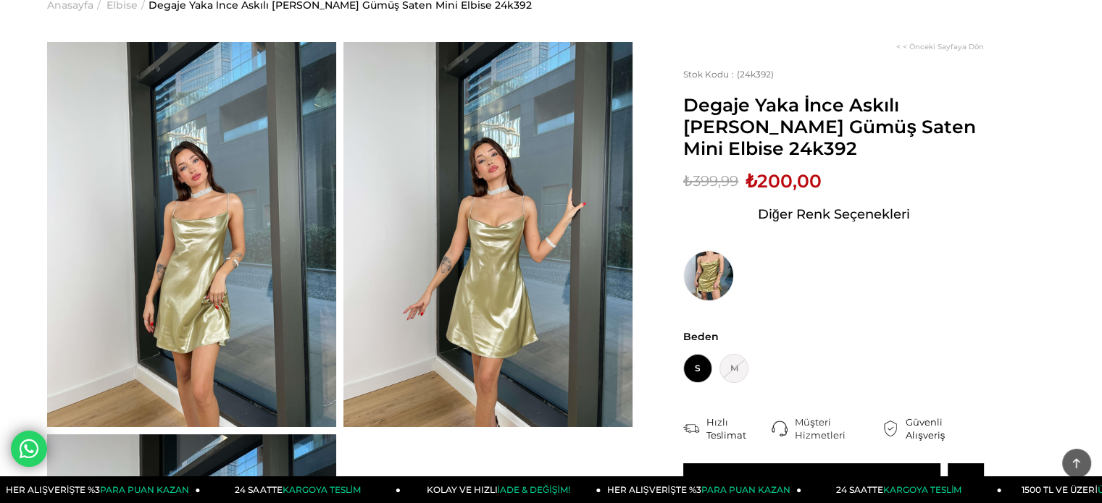
scroll to position [72, 0]
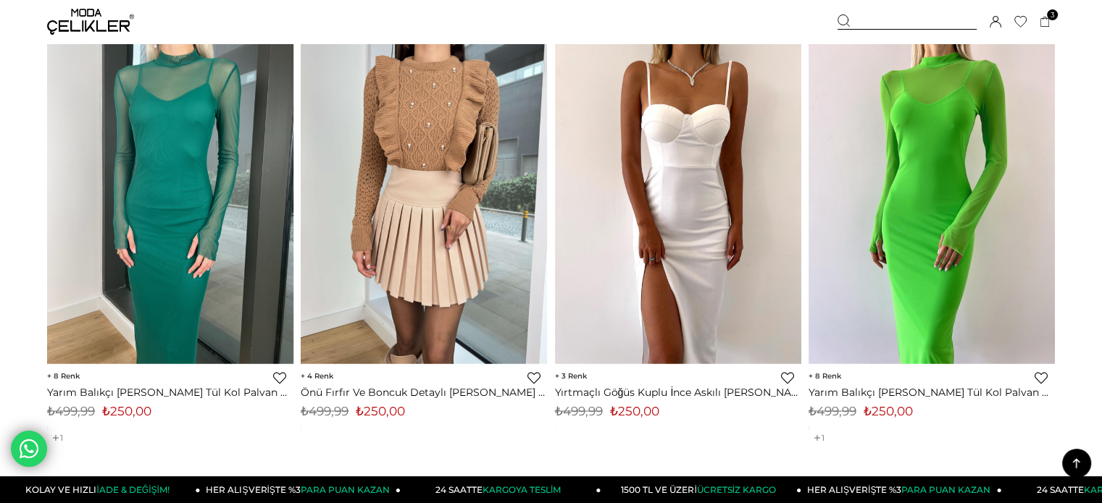
scroll to position [2225, 0]
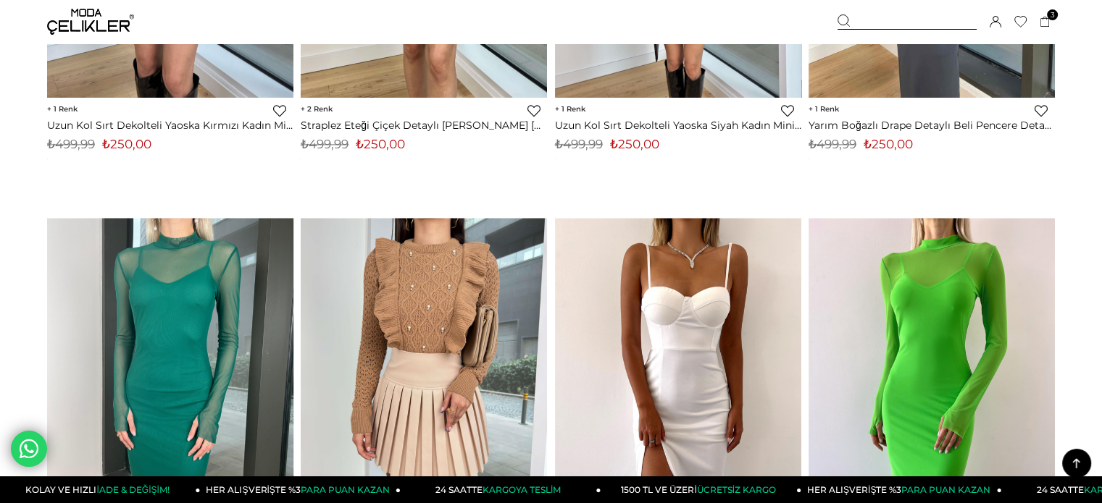
click at [99, 29] on img at bounding box center [90, 22] width 87 height 26
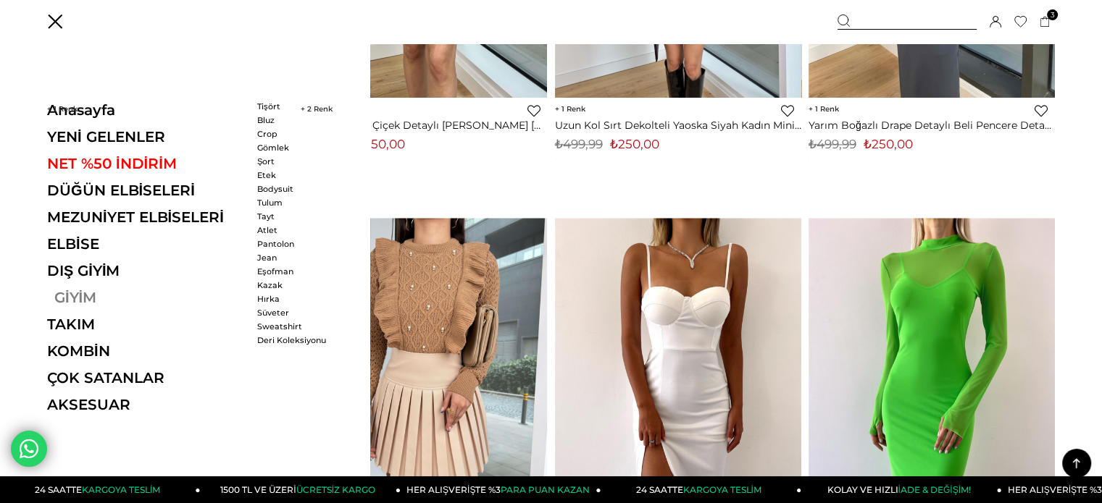
click at [92, 297] on link "GİYİM" at bounding box center [146, 297] width 199 height 17
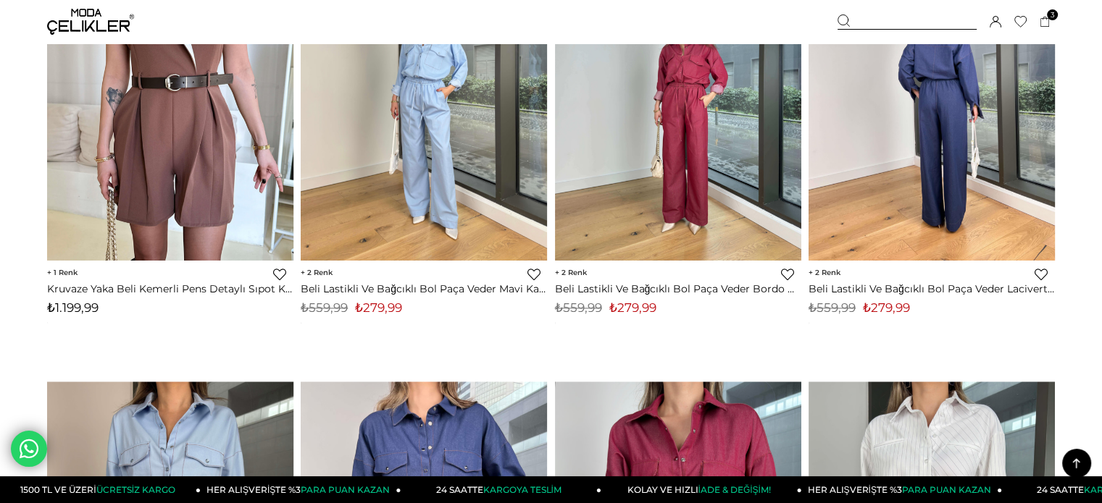
scroll to position [7460, 0]
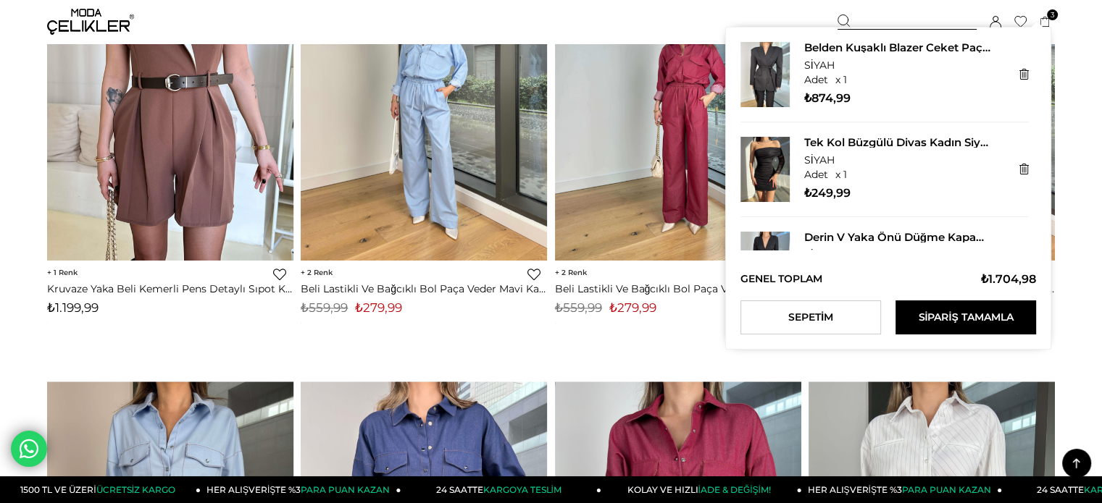
click at [1043, 18] on icon at bounding box center [1044, 22] width 9 height 11
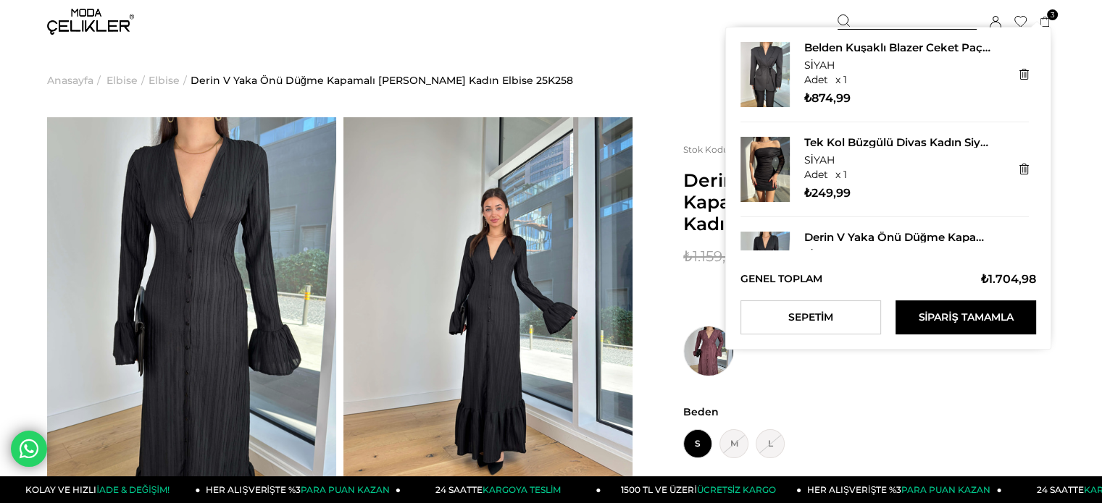
click at [1040, 17] on icon at bounding box center [1044, 22] width 11 height 11
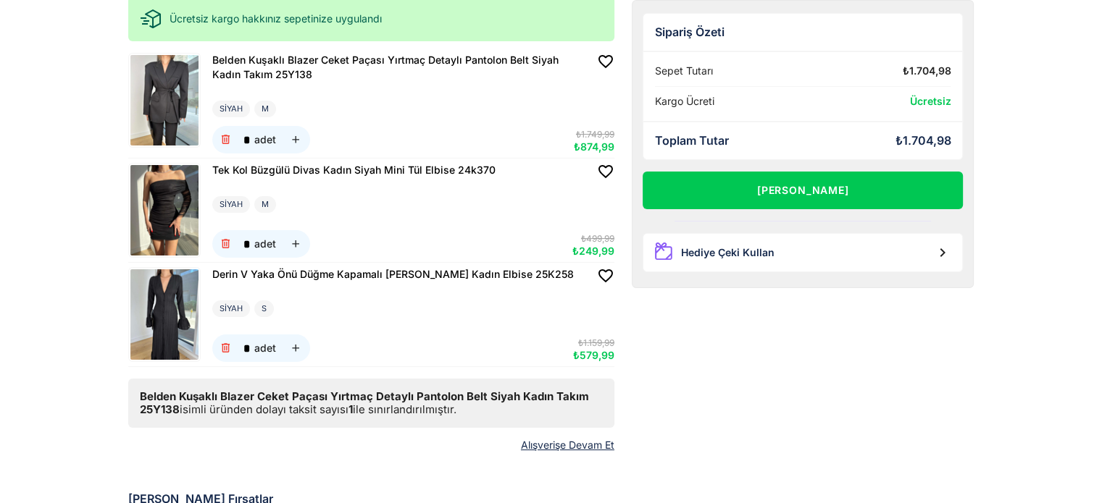
scroll to position [145, 0]
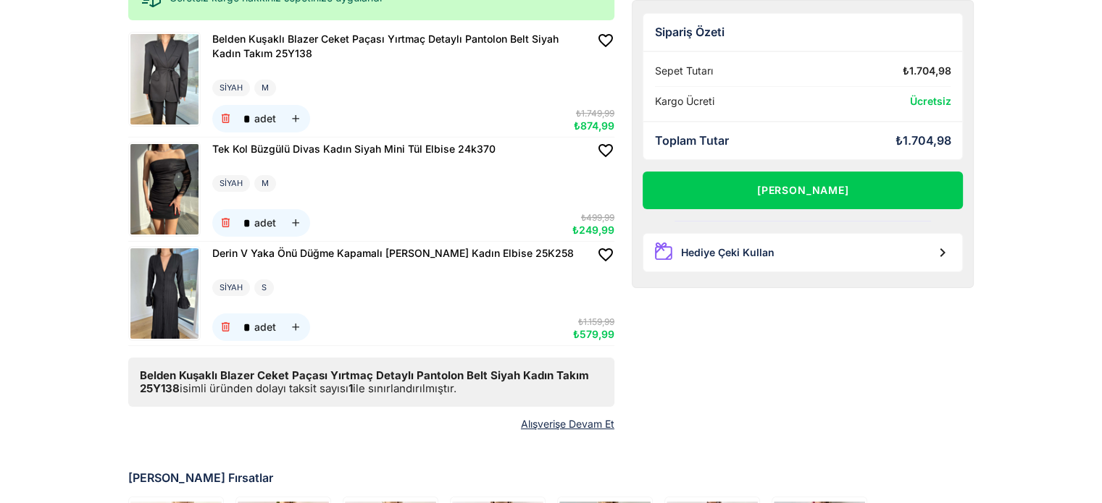
click at [171, 277] on img at bounding box center [164, 293] width 68 height 91
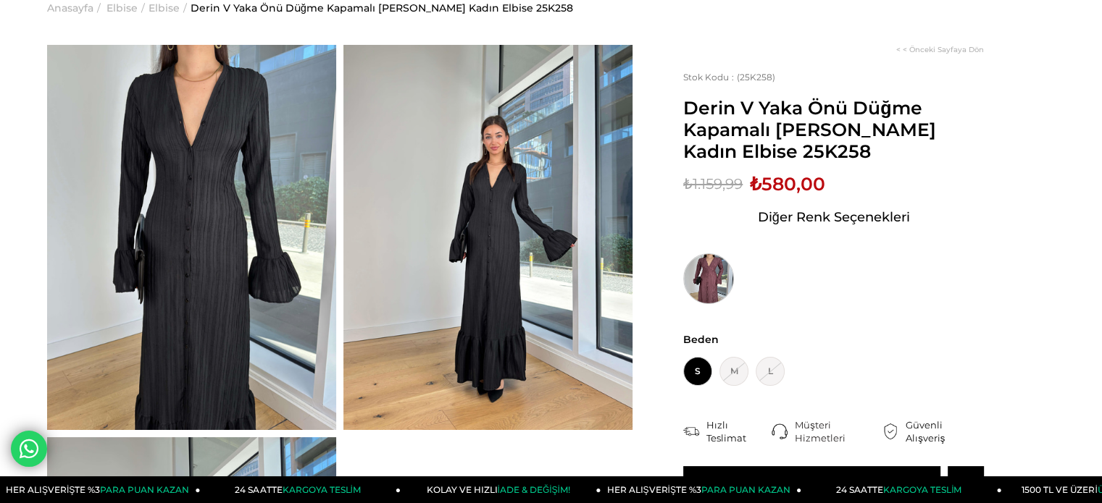
click at [703, 264] on img at bounding box center [708, 278] width 51 height 51
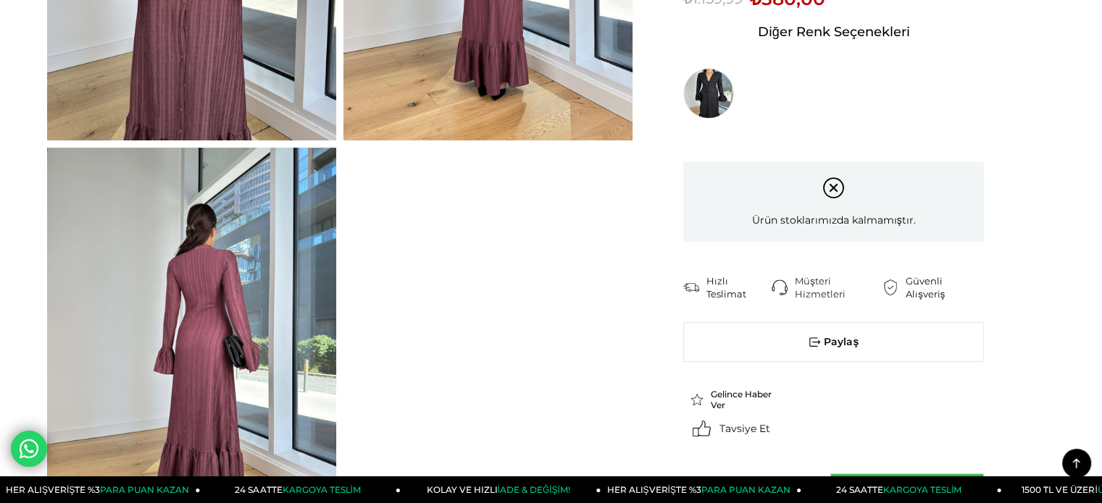
scroll to position [145, 0]
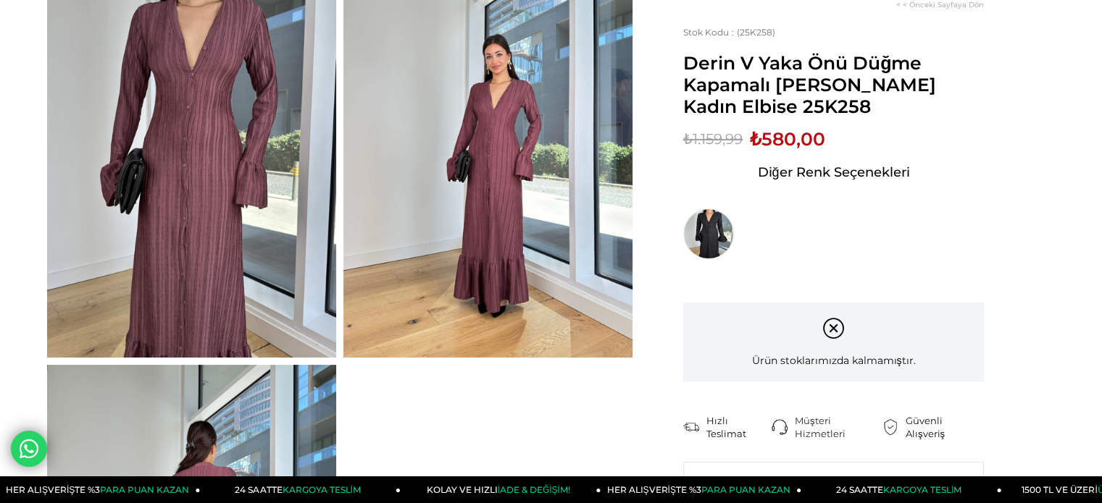
click at [499, 173] on img at bounding box center [487, 164] width 289 height 385
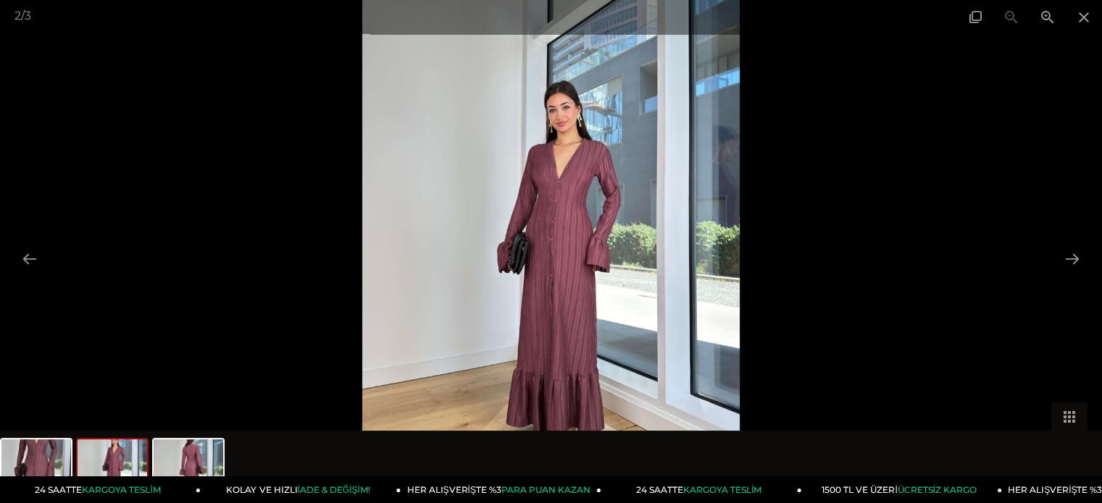
click at [574, 209] on img at bounding box center [551, 251] width 378 height 503
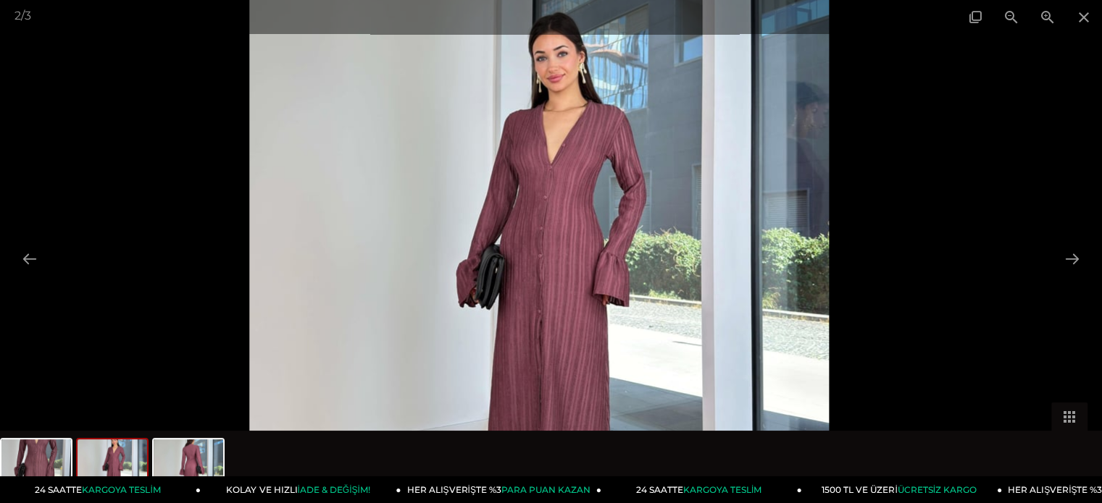
click at [574, 209] on img at bounding box center [538, 274] width 579 height 771
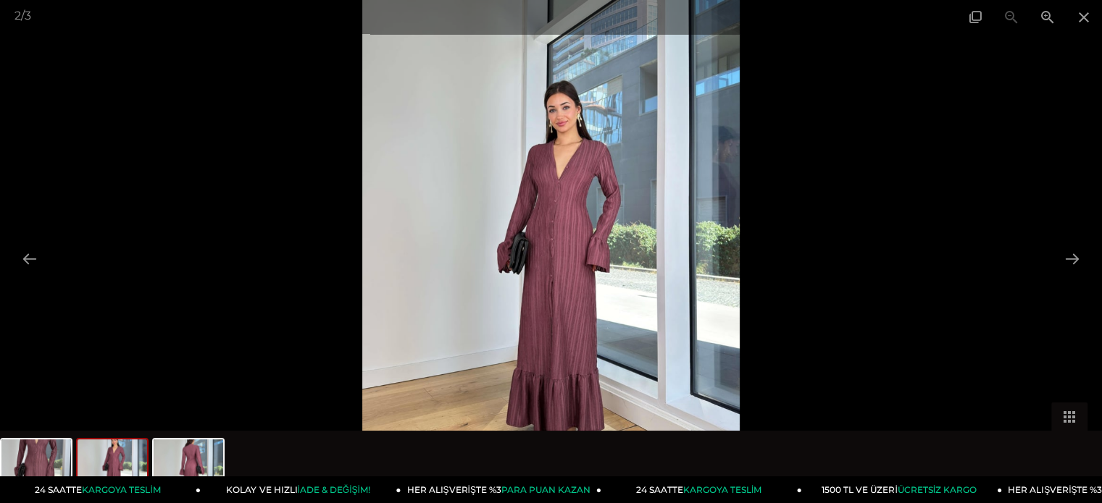
click at [574, 209] on img at bounding box center [551, 251] width 378 height 503
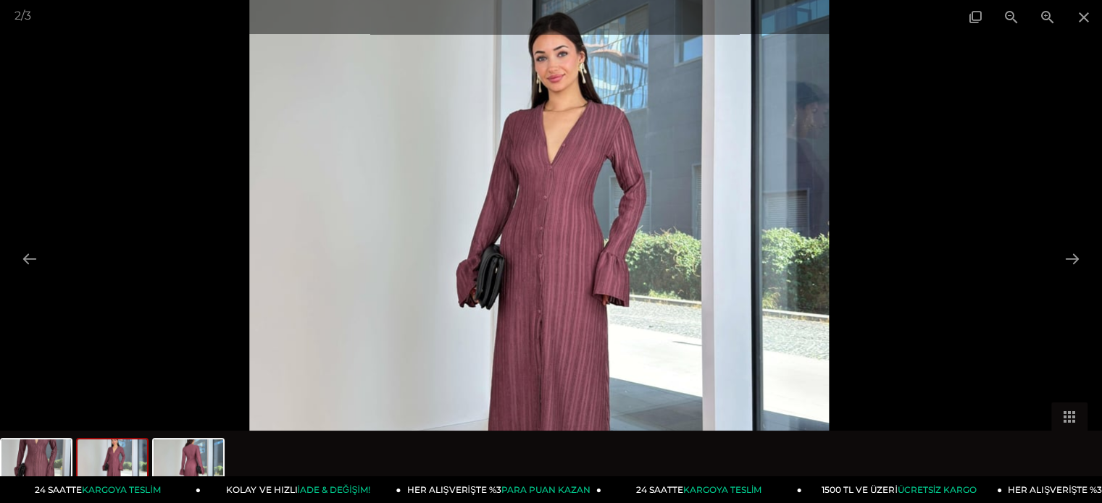
click at [574, 209] on img at bounding box center [538, 274] width 579 height 771
click at [1049, 18] on span at bounding box center [1047, 17] width 36 height 34
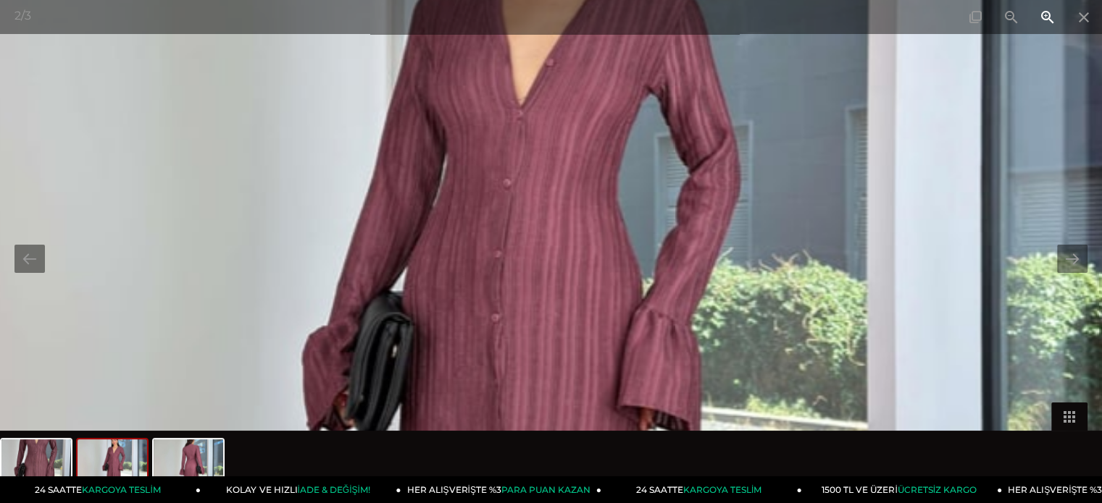
click at [1049, 18] on span at bounding box center [1047, 17] width 36 height 34
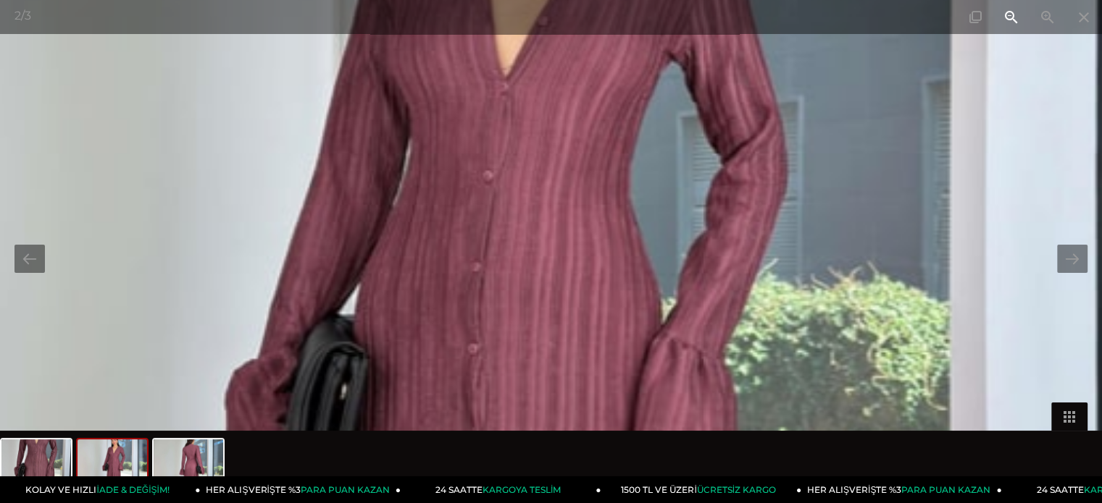
click at [1002, 12] on span at bounding box center [1011, 17] width 36 height 34
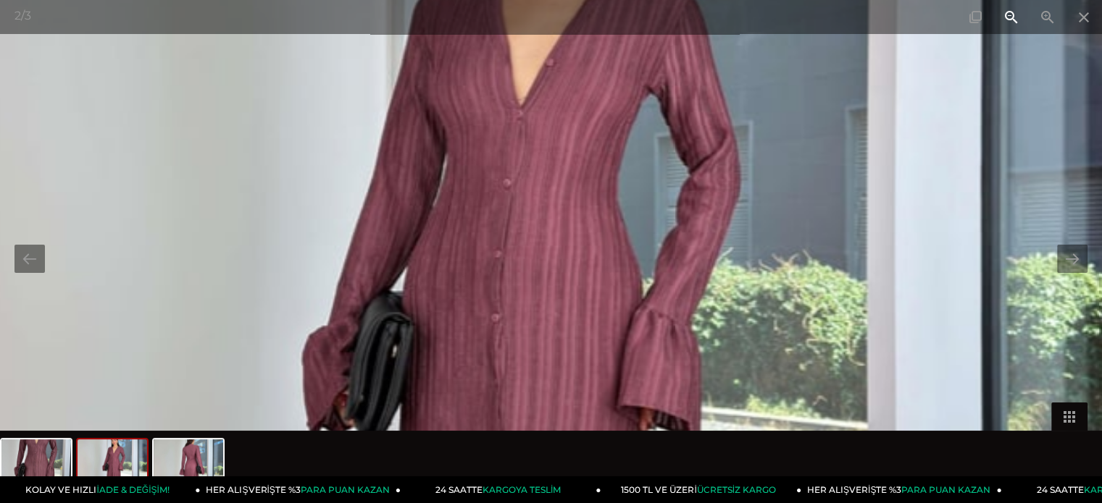
click at [1002, 12] on span at bounding box center [1011, 17] width 36 height 34
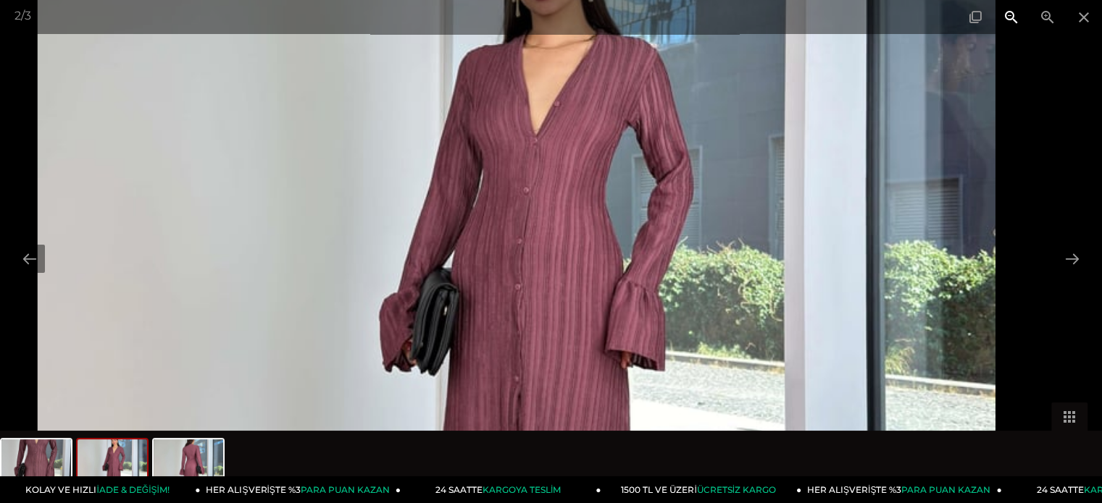
click at [1002, 12] on span at bounding box center [1011, 17] width 36 height 34
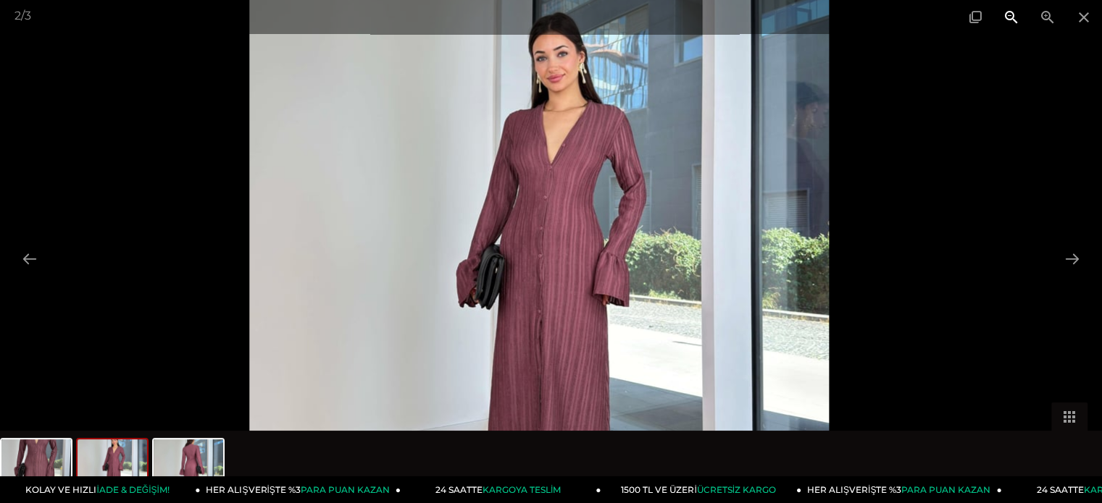
click at [1002, 12] on span at bounding box center [1011, 17] width 36 height 34
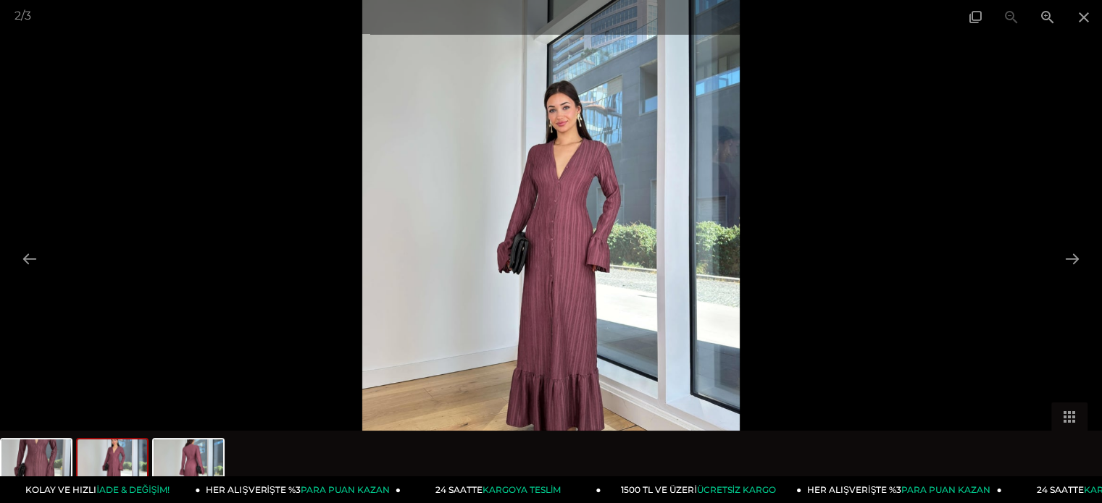
click at [966, 193] on div at bounding box center [551, 251] width 1102 height 503
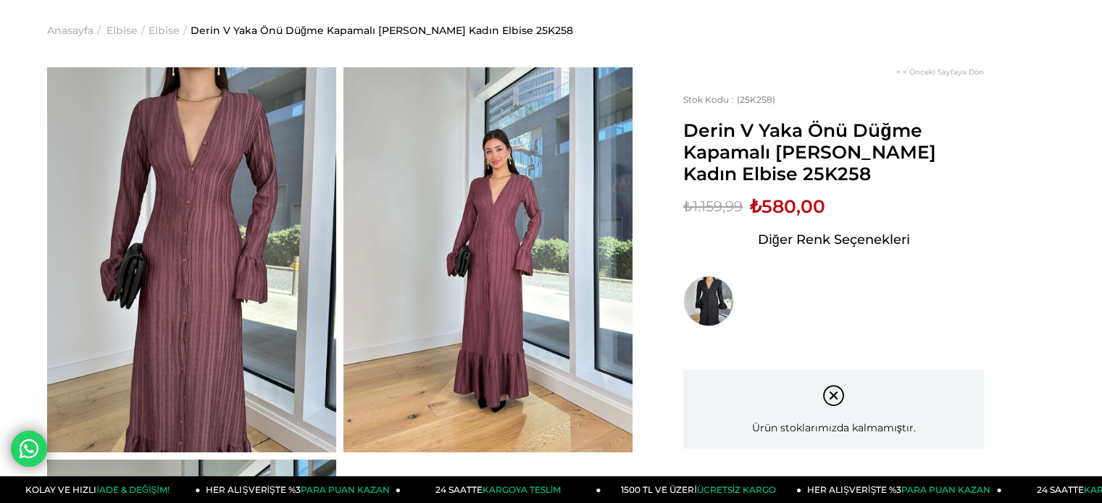
scroll to position [0, 0]
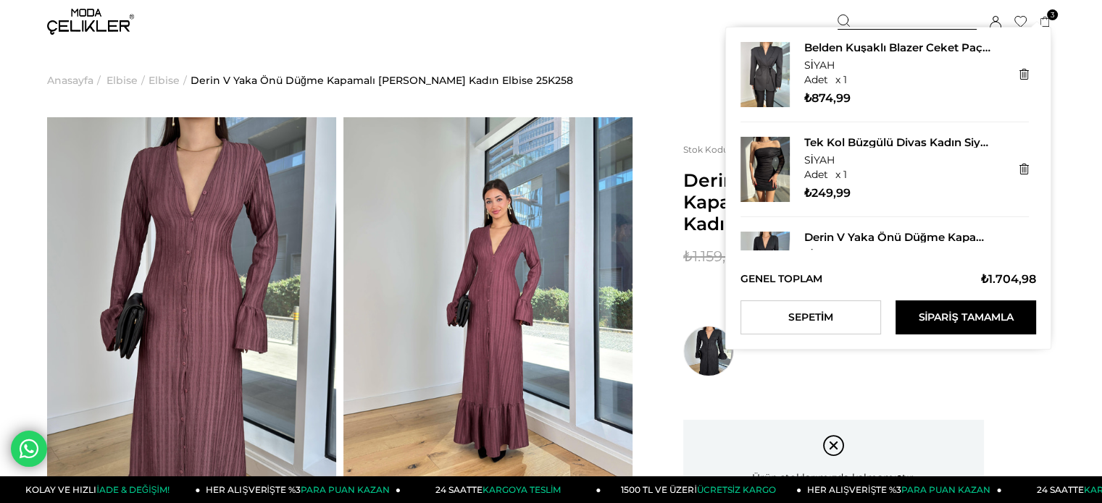
click at [1044, 19] on icon at bounding box center [1044, 22] width 11 height 11
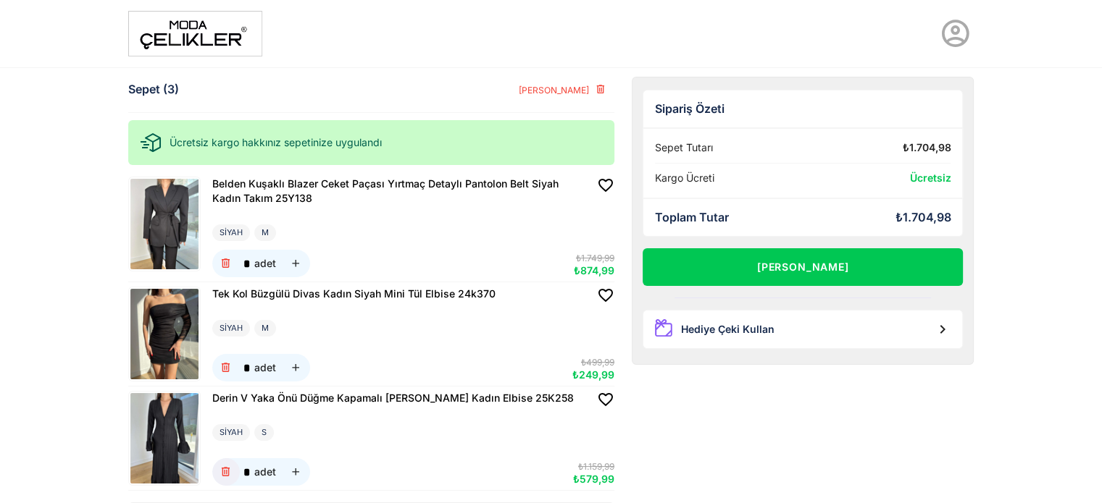
click at [222, 472] on icon "button" at bounding box center [225, 472] width 12 height 12
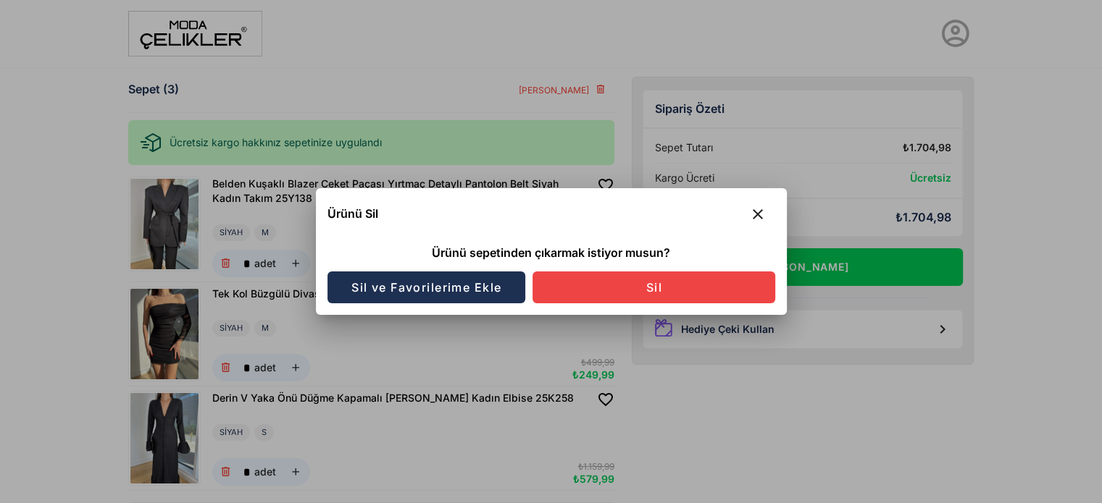
click at [436, 279] on button "Sil ve Favorilerime Ekle" at bounding box center [426, 288] width 198 height 32
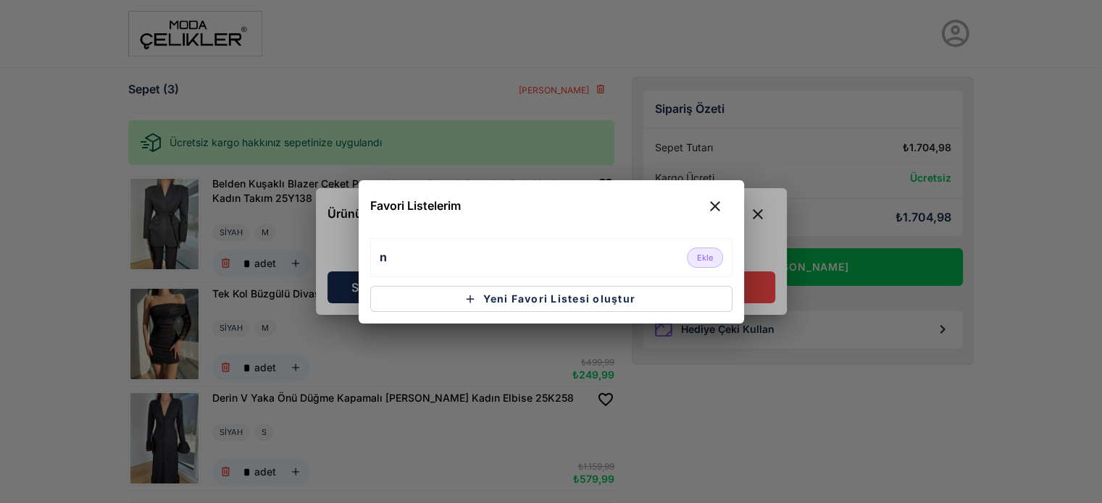
click at [720, 254] on button "Ekle" at bounding box center [705, 258] width 36 height 20
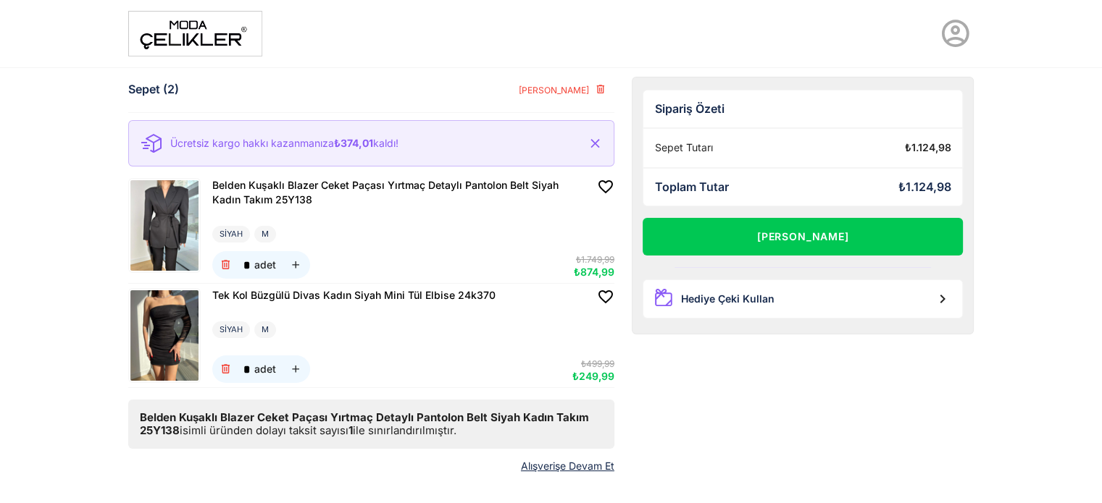
click at [179, 225] on img at bounding box center [164, 225] width 68 height 91
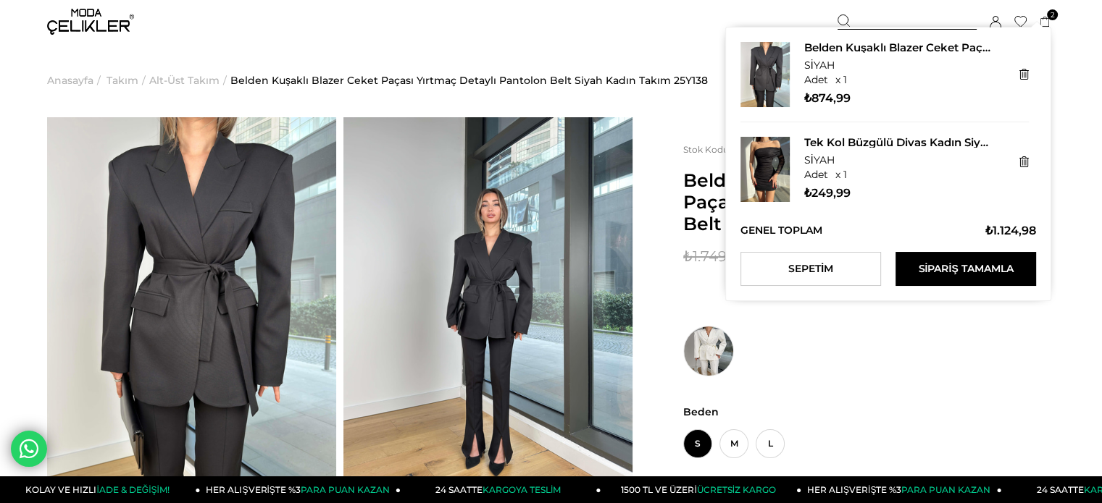
click at [1048, 25] on icon at bounding box center [1044, 22] width 11 height 11
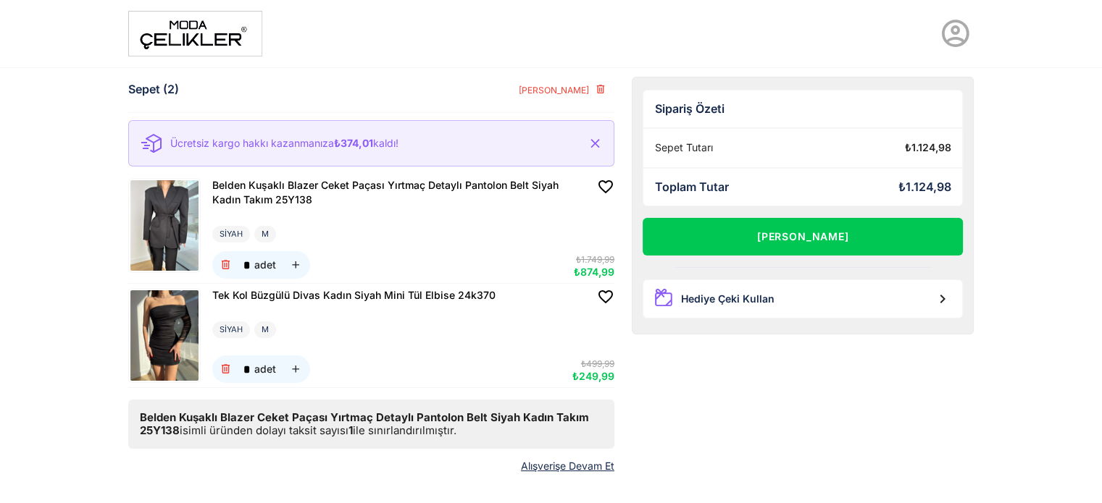
click at [193, 20] on img at bounding box center [195, 34] width 134 height 46
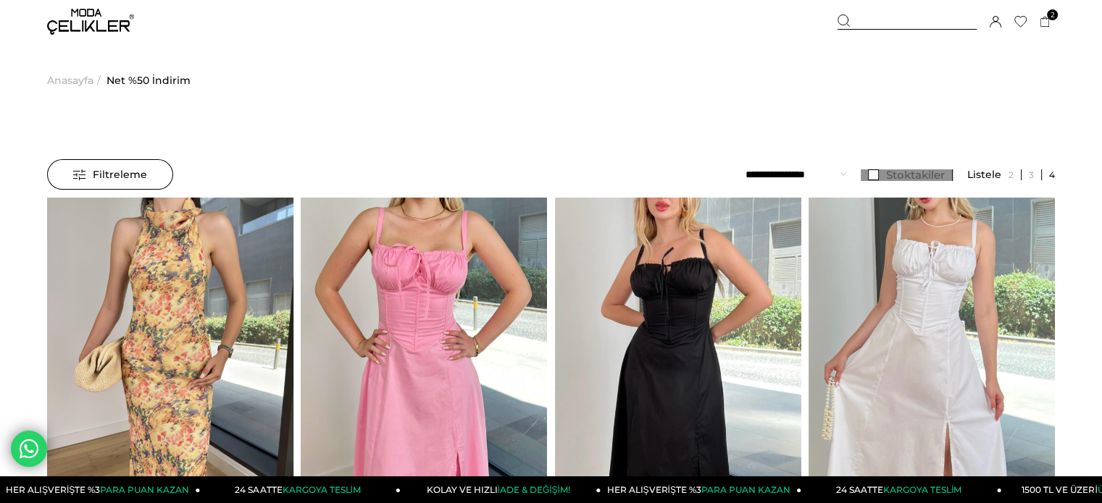
click at [895, 180] on span "Stoktakiler" at bounding box center [915, 175] width 59 height 14
click at [818, 178] on select "**********" at bounding box center [795, 174] width 101 height 30
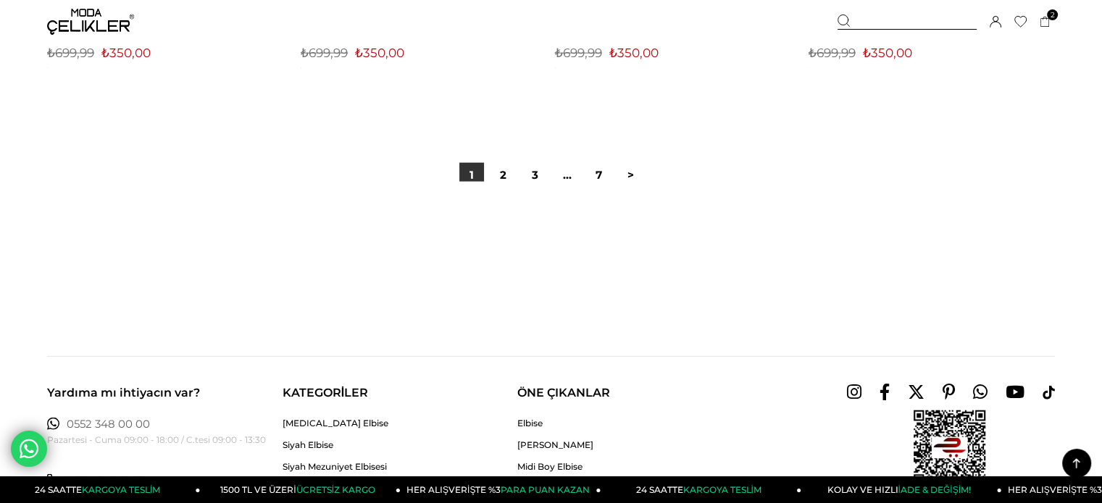
scroll to position [9126, 0]
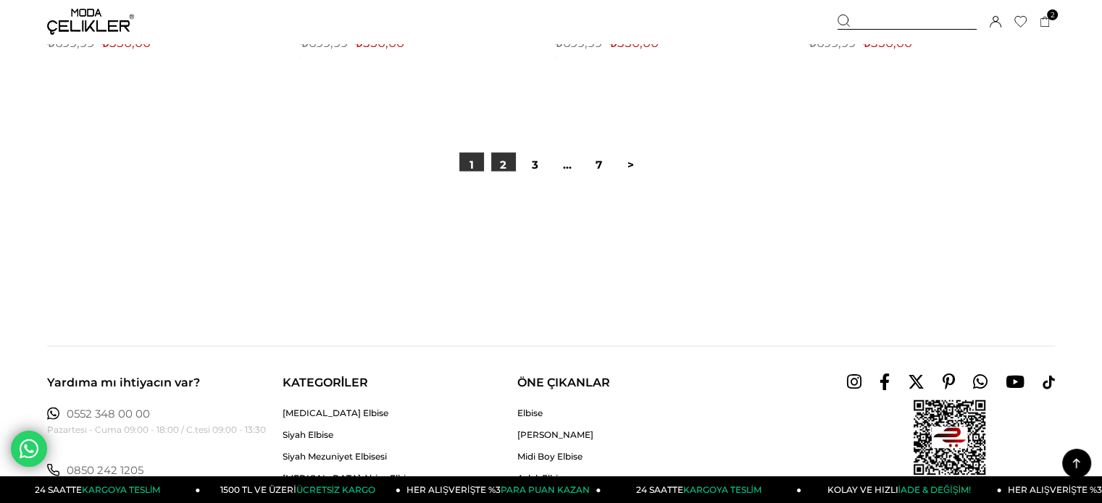
click at [503, 158] on link "2" at bounding box center [503, 165] width 25 height 25
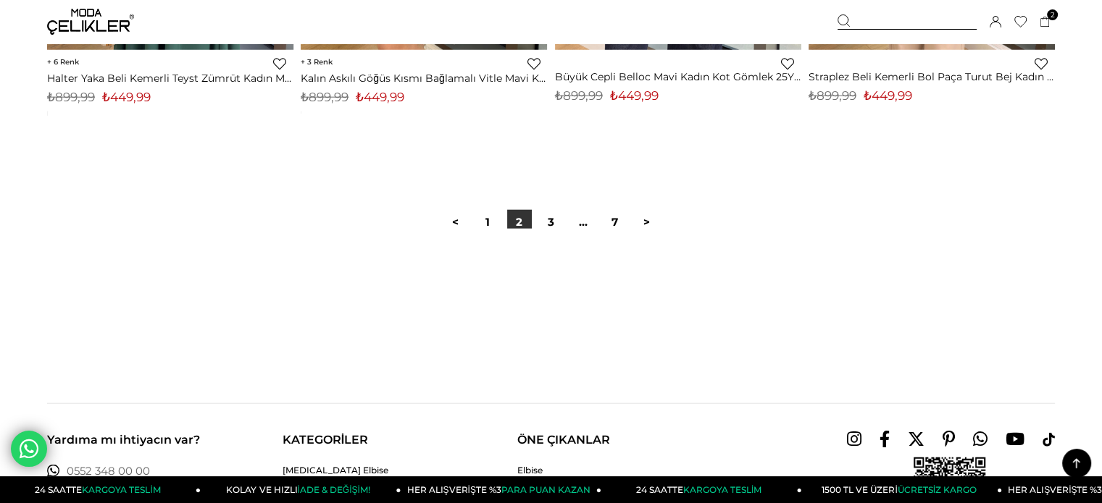
scroll to position [9053, 0]
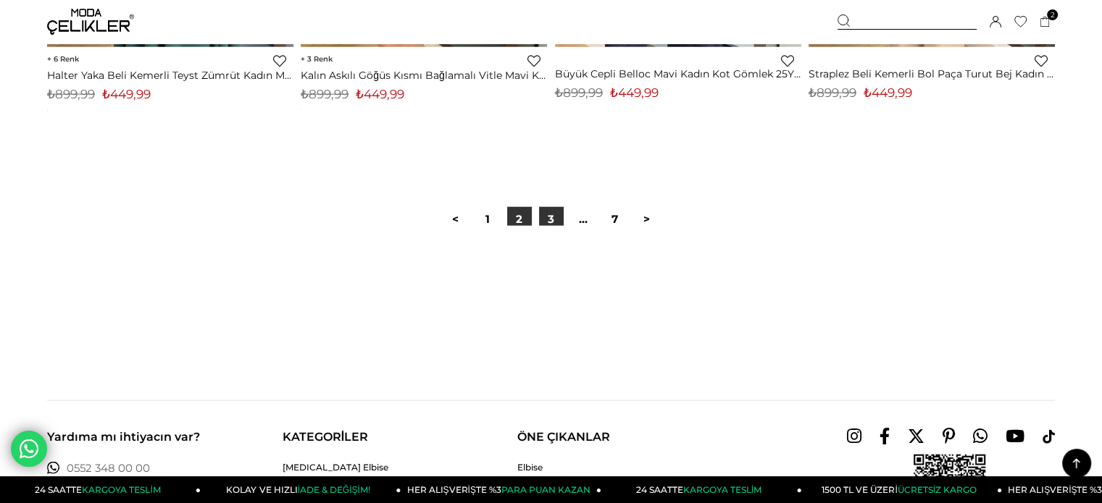
click at [555, 215] on link "3" at bounding box center [551, 219] width 25 height 25
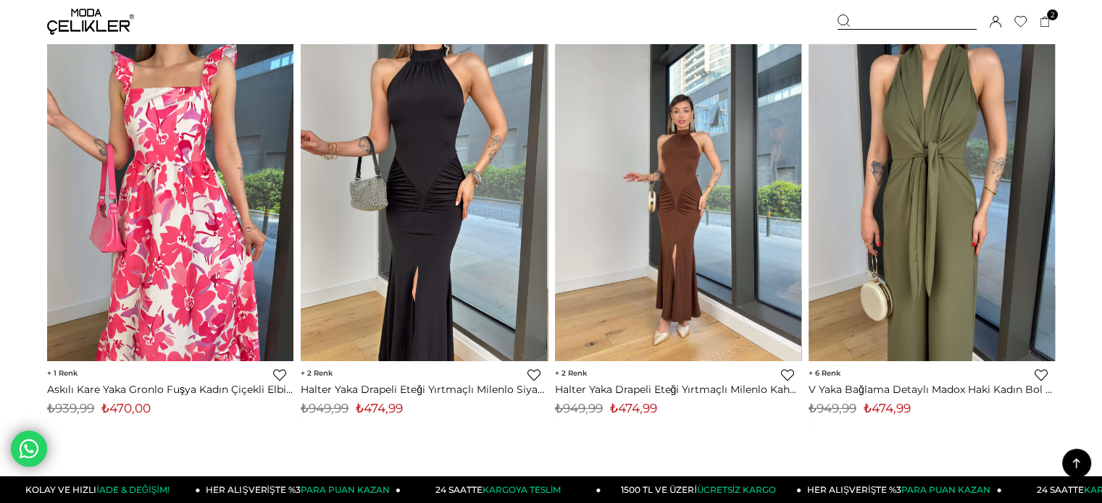
scroll to position [4201, 0]
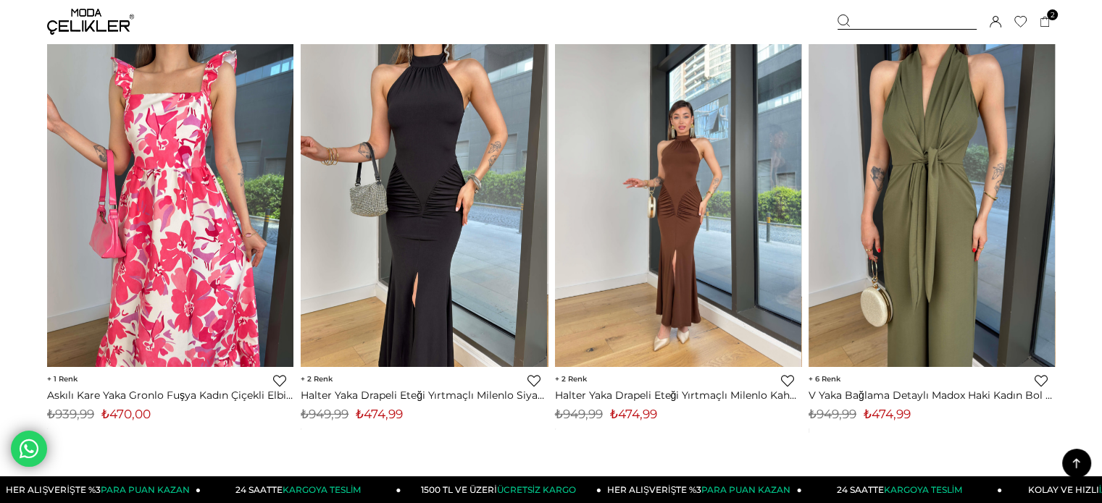
click at [674, 188] on img at bounding box center [678, 203] width 246 height 328
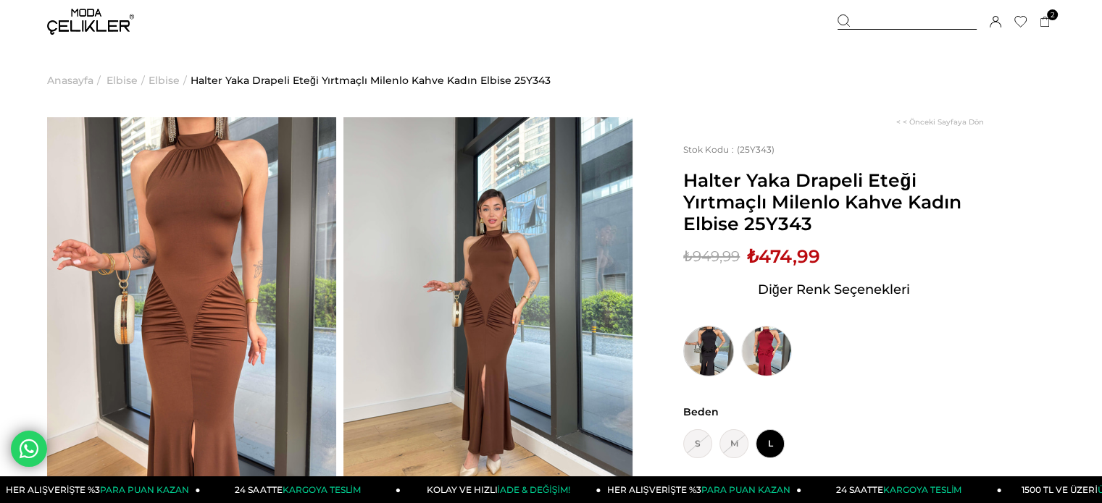
click at [692, 338] on img at bounding box center [708, 351] width 51 height 51
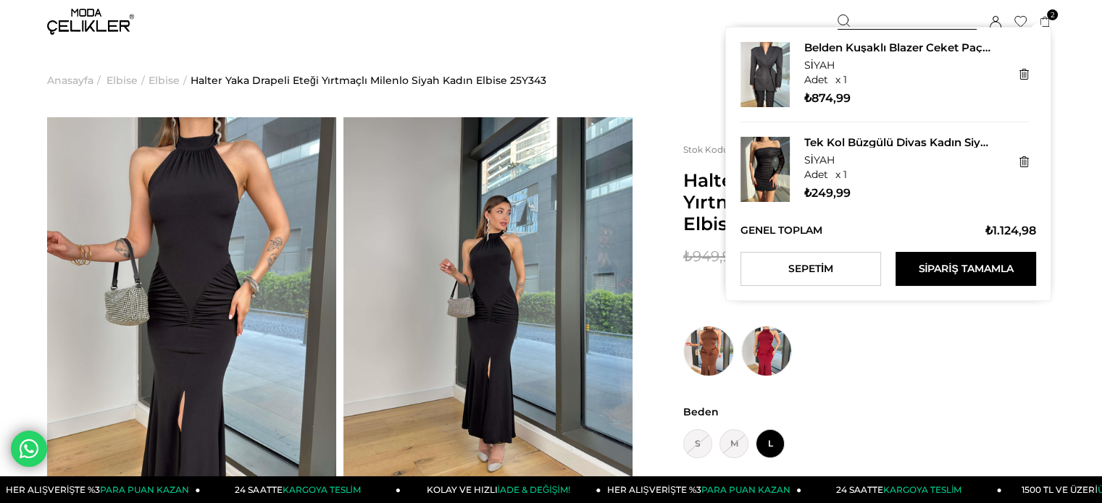
click at [1047, 20] on icon at bounding box center [1044, 22] width 11 height 11
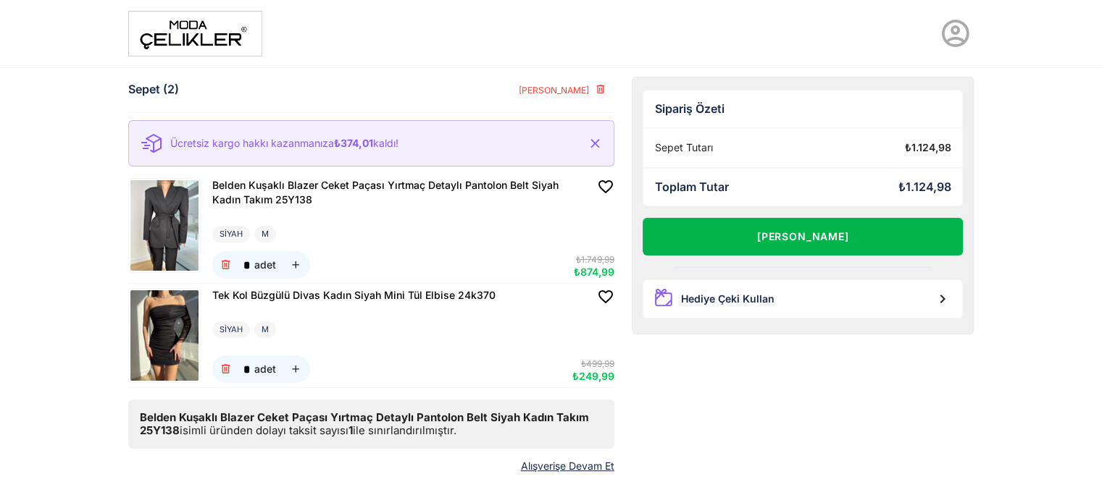
click at [871, 240] on button "[PERSON_NAME]" at bounding box center [802, 237] width 321 height 38
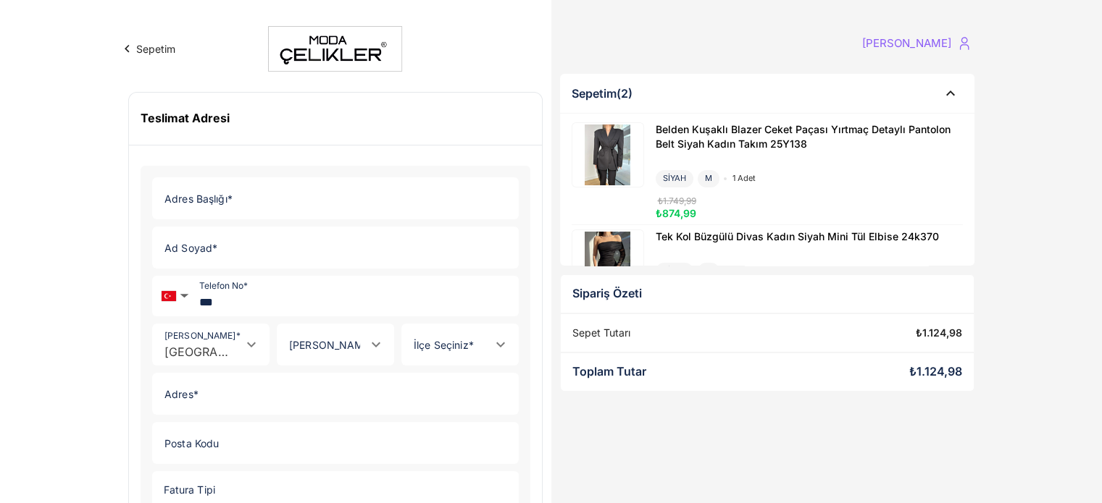
click at [235, 202] on input "Adres Başlığı *" at bounding box center [331, 198] width 356 height 41
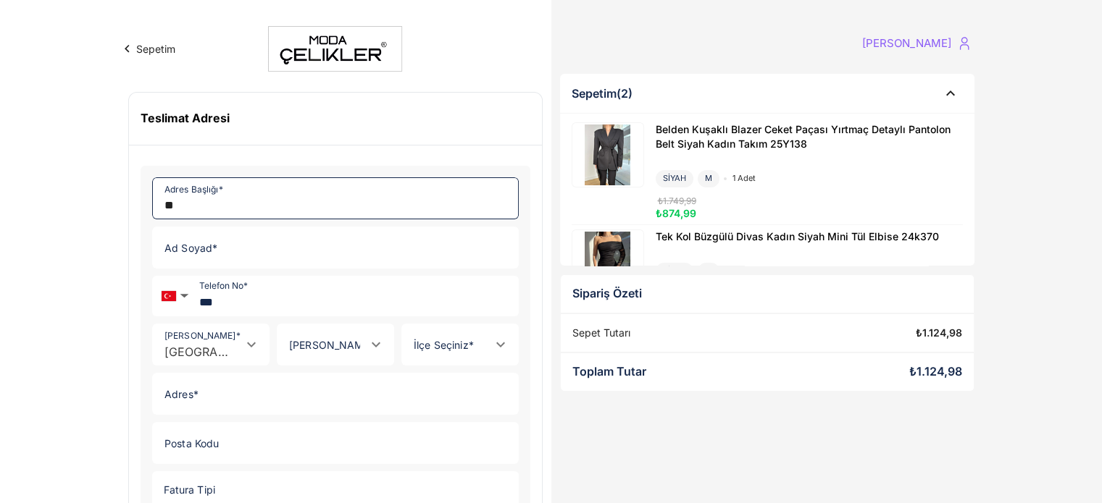
type input "**"
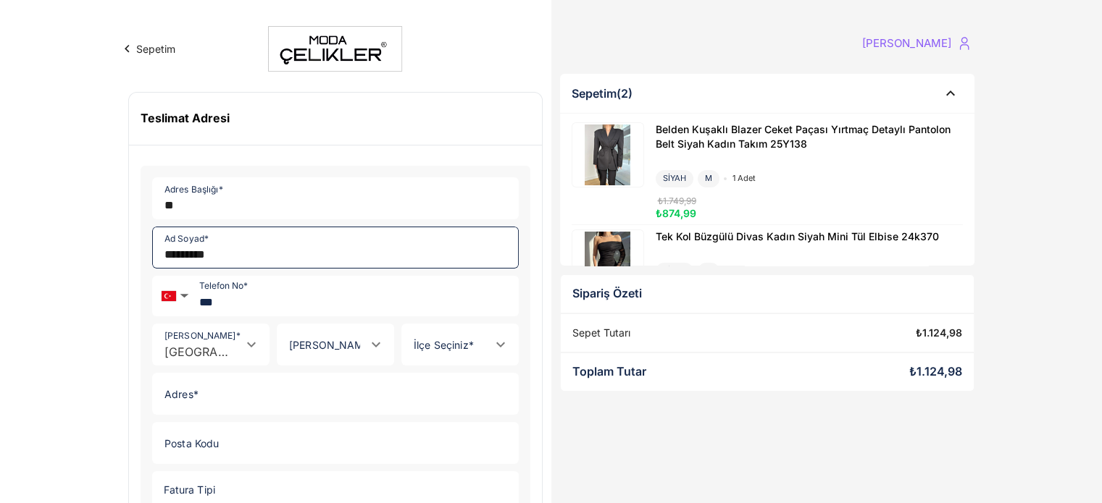
type input "*********"
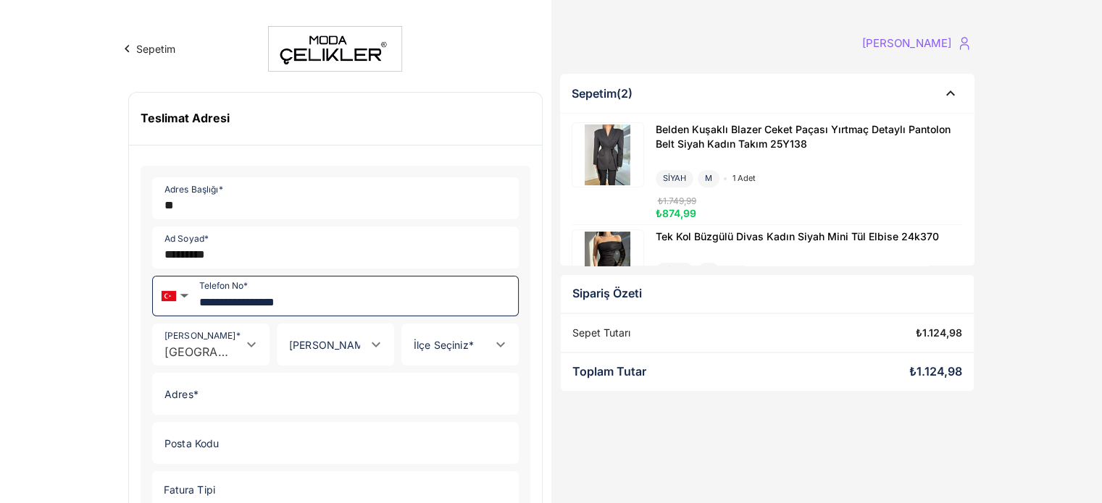
type input "**********"
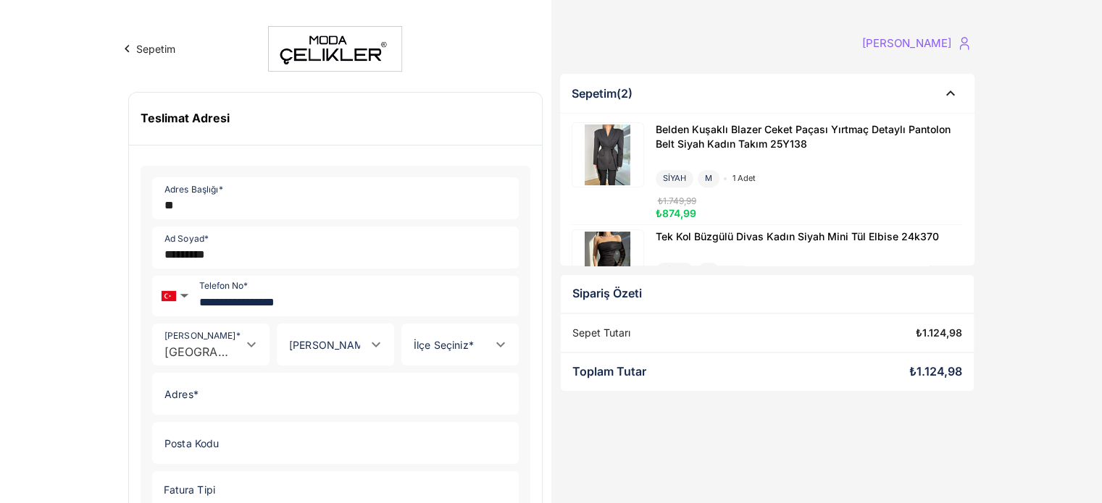
click at [339, 342] on div at bounding box center [320, 344] width 87 height 41
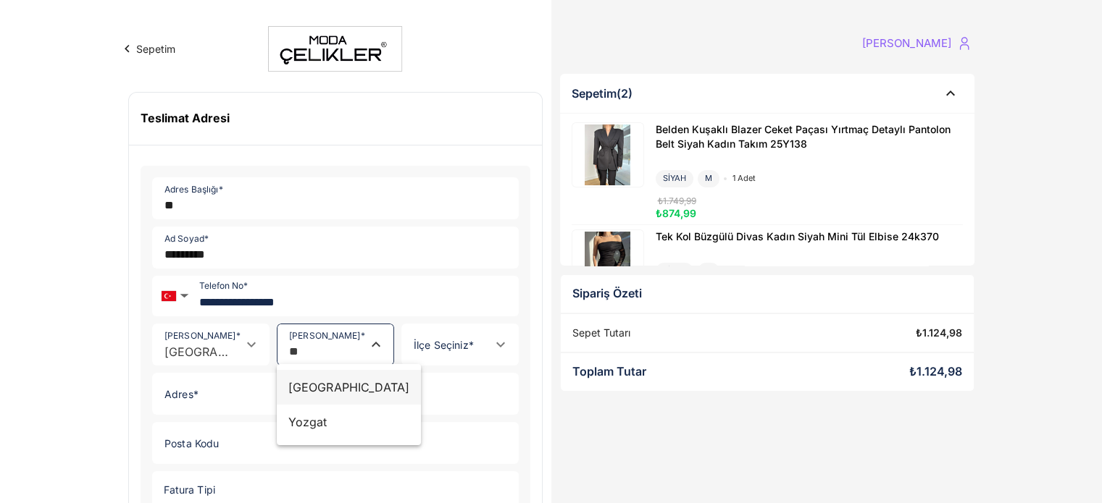
click at [298, 395] on div "[GEOGRAPHIC_DATA]" at bounding box center [349, 387] width 122 height 17
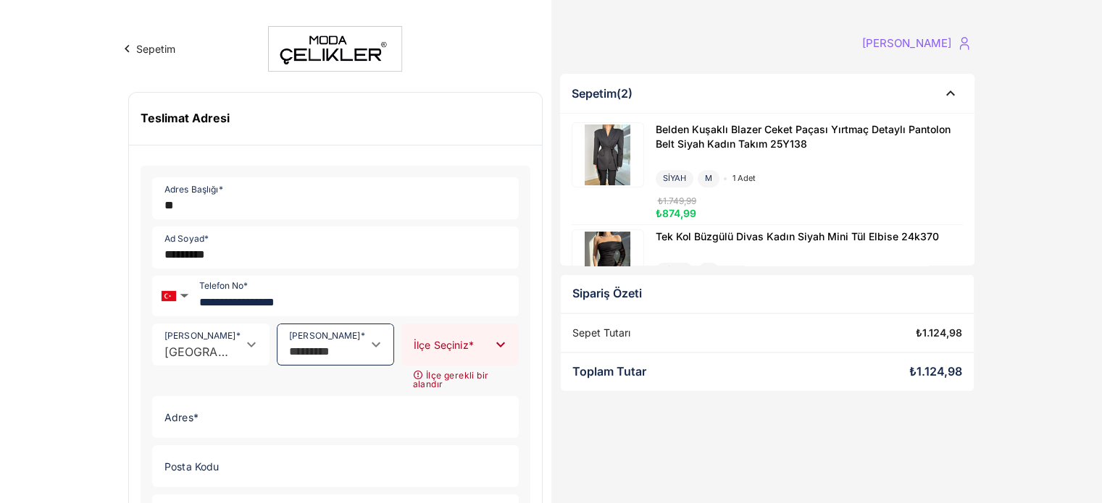
type input "*********"
click at [489, 346] on div at bounding box center [499, 344] width 20 height 41
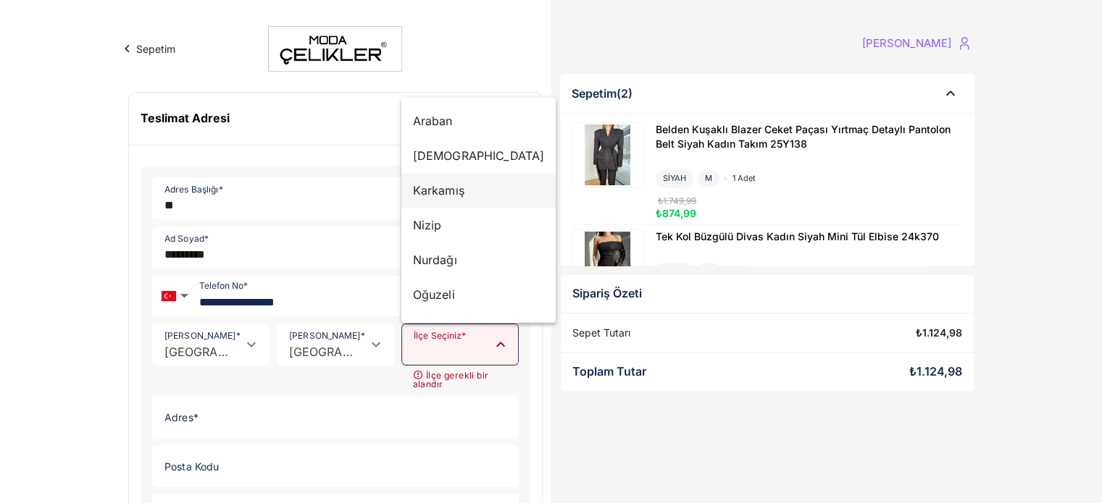
scroll to position [99, 0]
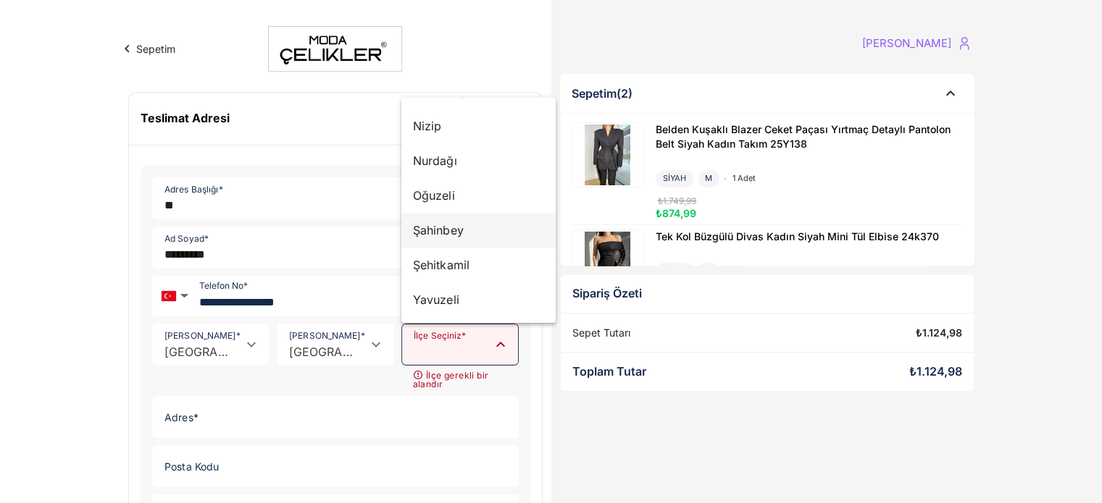
click at [458, 232] on div "Şahinbey" at bounding box center [479, 230] width 132 height 17
type input "********"
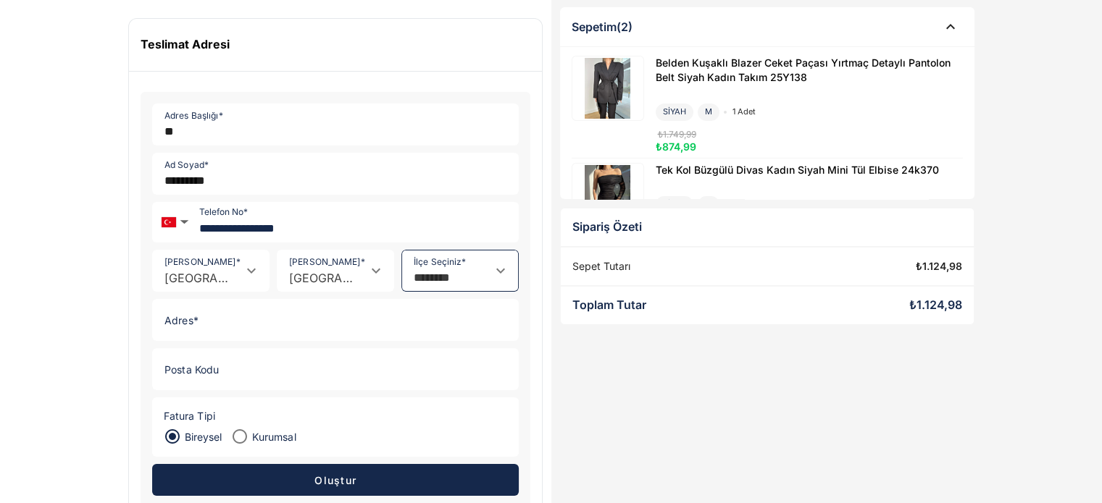
scroll to position [145, 0]
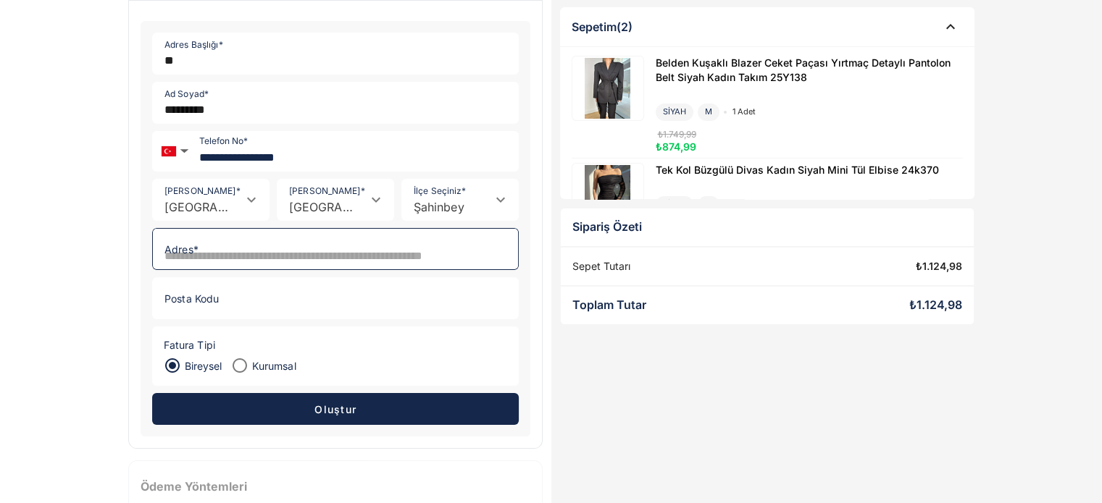
click at [331, 235] on input "Adres *" at bounding box center [331, 249] width 356 height 41
type input "**********"
type input "*******"
drag, startPoint x: 217, startPoint y: 248, endPoint x: 504, endPoint y: 257, distance: 286.9
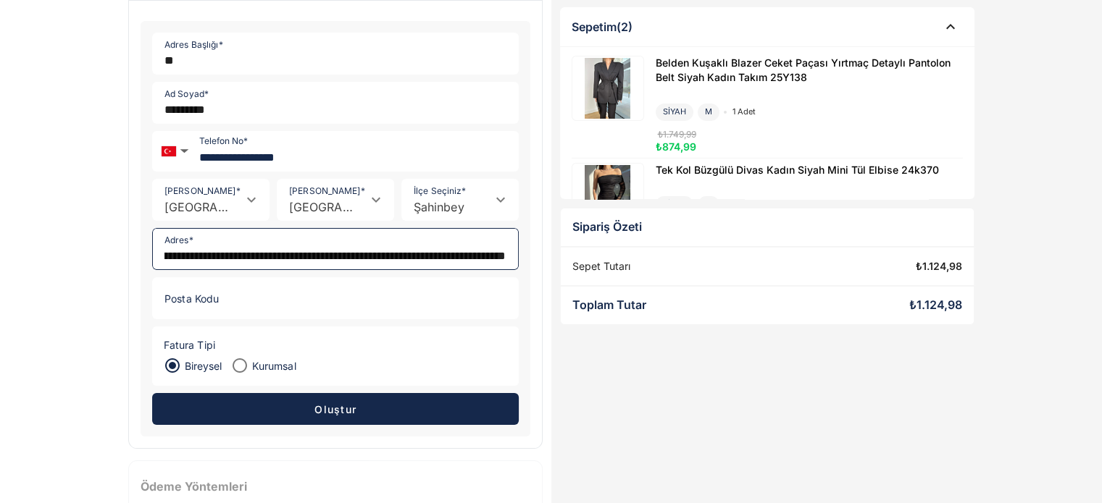
click at [504, 257] on input "**********" at bounding box center [331, 249] width 357 height 41
click at [711, 384] on div "Sepetim (2) Belden Kuşaklı Blazer Ceket Paçası Yırtmaç Detaylı Pantolon Belt Si…" at bounding box center [767, 226] width 432 height 613
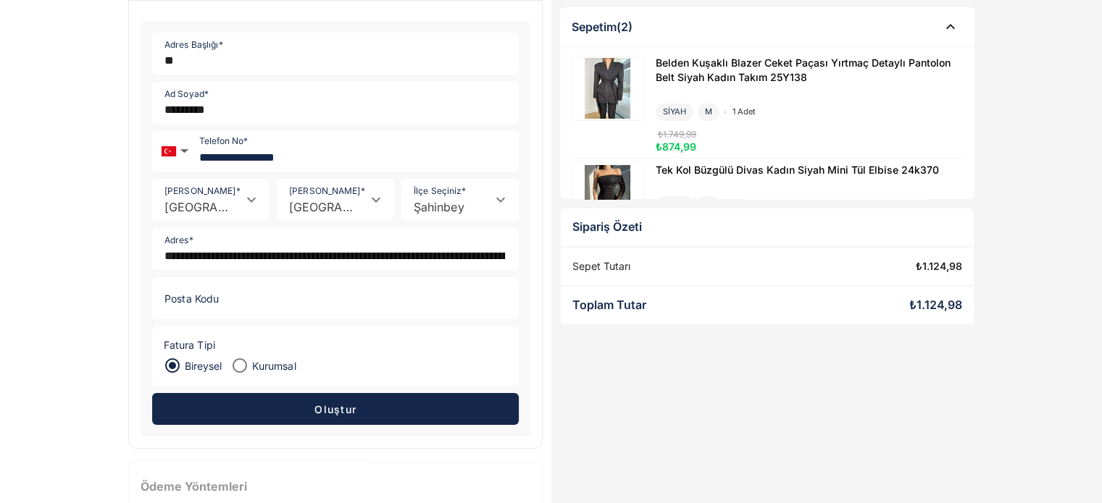
click at [432, 394] on button "Oluştur" at bounding box center [335, 409] width 366 height 32
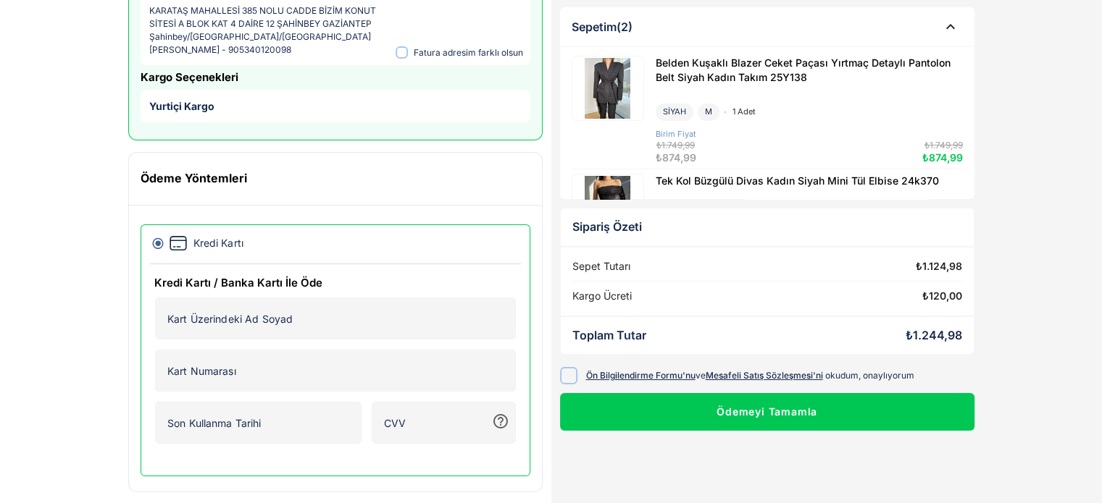
scroll to position [171, 0]
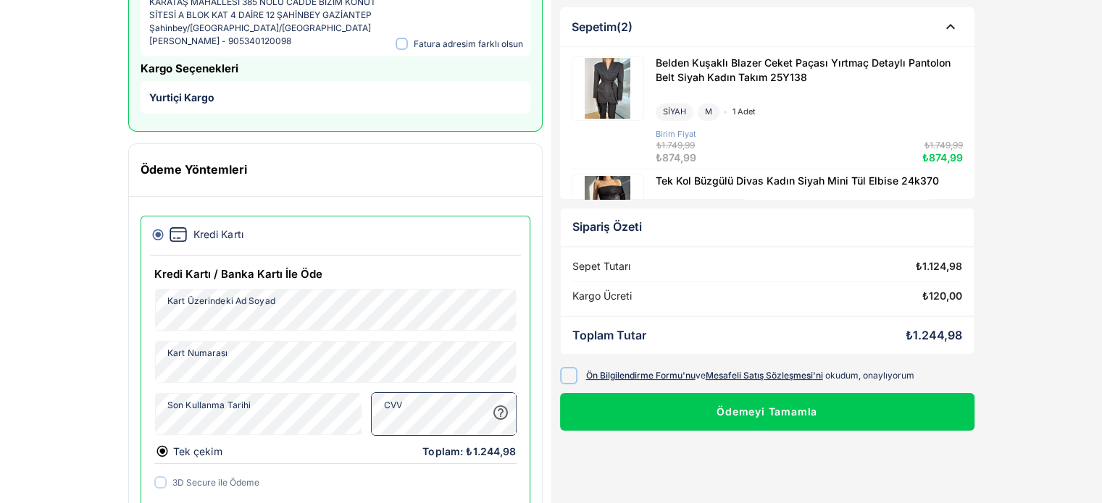
click at [60, 353] on div "Sepetim [PERSON_NAME] Teslimat Adresi Düzenle ev KARATAŞ MAHALLESİ 385 NOLU CAD…" at bounding box center [551, 196] width 1102 height 734
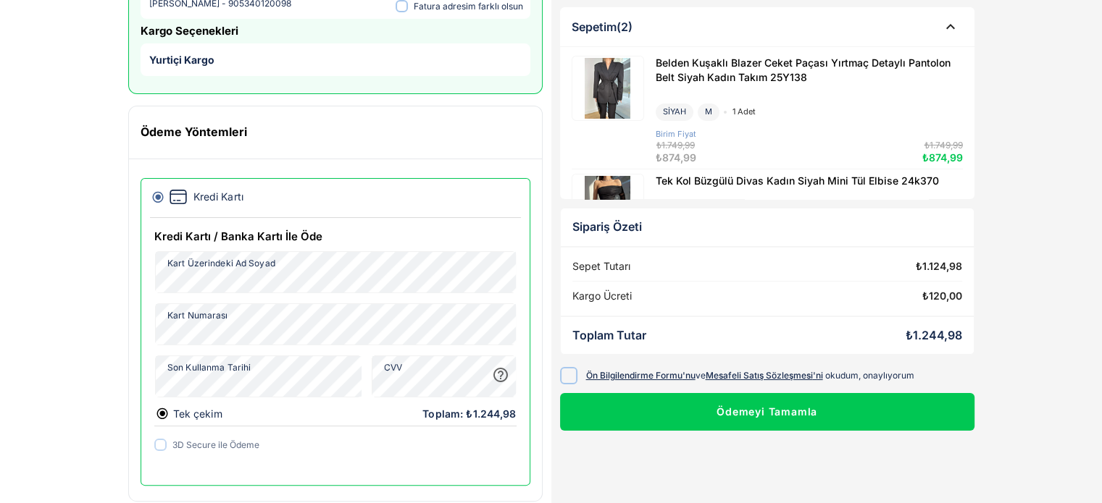
scroll to position [227, 0]
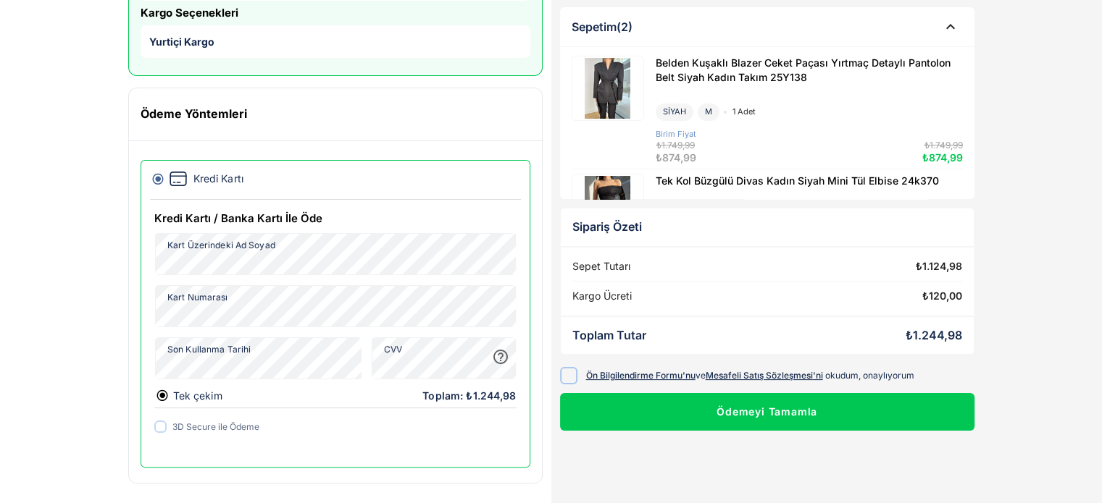
click at [563, 370] on icon at bounding box center [568, 375] width 11 height 11
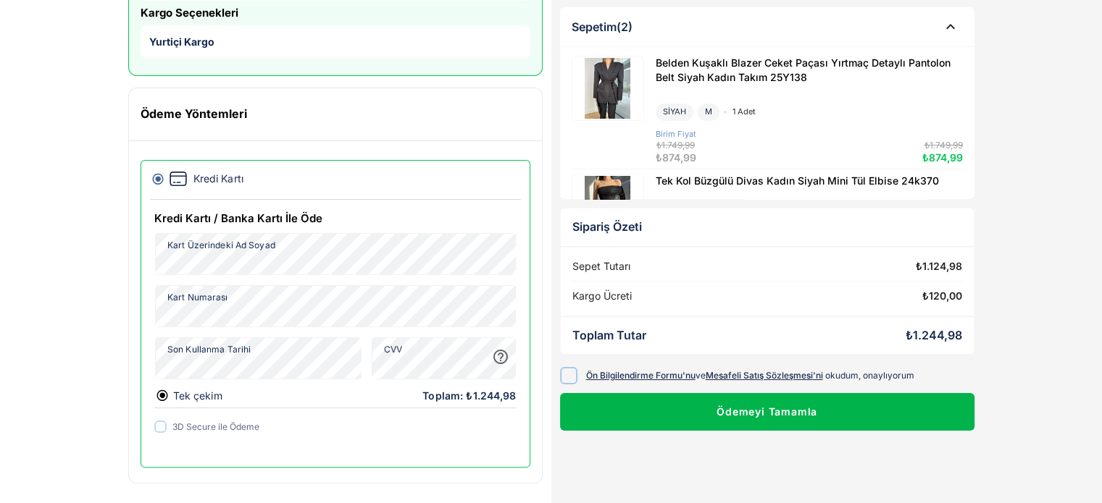
click at [617, 408] on button "Ödemeyi Tamamla" at bounding box center [767, 412] width 414 height 38
